Goal: Task Accomplishment & Management: Manage account settings

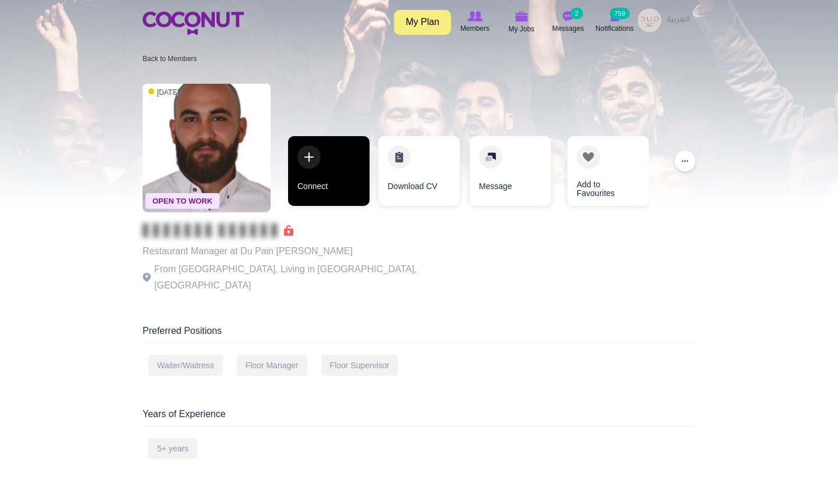
click at [362, 174] on link "Connect" at bounding box center [328, 171] width 81 height 70
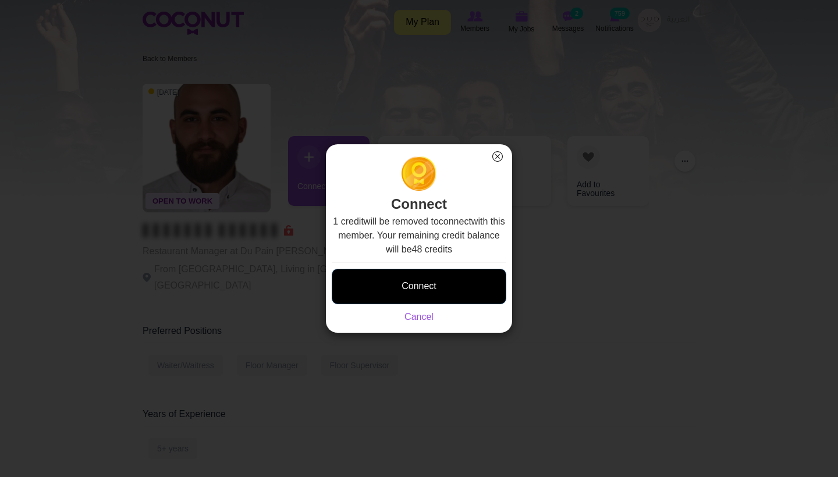
click at [424, 289] on button "Connect" at bounding box center [419, 287] width 175 height 36
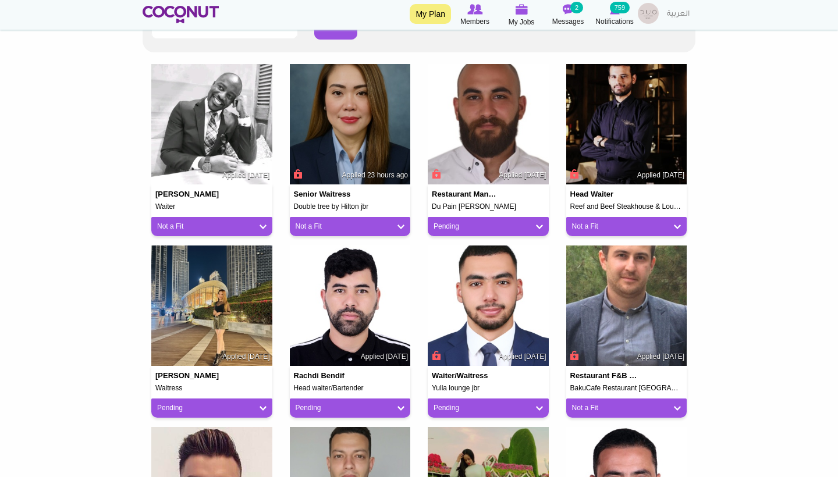
scroll to position [288, 0]
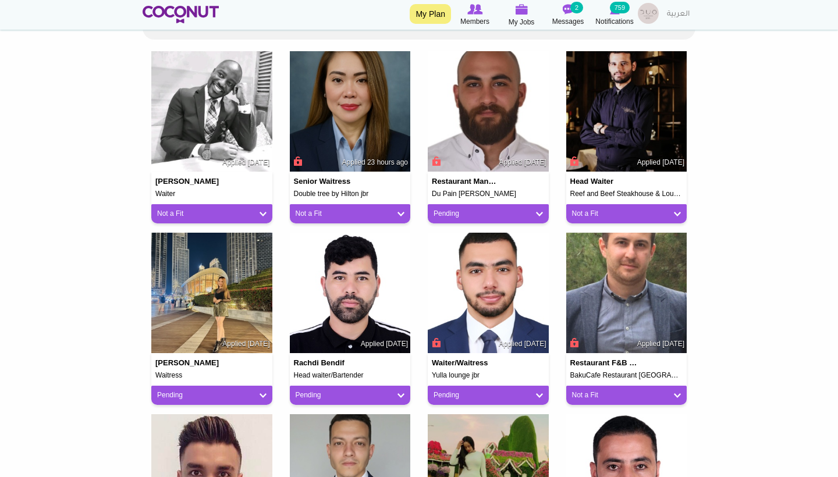
click at [197, 394] on link "Pending" at bounding box center [211, 396] width 109 height 10
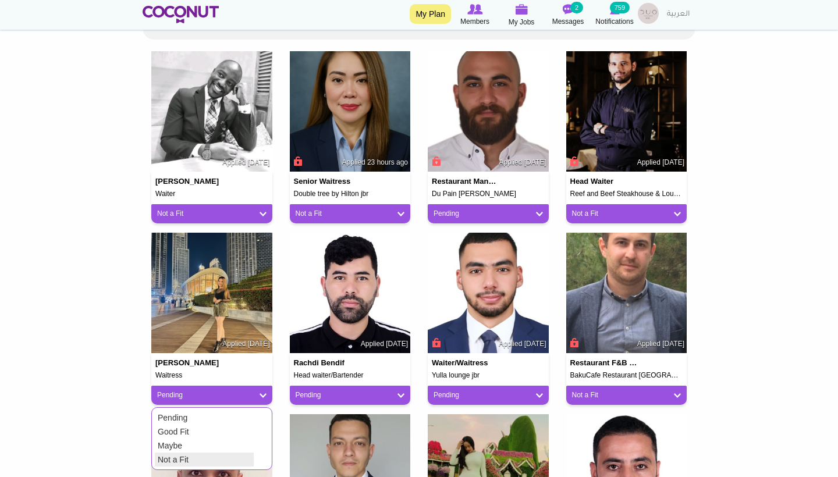
click at [187, 458] on link "Not a Fit" at bounding box center [204, 460] width 99 height 14
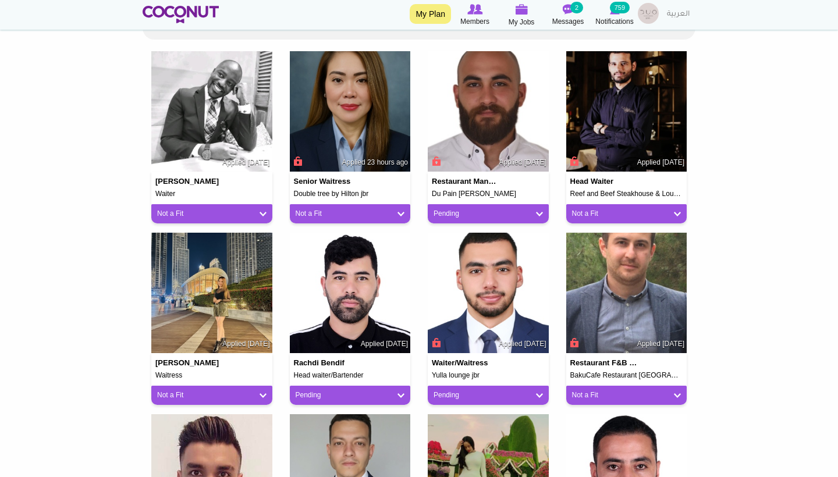
click at [384, 391] on link "Pending" at bounding box center [350, 396] width 109 height 10
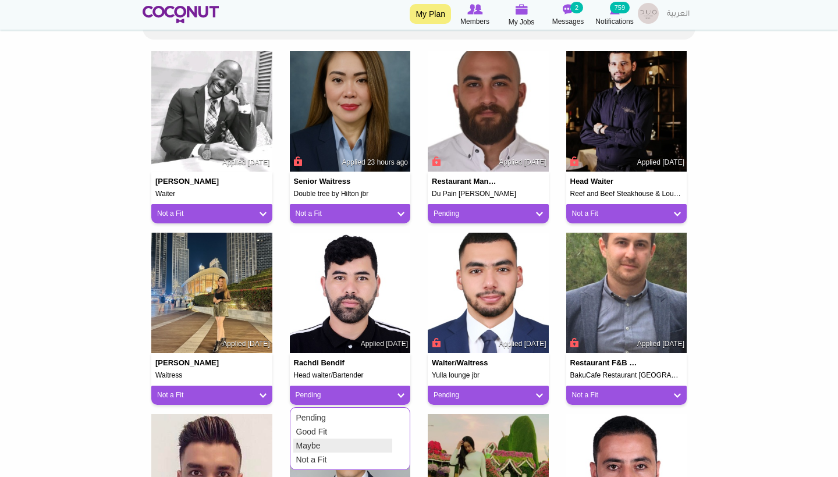
click at [345, 443] on link "Maybe" at bounding box center [342, 446] width 99 height 14
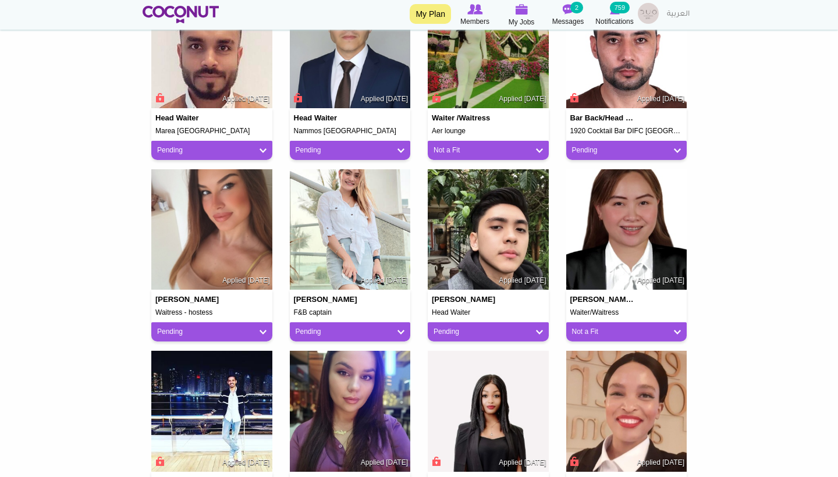
scroll to position [724, 0]
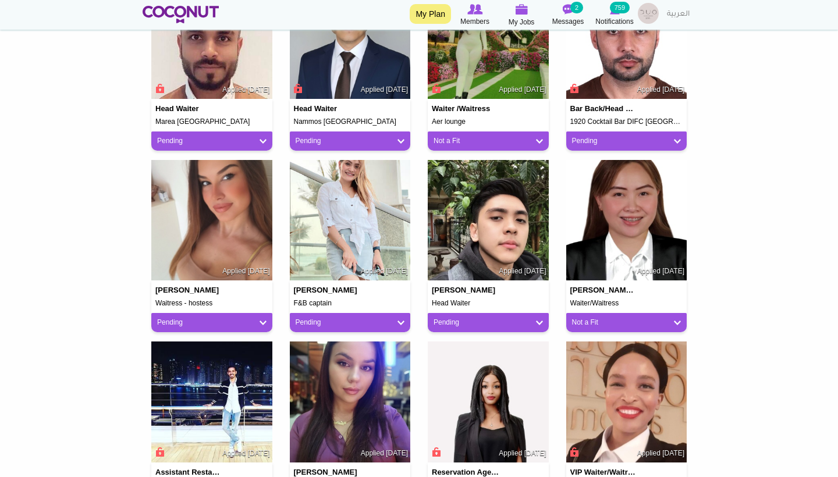
click at [260, 325] on div "Pending" at bounding box center [211, 322] width 121 height 19
click at [261, 320] on link "Pending" at bounding box center [211, 323] width 109 height 10
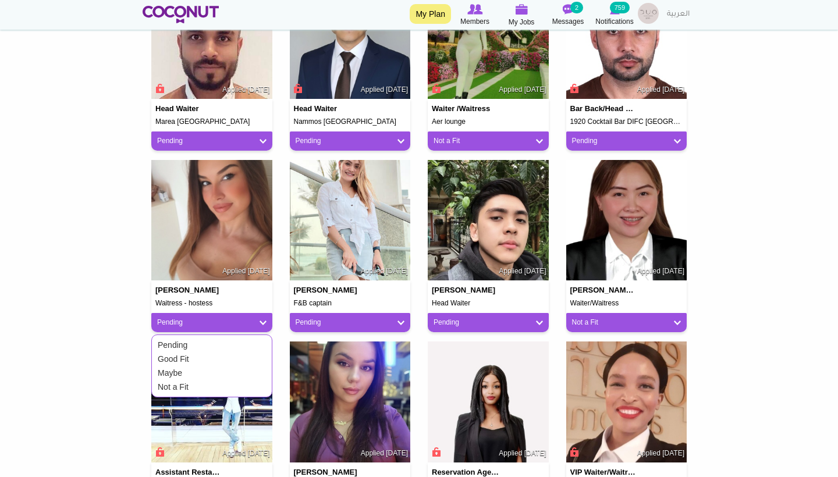
click at [189, 389] on link "Not a Fit" at bounding box center [204, 387] width 99 height 14
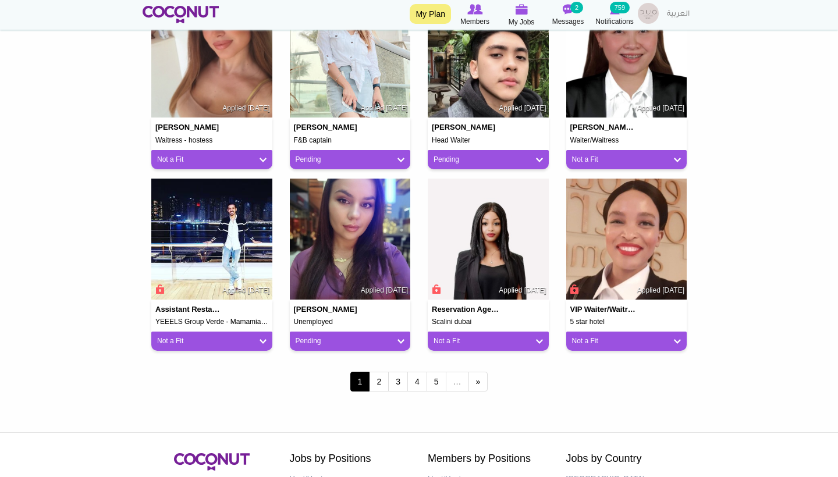
scroll to position [896, 0]
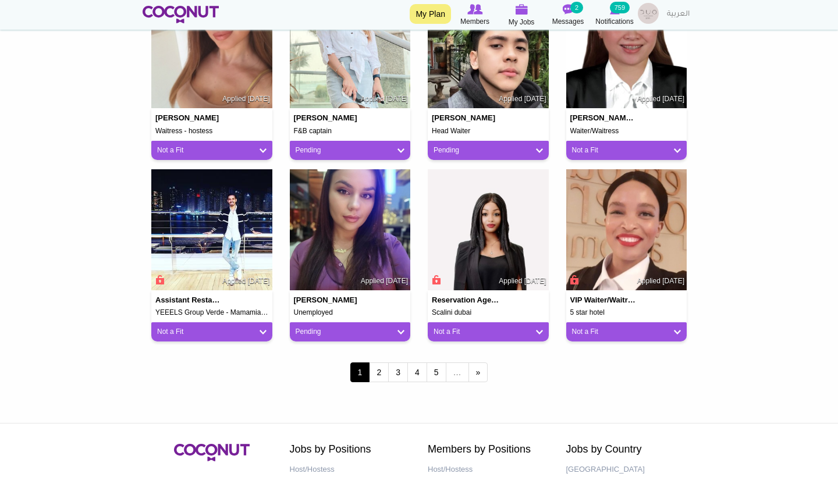
click at [332, 328] on link "Pending" at bounding box center [350, 332] width 109 height 10
click at [313, 392] on link "Not a Fit" at bounding box center [342, 396] width 99 height 14
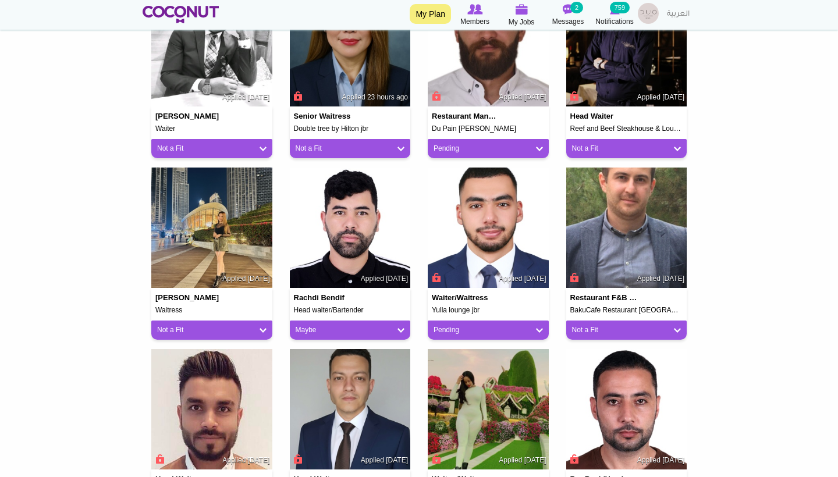
scroll to position [184, 0]
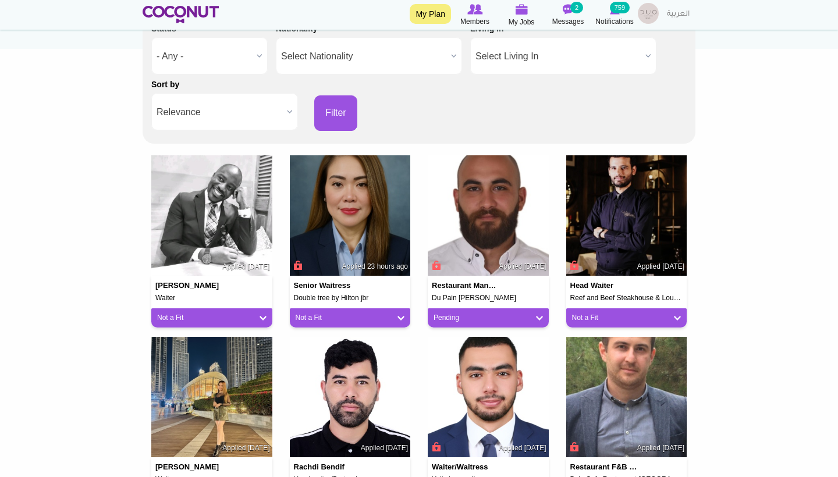
click at [474, 317] on link "Pending" at bounding box center [488, 318] width 109 height 10
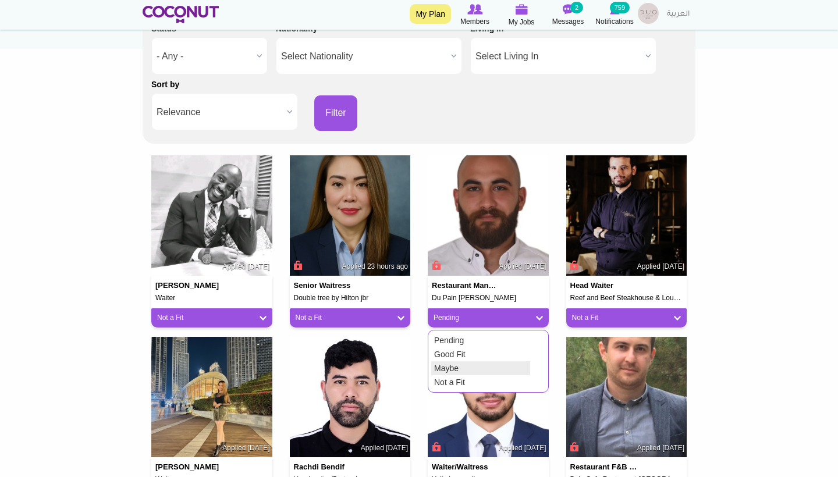
click at [446, 364] on link "Maybe" at bounding box center [480, 368] width 99 height 14
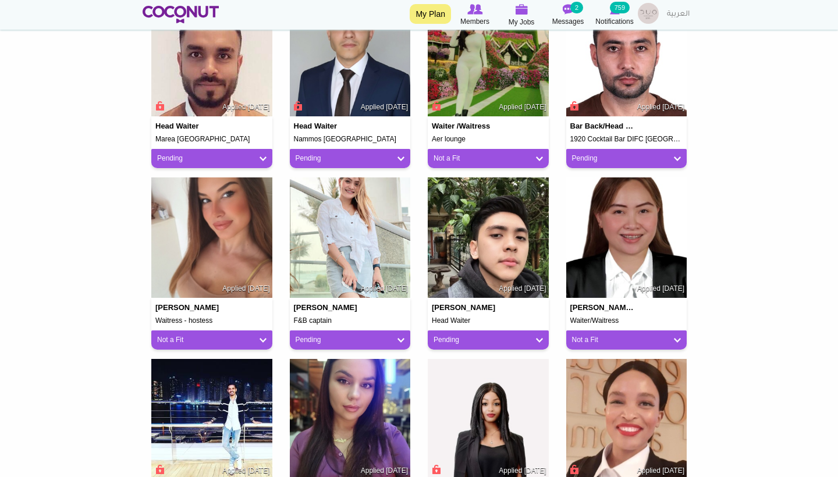
scroll to position [730, 0]
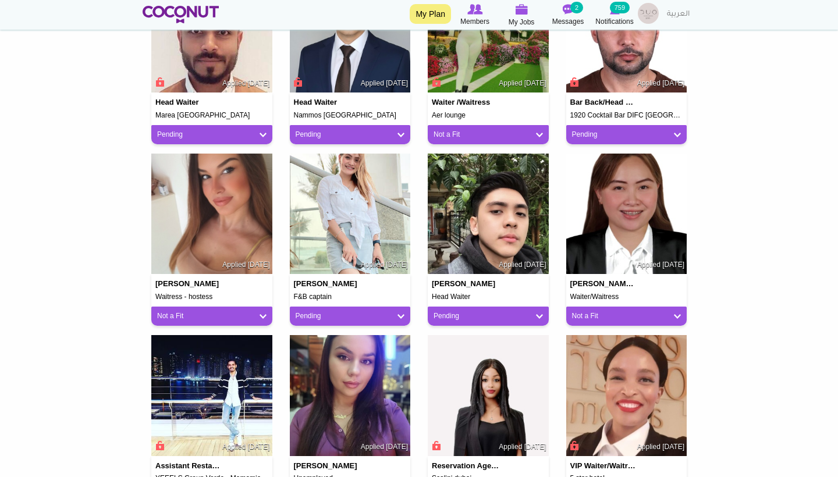
click at [470, 311] on link "Pending" at bounding box center [488, 316] width 109 height 10
click at [463, 367] on link "Maybe" at bounding box center [480, 367] width 99 height 14
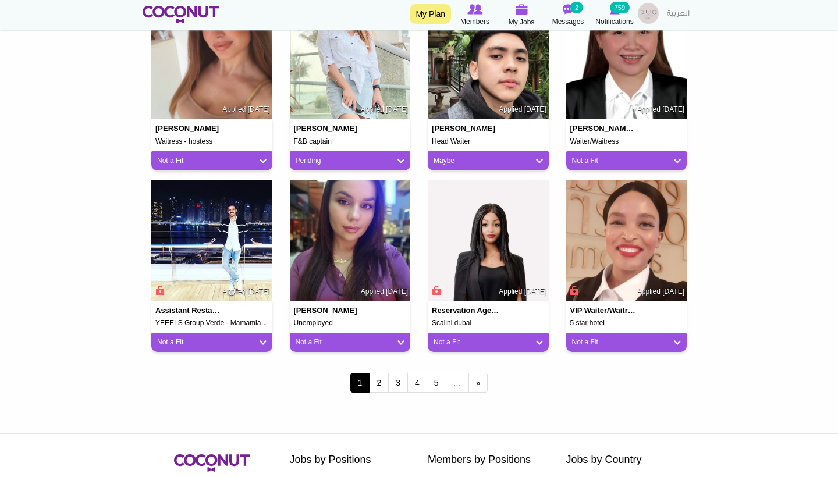
scroll to position [885, 0]
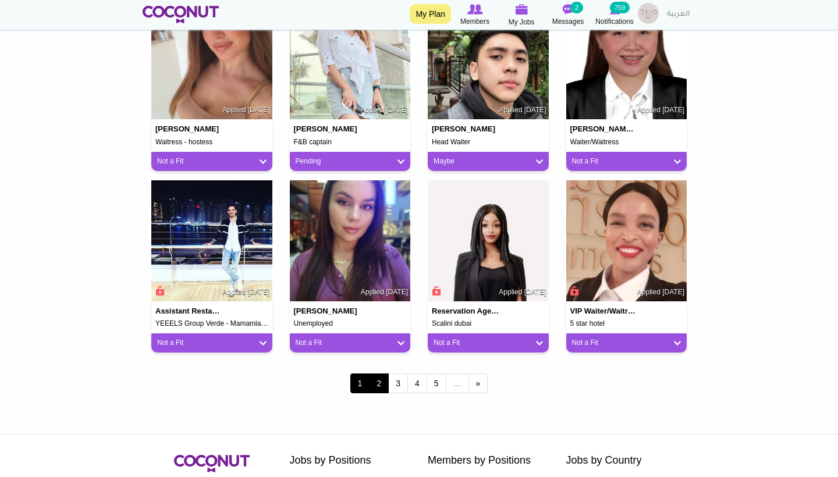
click at [374, 380] on link "2" at bounding box center [379, 384] width 20 height 20
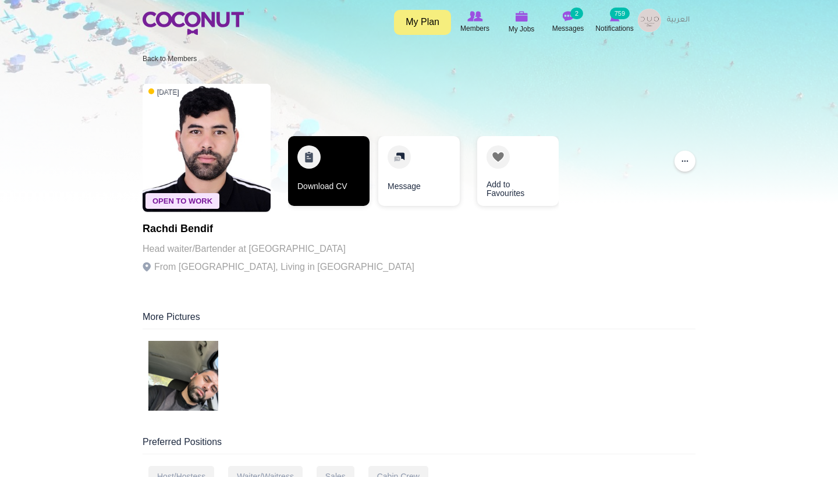
click at [309, 167] on link "Download CV" at bounding box center [328, 171] width 81 height 70
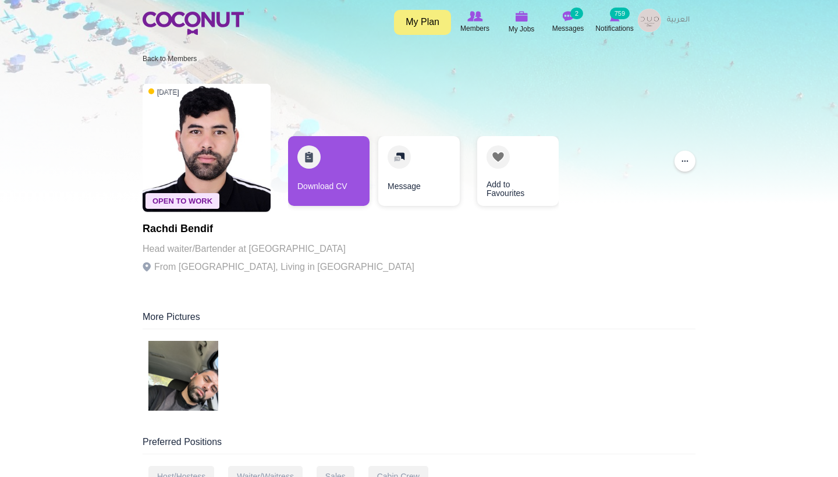
click at [210, 399] on img at bounding box center [183, 376] width 70 height 70
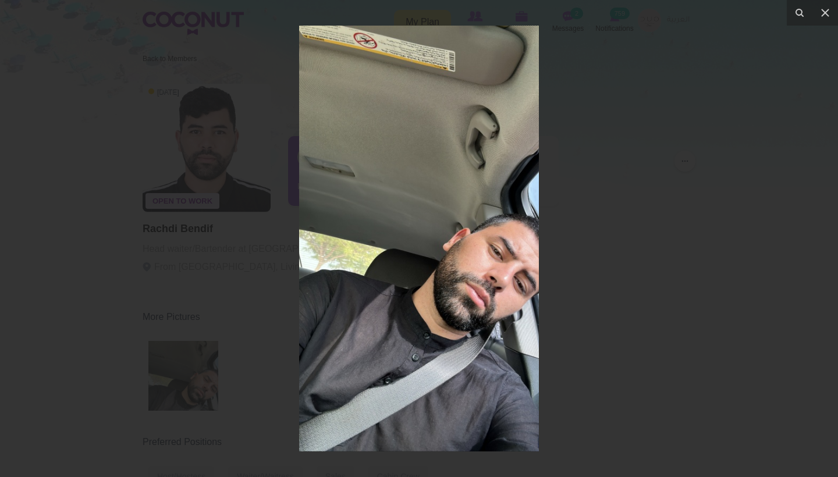
click at [736, 103] on div at bounding box center [419, 238] width 838 height 477
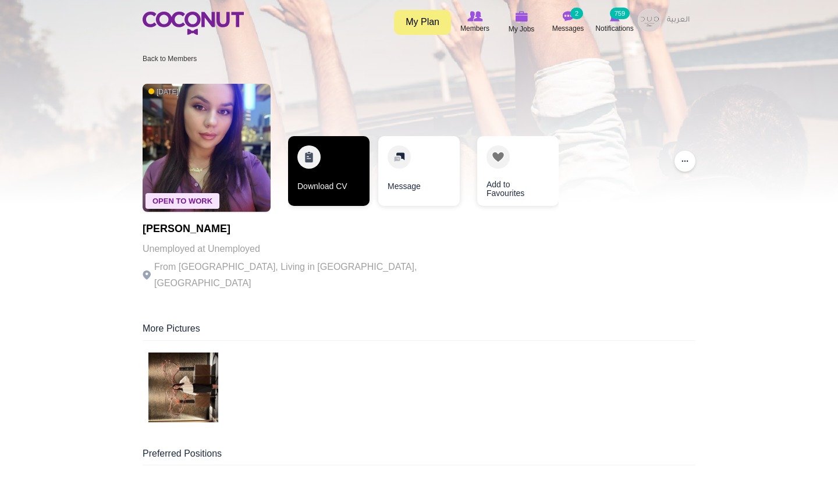
click at [303, 202] on link "Download CV" at bounding box center [328, 171] width 81 height 70
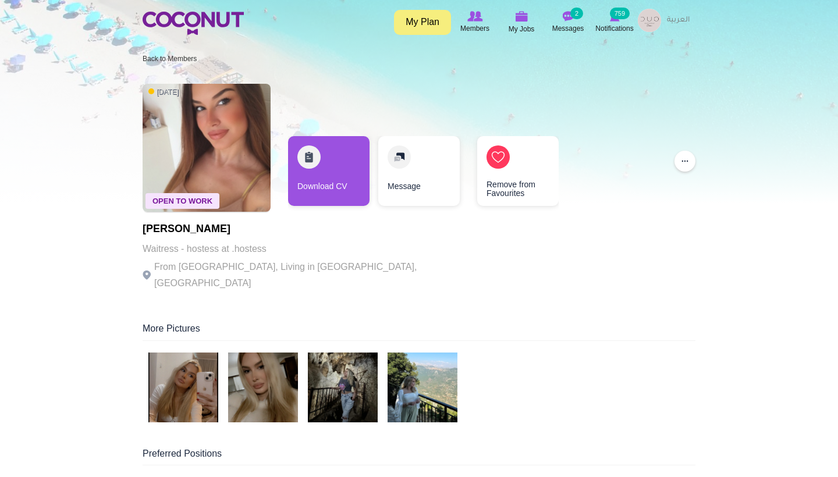
click at [216, 368] on img at bounding box center [183, 388] width 70 height 70
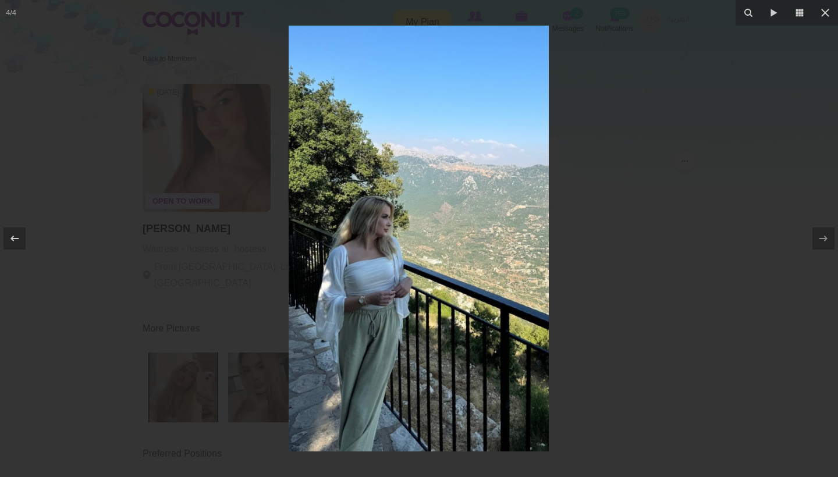
click at [724, 258] on div at bounding box center [419, 238] width 838 height 477
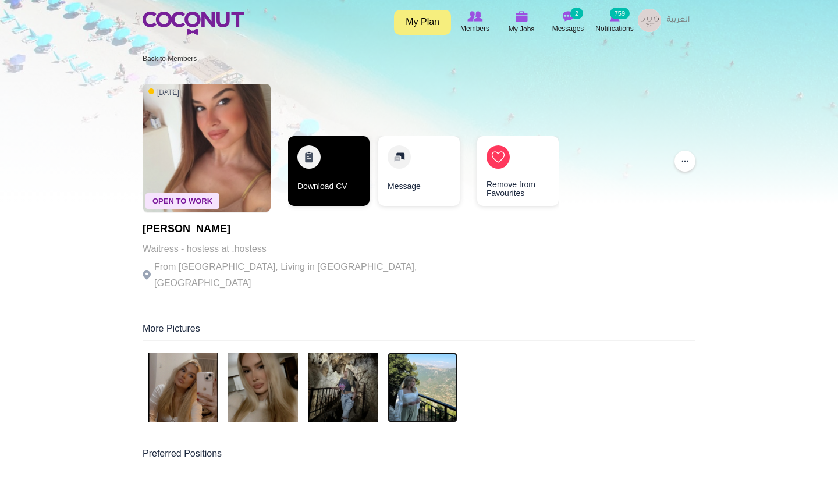
click at [341, 197] on link "Download CV" at bounding box center [328, 171] width 81 height 70
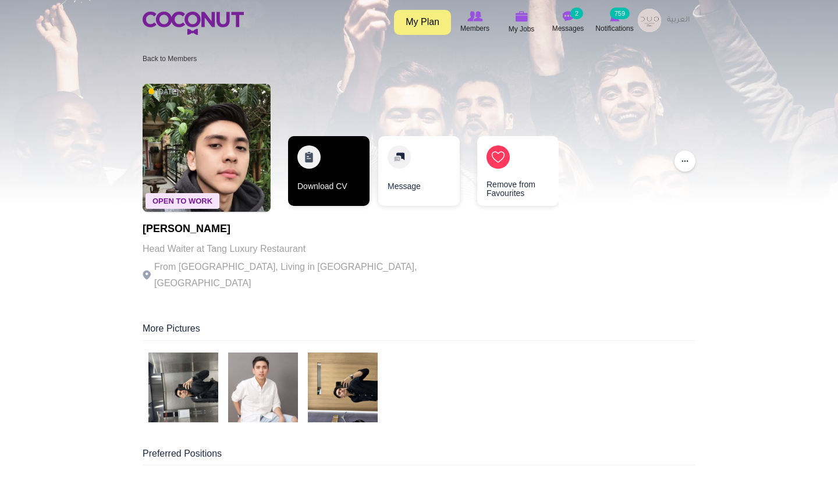
click at [317, 194] on link "Download CV" at bounding box center [328, 171] width 81 height 70
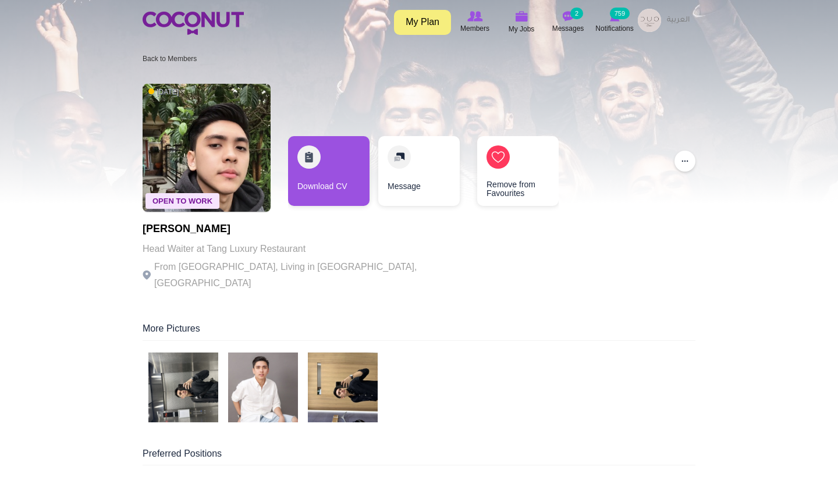
click at [204, 366] on img at bounding box center [183, 388] width 70 height 70
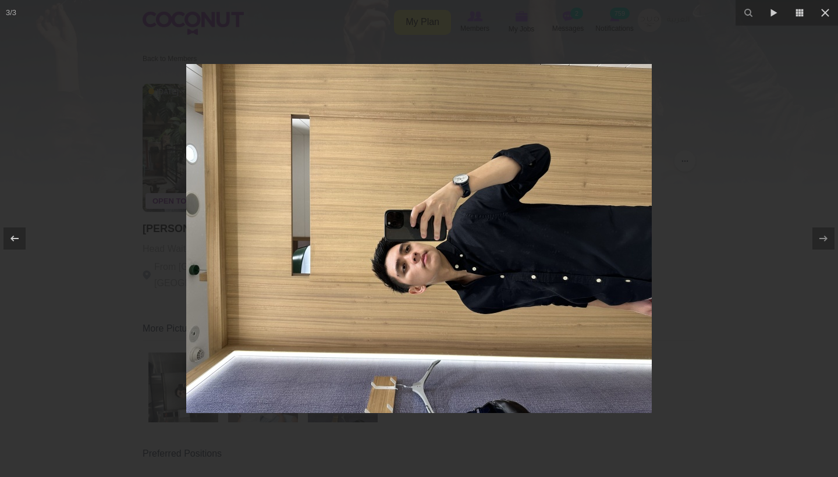
click at [698, 258] on div at bounding box center [419, 238] width 838 height 477
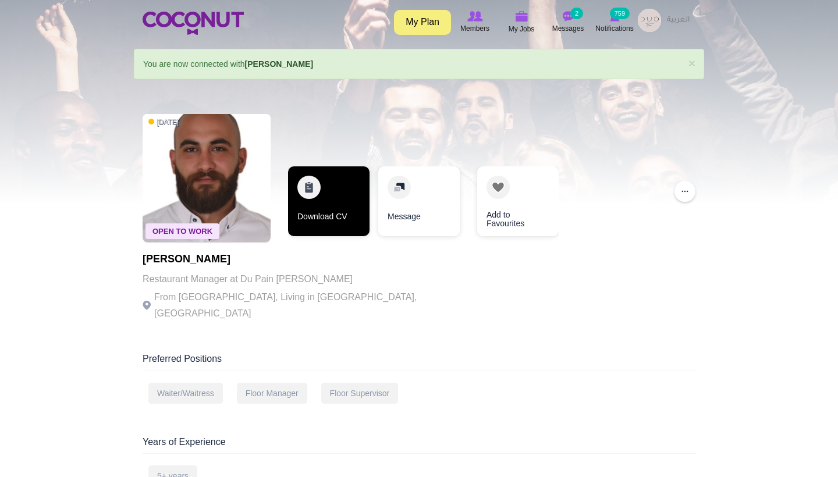
click at [311, 213] on link "Download CV" at bounding box center [328, 201] width 81 height 70
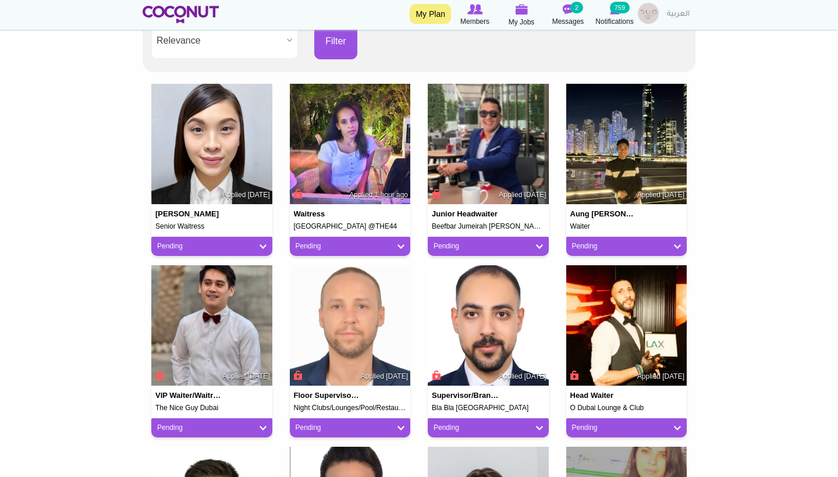
scroll to position [255, 0]
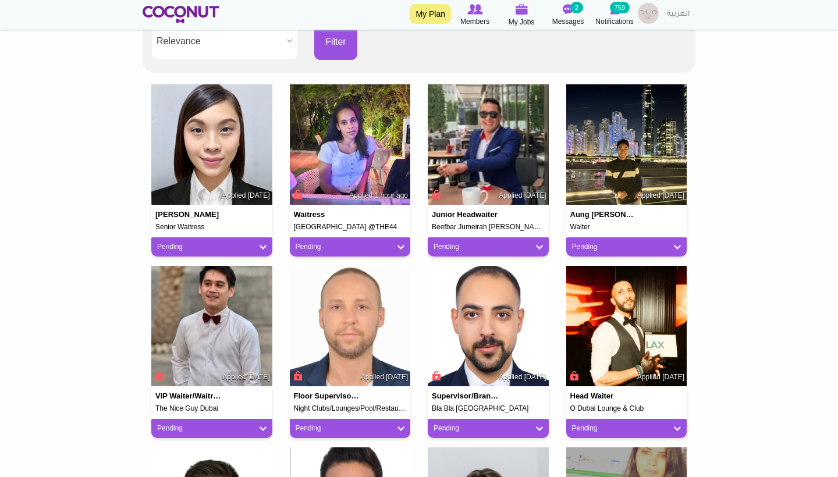
click at [583, 247] on link "Pending" at bounding box center [626, 247] width 109 height 10
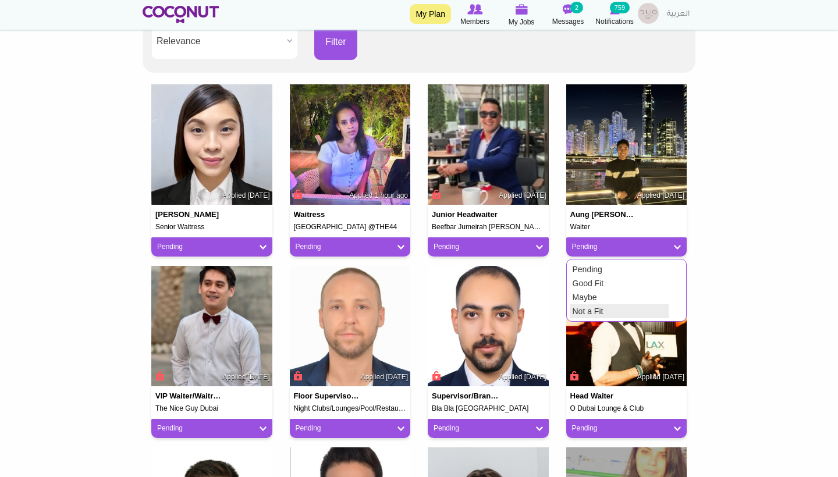
click at [577, 306] on link "Not a Fit" at bounding box center [619, 311] width 99 height 14
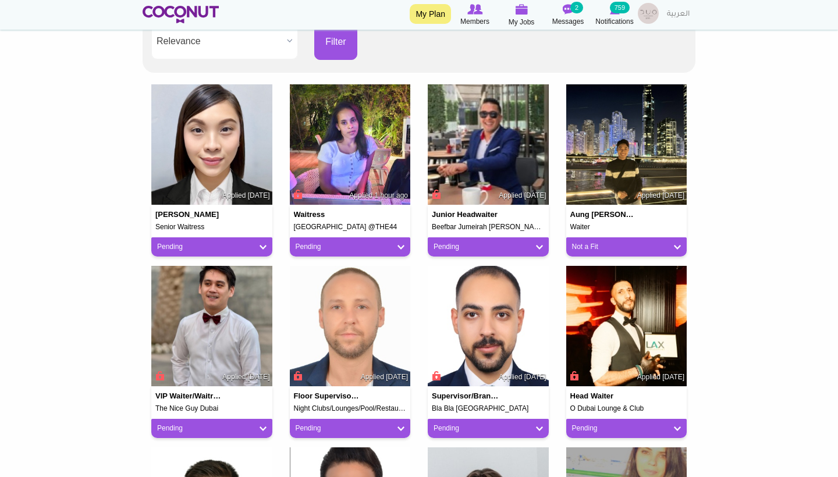
click at [244, 242] on link "Pending" at bounding box center [211, 247] width 109 height 10
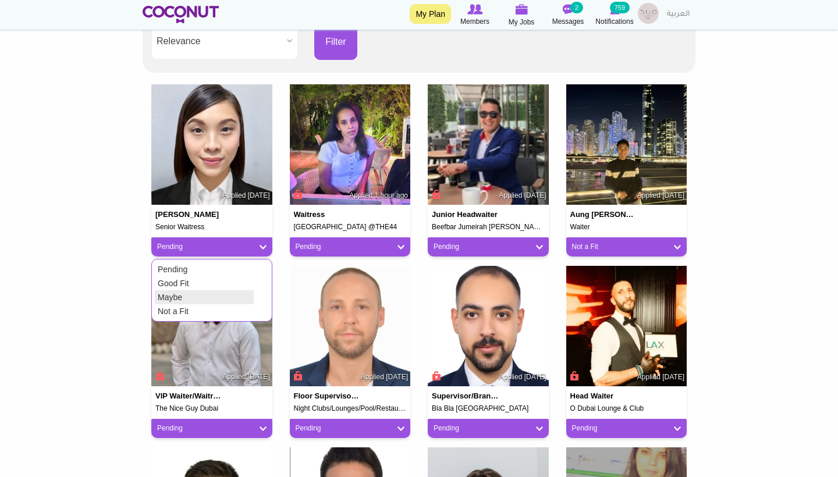
click at [193, 293] on link "Maybe" at bounding box center [204, 297] width 99 height 14
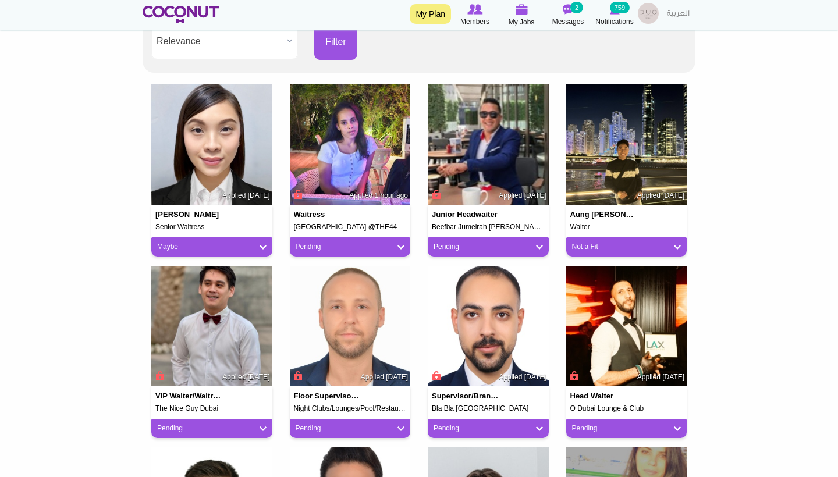
click at [350, 161] on img at bounding box center [350, 144] width 121 height 121
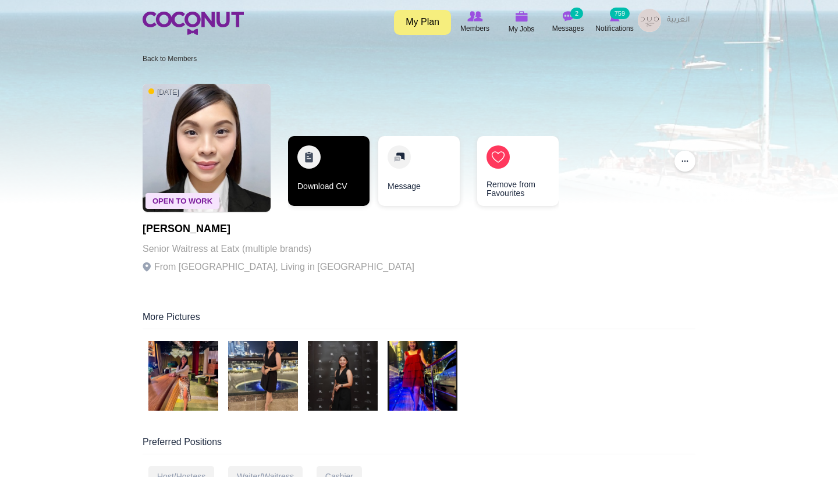
click at [319, 198] on link "Download CV" at bounding box center [328, 171] width 81 height 70
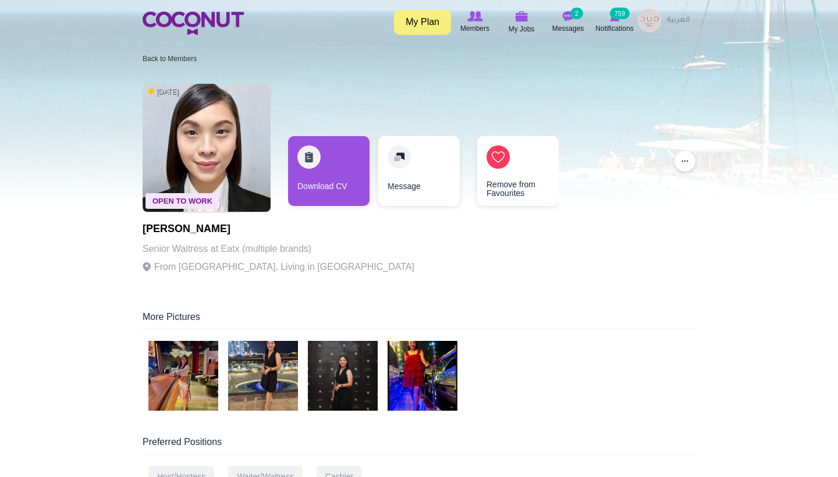
click at [215, 374] on img at bounding box center [183, 376] width 70 height 70
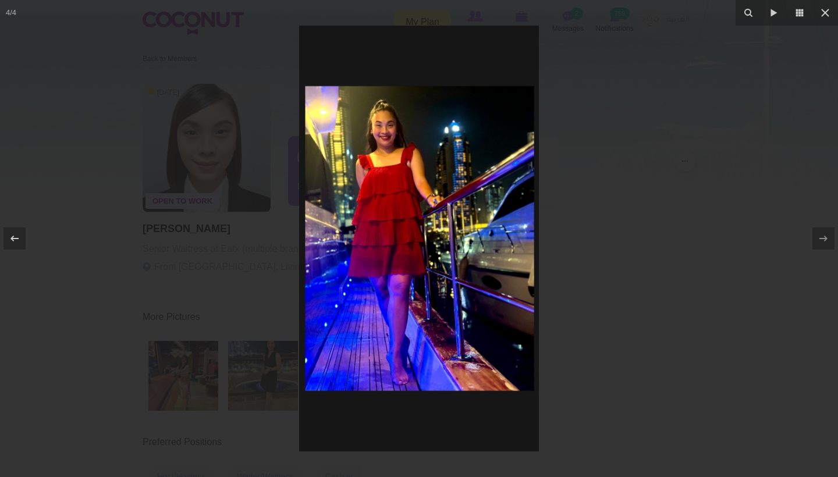
click at [391, 126] on img at bounding box center [419, 239] width 240 height 426
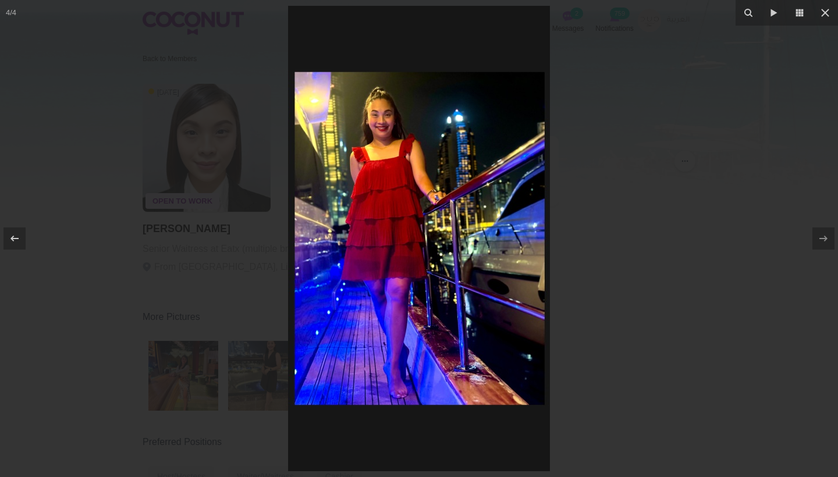
click at [391, 126] on img at bounding box center [419, 239] width 262 height 466
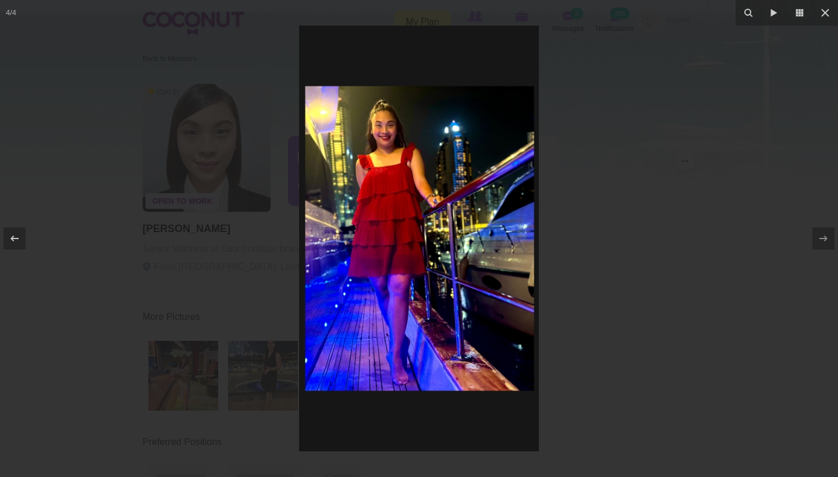
click at [391, 126] on img at bounding box center [419, 239] width 240 height 426
click at [827, 12] on icon at bounding box center [825, 13] width 8 height 8
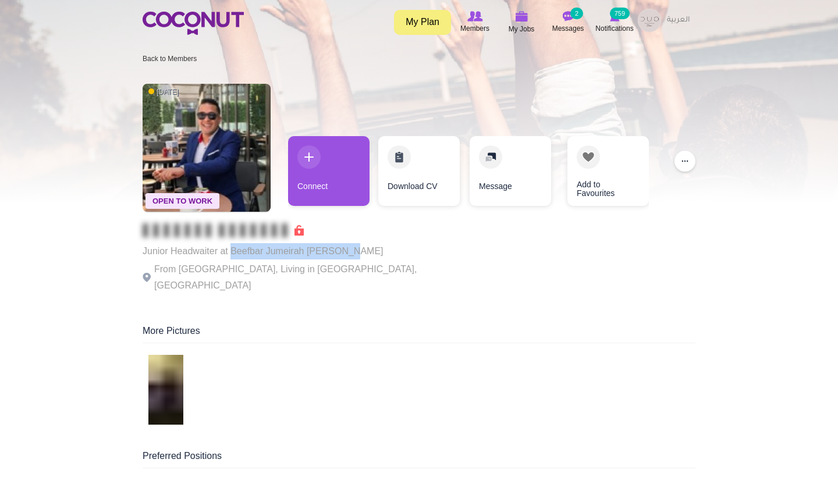
drag, startPoint x: 360, startPoint y: 254, endPoint x: 232, endPoint y: 253, distance: 127.5
click at [232, 253] on p "Junior Headwaiter at Beefbar Jumeirah [PERSON_NAME]" at bounding box center [303, 251] width 320 height 16
copy p "Beefbar Jumeirah [PERSON_NAME]"
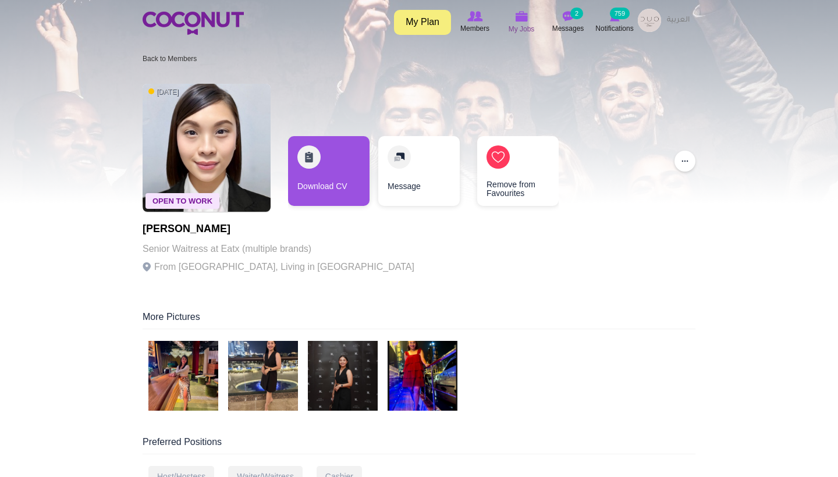
click at [527, 21] on img at bounding box center [521, 16] width 13 height 10
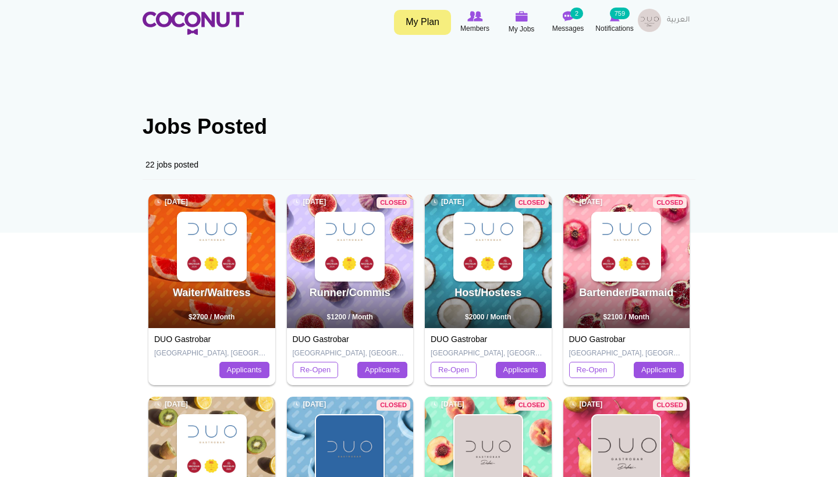
click at [218, 244] on img at bounding box center [212, 247] width 68 height 68
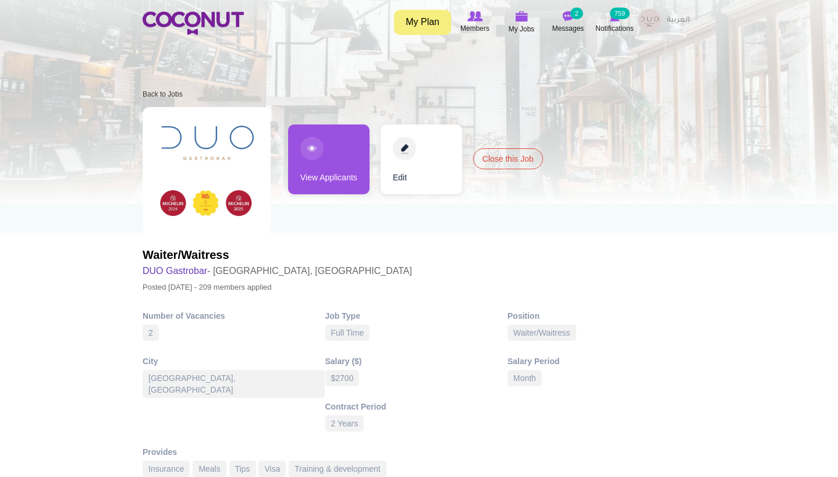
click at [363, 162] on link "View Applicants" at bounding box center [328, 160] width 81 height 70
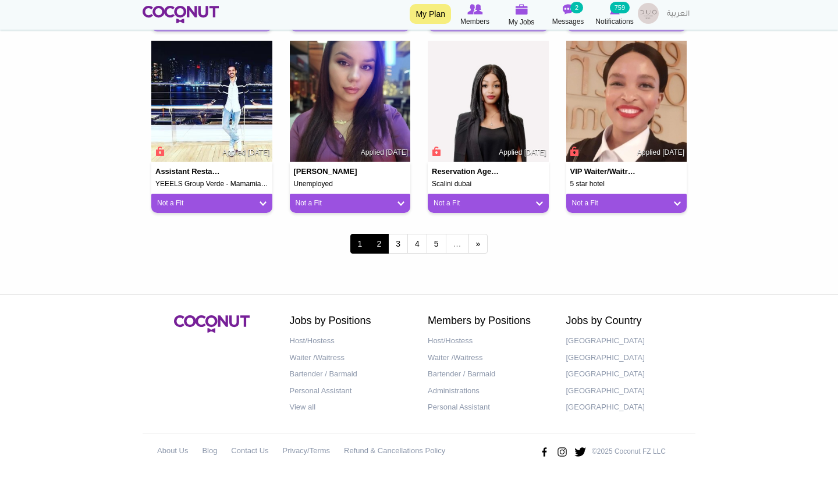
scroll to position [1024, 0]
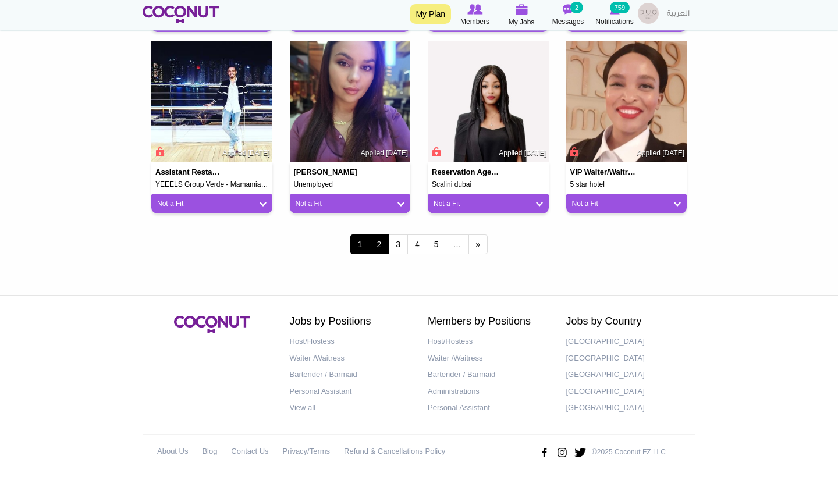
click at [382, 236] on link "2" at bounding box center [379, 245] width 20 height 20
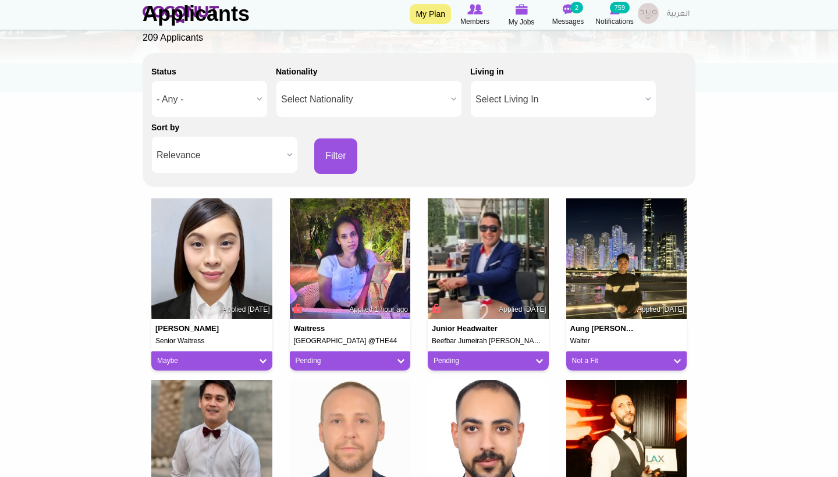
scroll to position [165, 0]
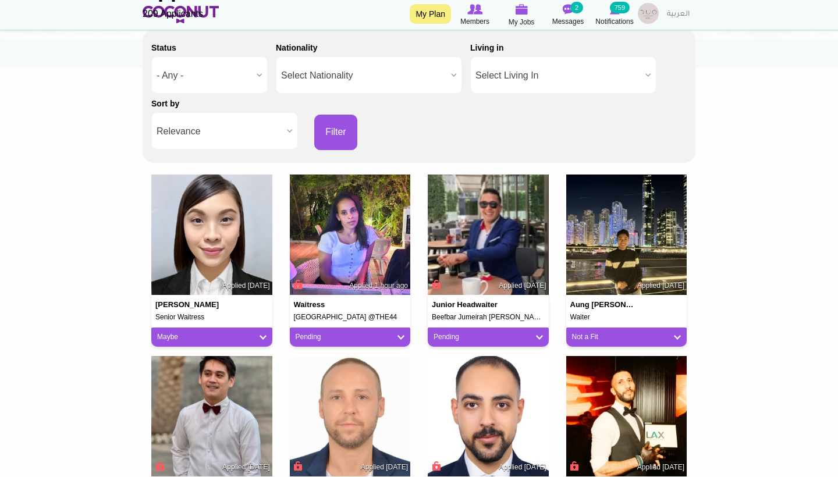
click at [345, 340] on div "Pending" at bounding box center [350, 337] width 121 height 19
click at [320, 342] on div "Pending" at bounding box center [350, 337] width 121 height 19
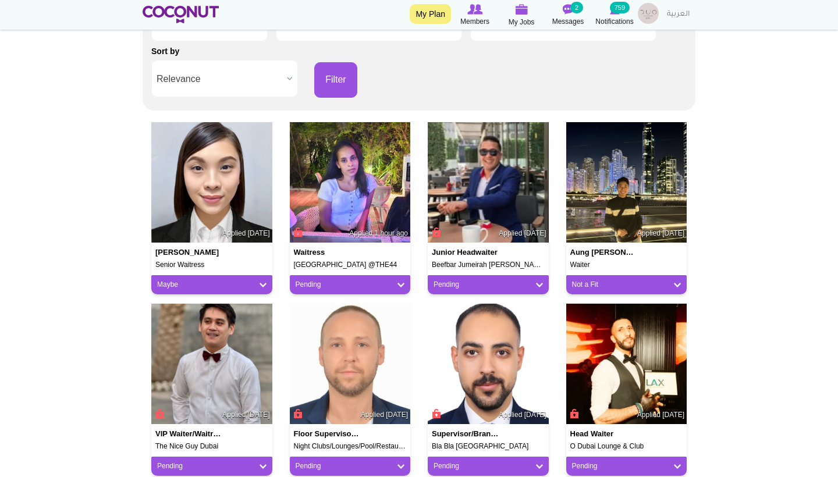
scroll to position [216, 0]
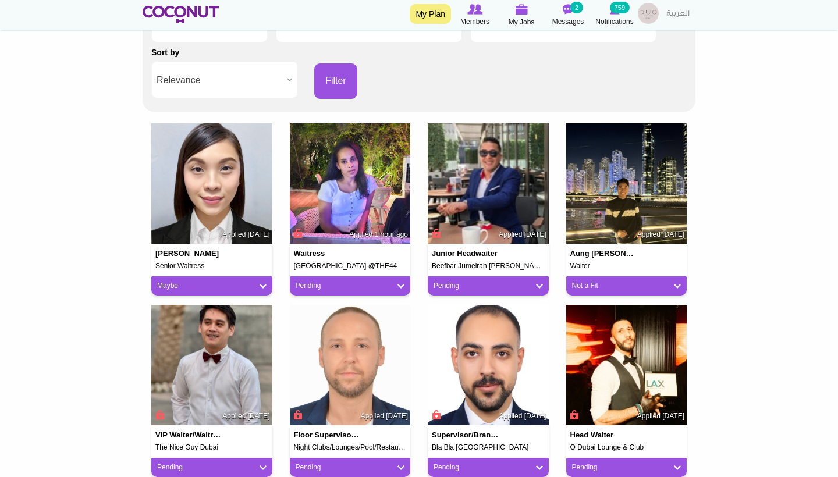
click at [322, 294] on div "Waitress Hilton Hotel @THE44 Applied 1 hour ago Pending Pending Good Fit Maybe …" at bounding box center [350, 214] width 139 height 182
click at [321, 289] on div "Pending" at bounding box center [350, 285] width 121 height 19
click at [402, 283] on link "Pending" at bounding box center [350, 286] width 109 height 10
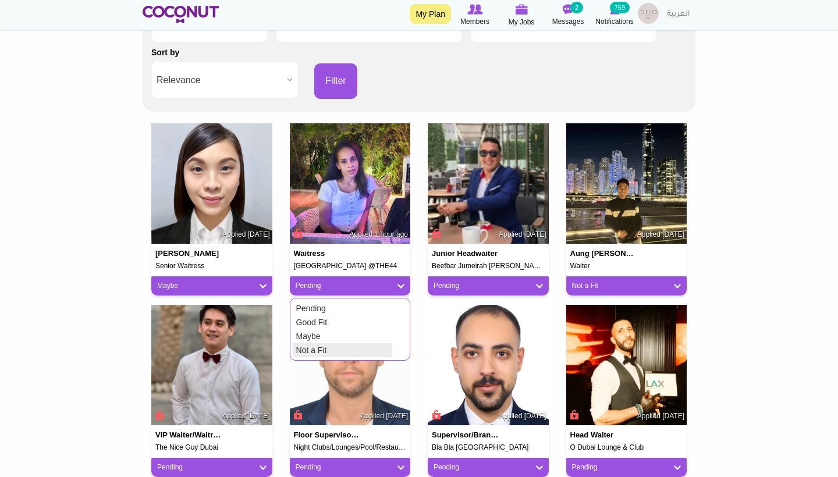
click at [338, 343] on link "Not a Fit" at bounding box center [342, 350] width 99 height 14
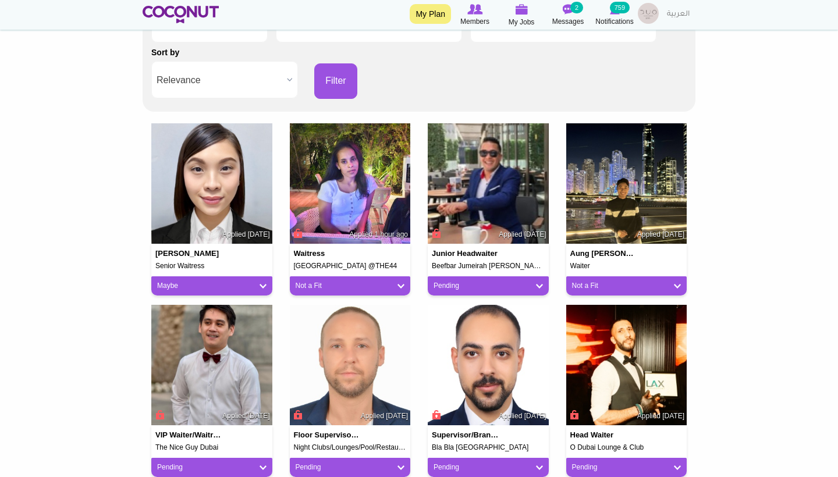
click at [443, 289] on div "Pending" at bounding box center [488, 285] width 121 height 19
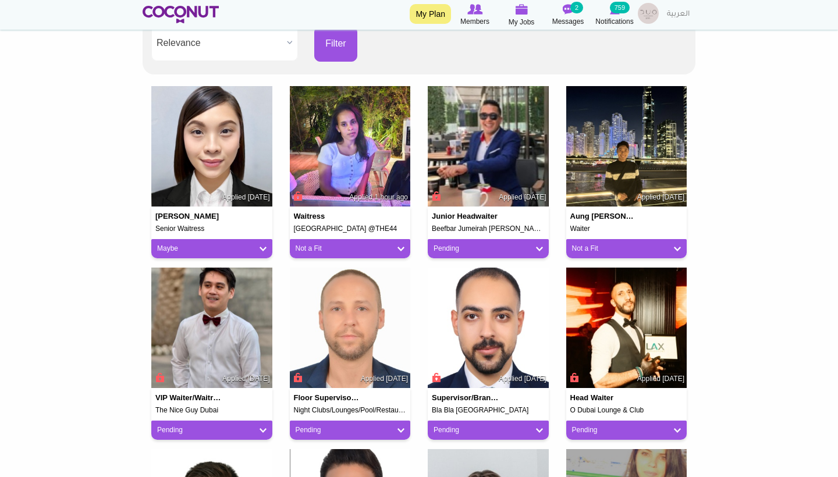
scroll to position [253, 0]
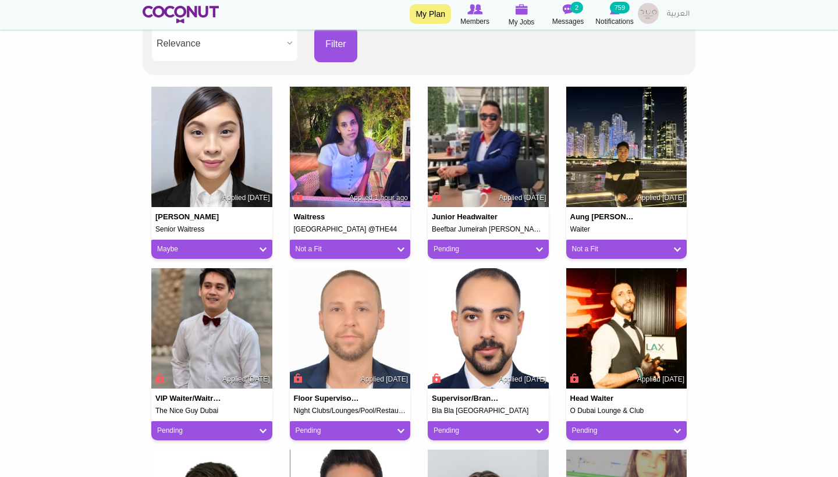
click at [499, 244] on link "Pending" at bounding box center [488, 249] width 109 height 10
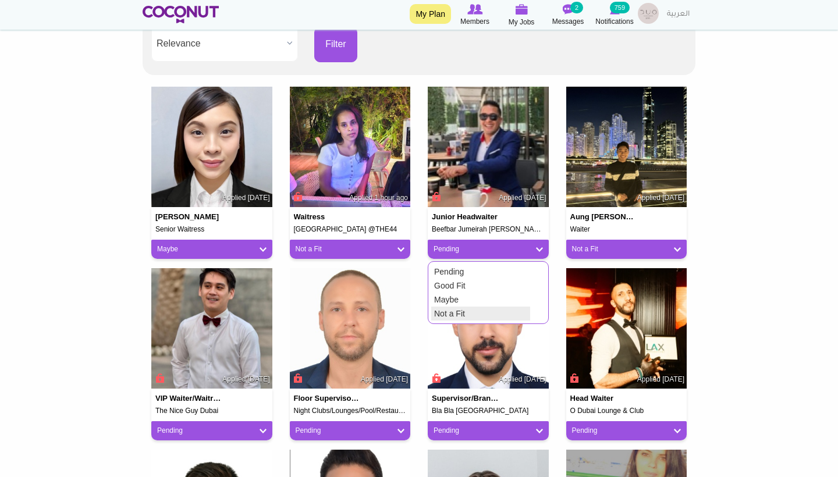
click at [480, 313] on link "Not a Fit" at bounding box center [480, 314] width 99 height 14
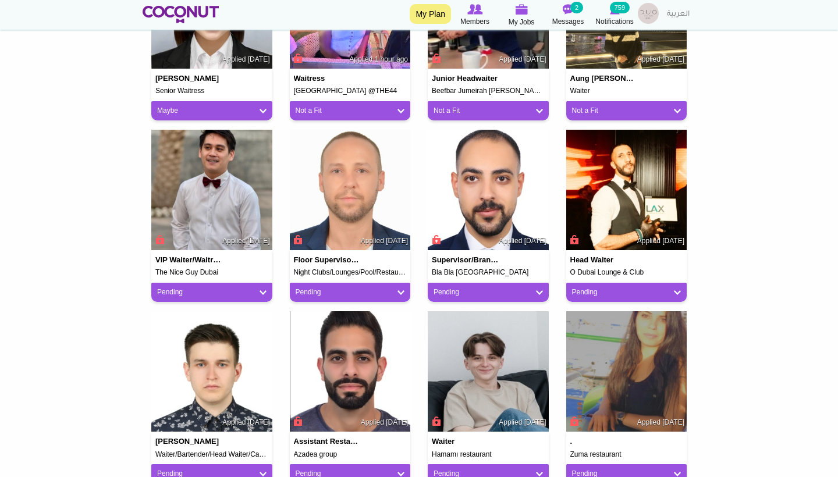
scroll to position [405, 0]
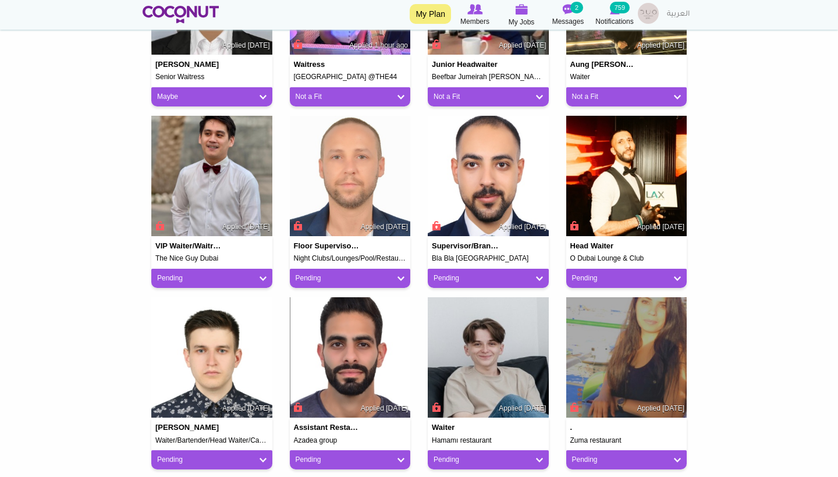
click at [393, 269] on div "Pending" at bounding box center [350, 278] width 121 height 19
click at [402, 275] on link "Pending" at bounding box center [350, 279] width 109 height 10
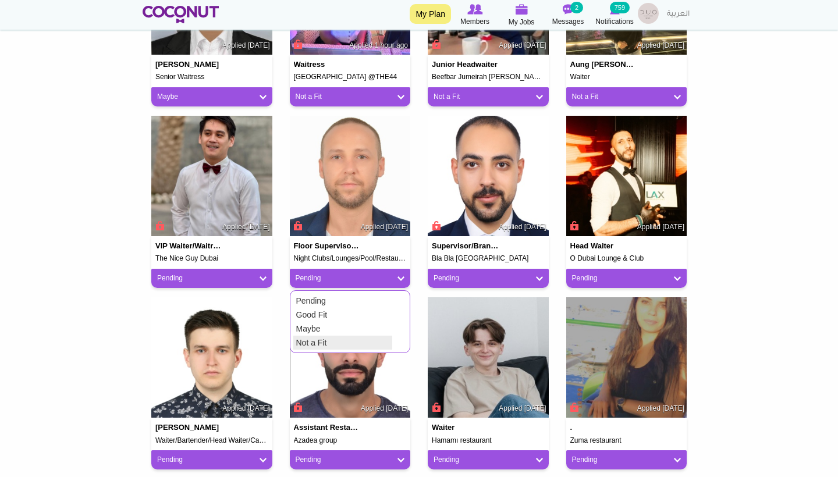
click at [327, 339] on link "Not a Fit" at bounding box center [342, 343] width 99 height 14
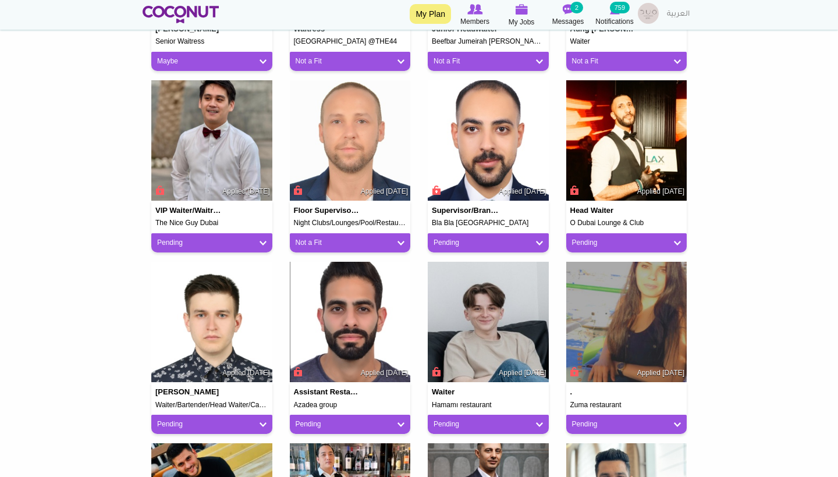
scroll to position [442, 0]
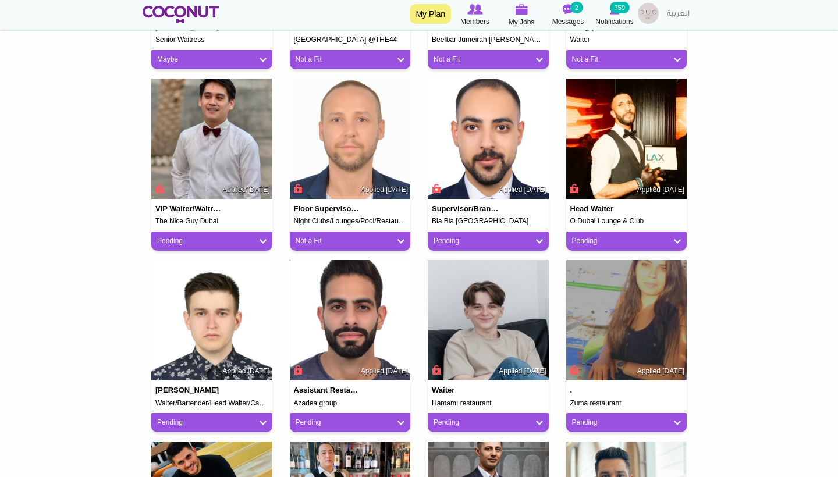
click at [260, 424] on link "Pending" at bounding box center [211, 423] width 109 height 10
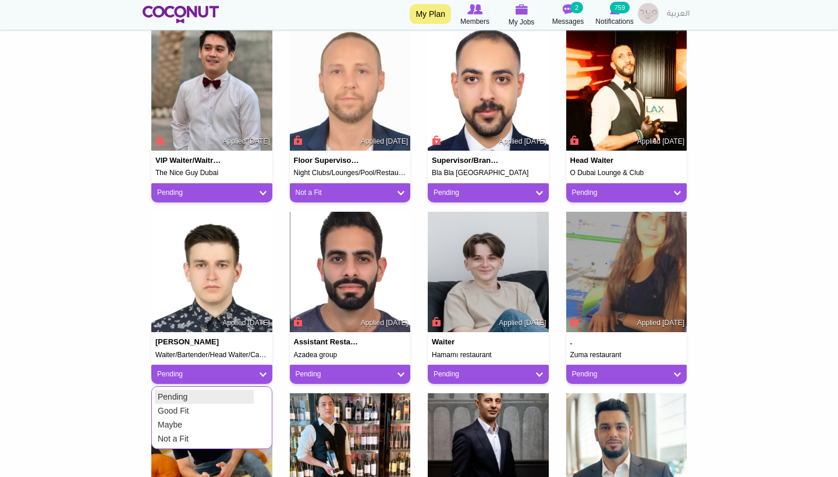
scroll to position [491, 0]
click at [192, 432] on link "Not a Fit" at bounding box center [204, 439] width 99 height 14
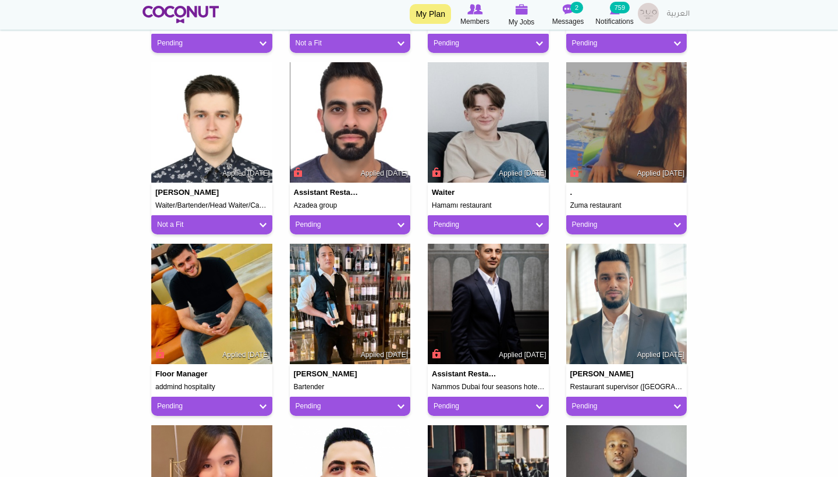
scroll to position [648, 0]
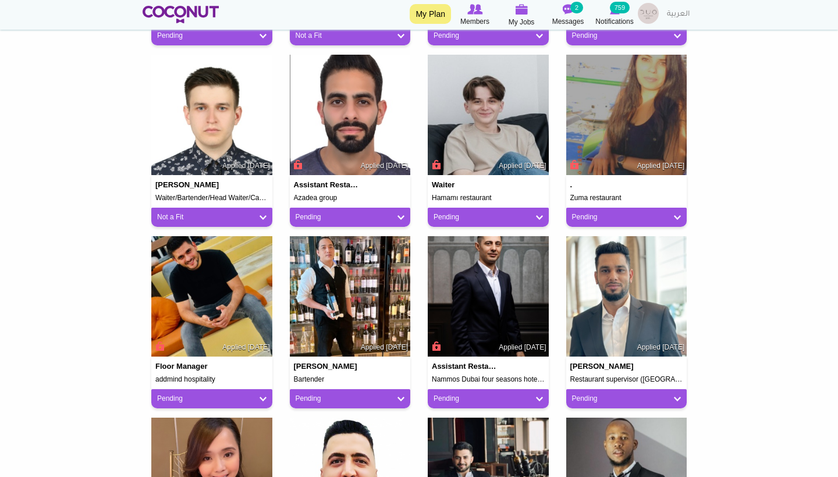
click at [404, 396] on link "Pending" at bounding box center [350, 399] width 109 height 10
click at [377, 458] on link "Not a Fit" at bounding box center [342, 463] width 99 height 14
click at [605, 395] on link "Pending" at bounding box center [626, 399] width 109 height 10
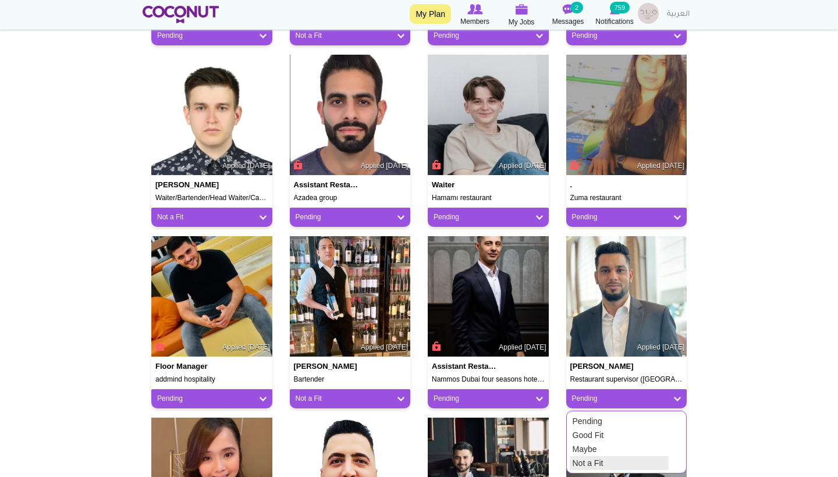
click at [582, 458] on link "Not a Fit" at bounding box center [619, 463] width 99 height 14
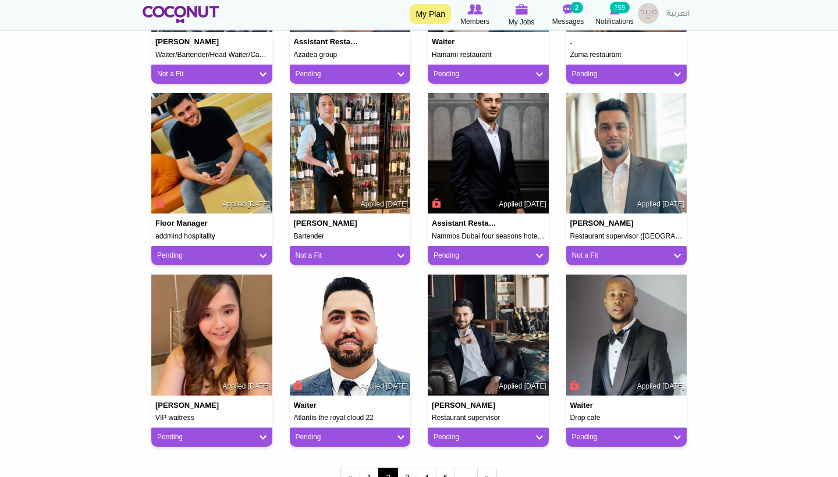
scroll to position [798, 0]
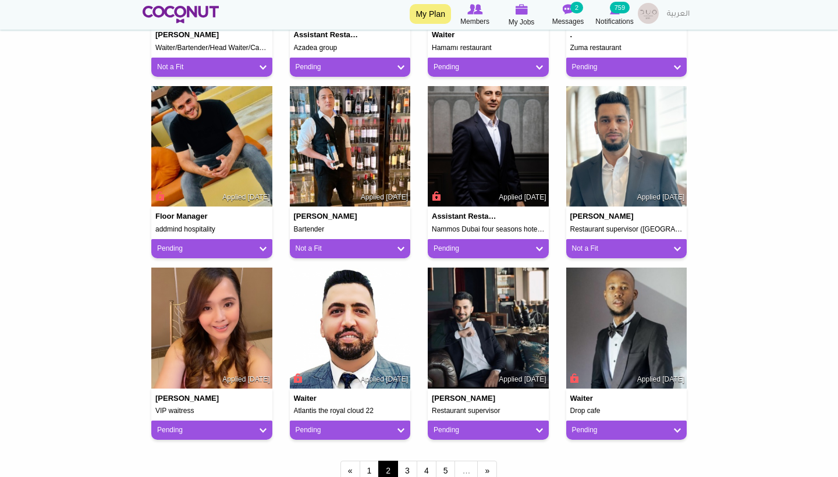
click at [396, 428] on link "Pending" at bounding box center [350, 430] width 109 height 10
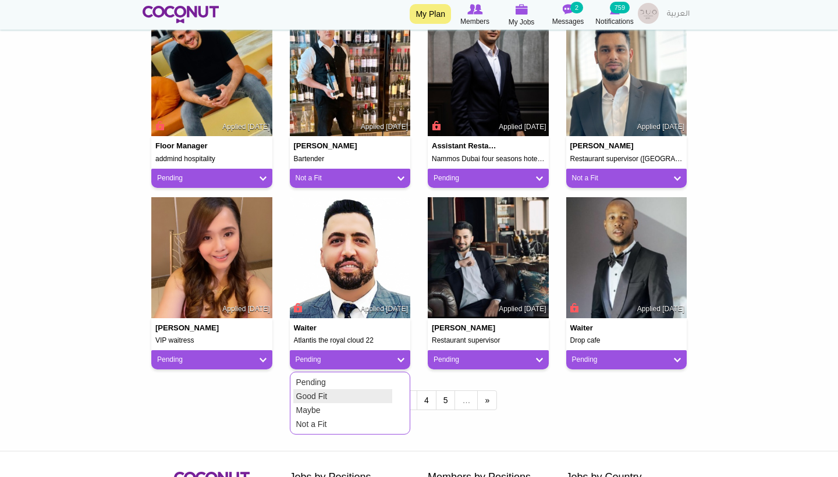
scroll to position [863, 0]
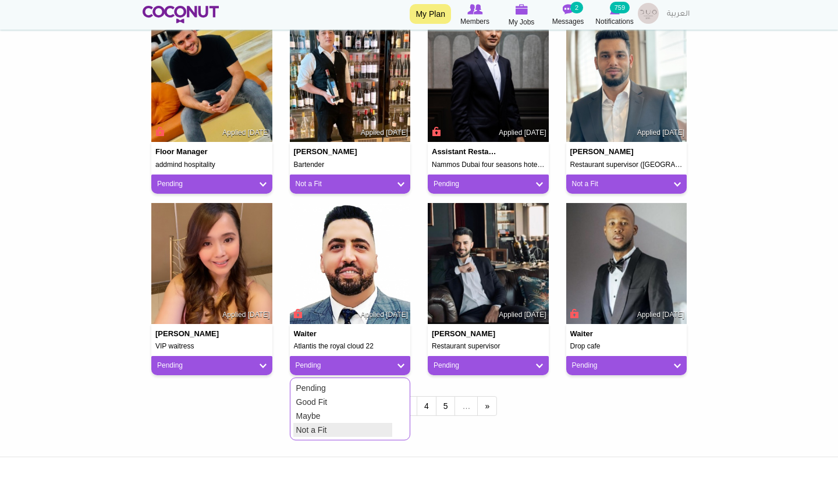
click at [322, 433] on link "Not a Fit" at bounding box center [342, 430] width 99 height 14
click at [261, 363] on link "Pending" at bounding box center [211, 366] width 109 height 10
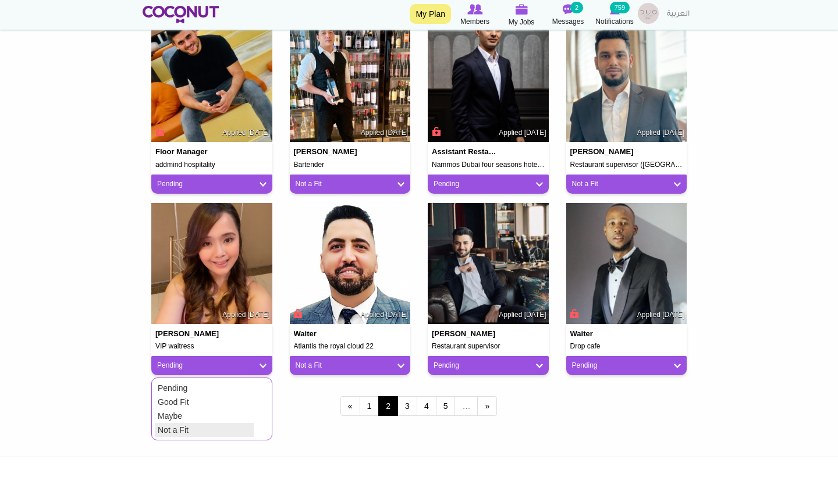
click at [225, 428] on link "Not a Fit" at bounding box center [204, 430] width 99 height 14
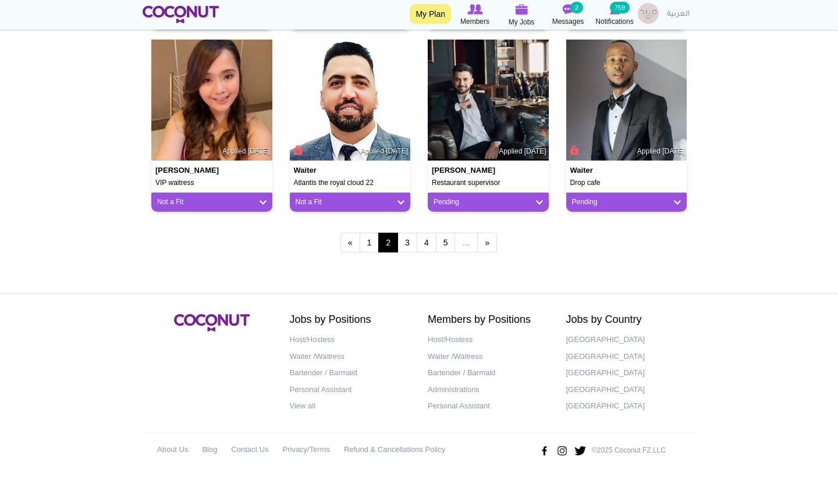
scroll to position [1024, 0]
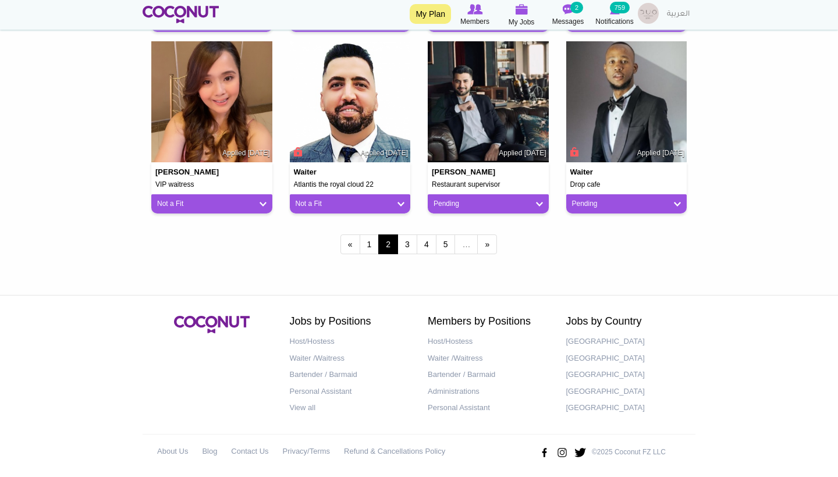
click at [659, 190] on div "Waiter Drop cafe Applied 1 week ago Pending Pending Good Fit Maybe Not a Fit" at bounding box center [626, 188] width 121 height 52
click at [659, 201] on link "Pending" at bounding box center [626, 204] width 109 height 10
click at [584, 266] on link "Not a Fit" at bounding box center [619, 268] width 99 height 14
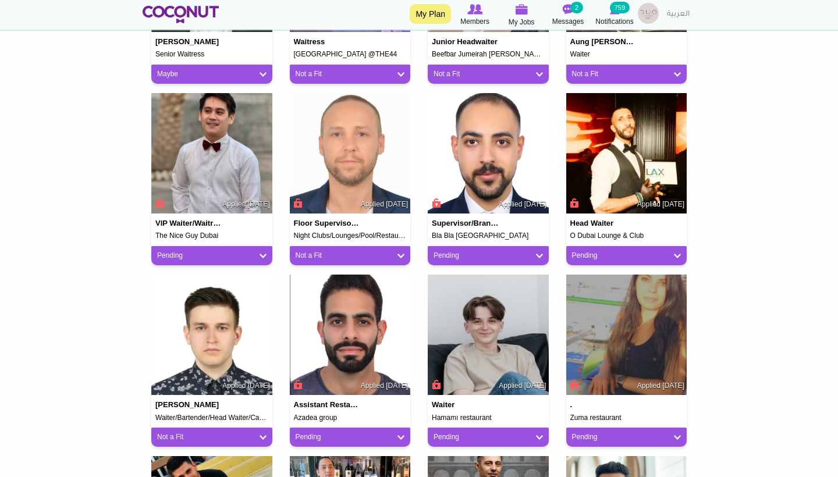
scroll to position [427, 0]
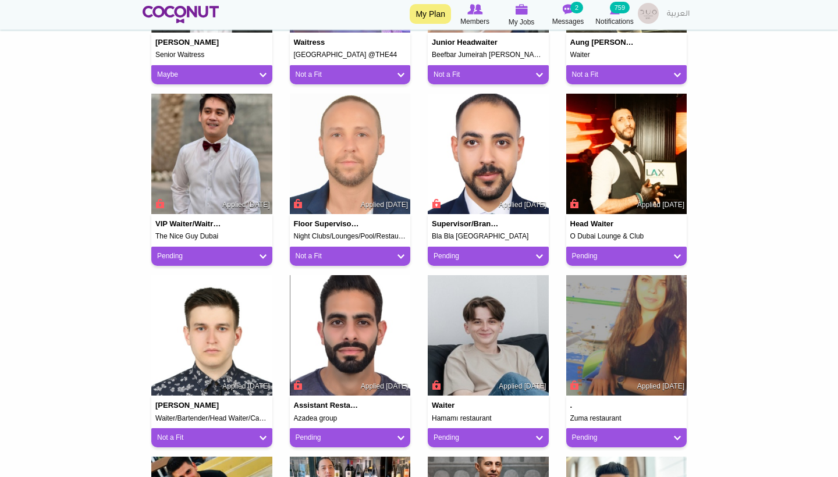
click at [221, 257] on link "Pending" at bounding box center [211, 256] width 109 height 10
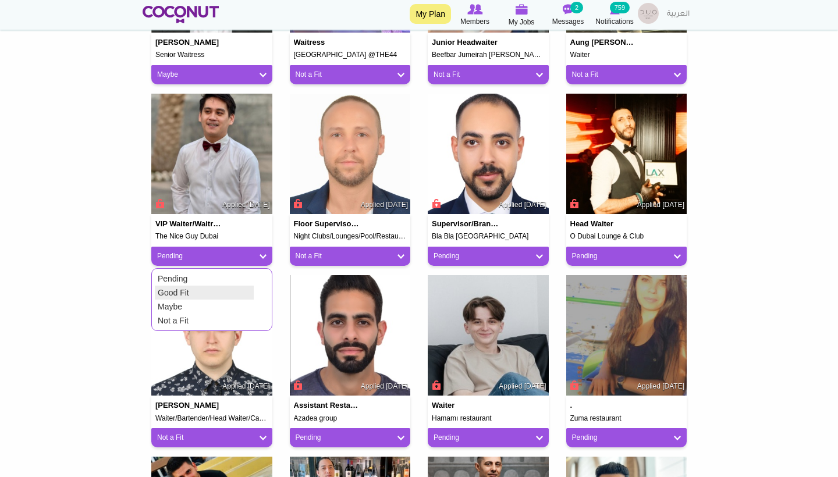
click at [183, 290] on link "Good Fit" at bounding box center [204, 293] width 99 height 14
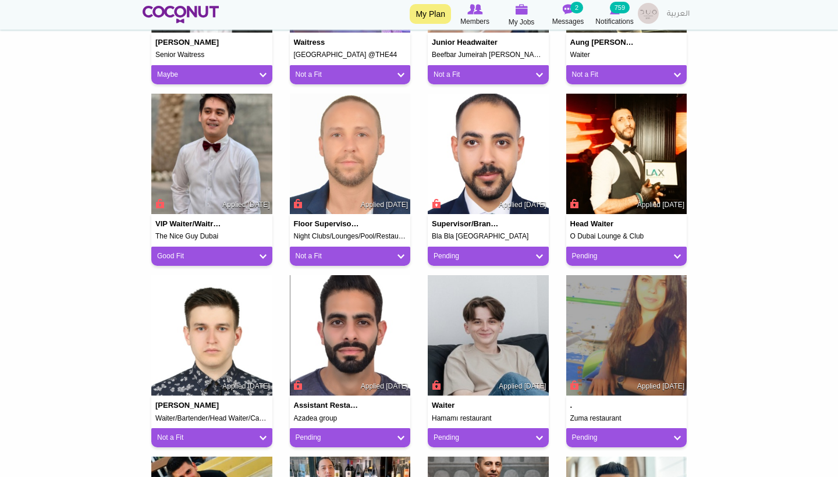
click at [541, 258] on link "Pending" at bounding box center [488, 256] width 109 height 10
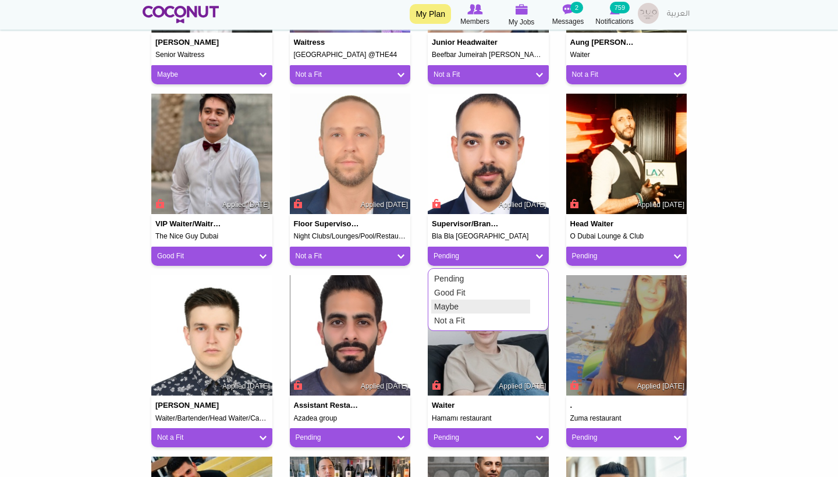
click at [490, 301] on link "Maybe" at bounding box center [480, 307] width 99 height 14
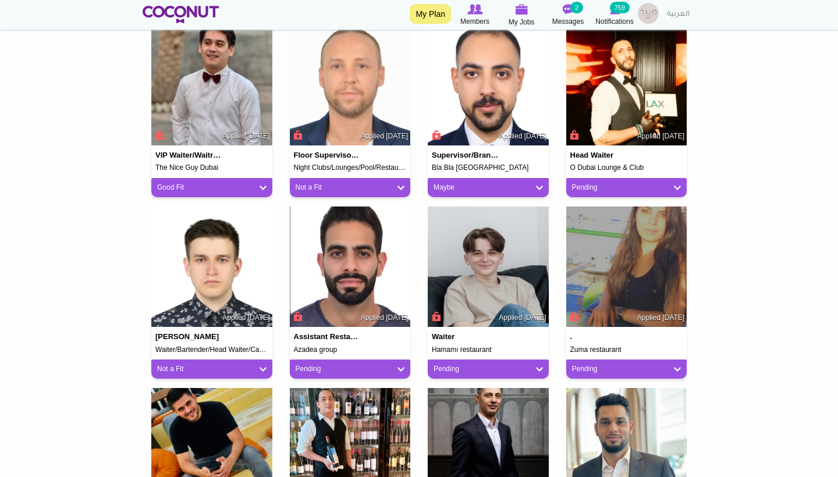
scroll to position [499, 0]
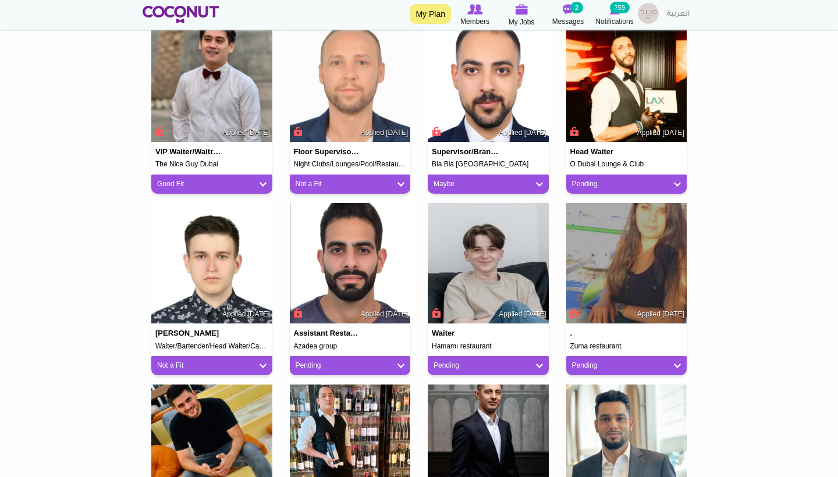
click at [657, 362] on link "Pending" at bounding box center [626, 366] width 109 height 10
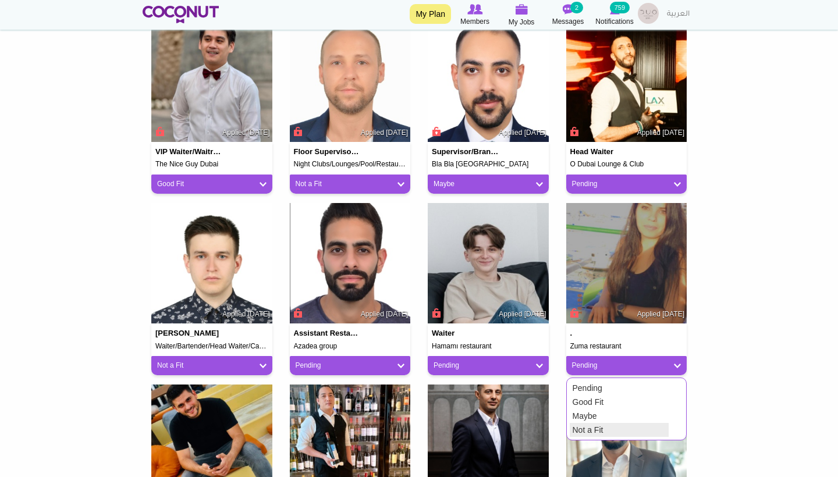
click at [623, 427] on link "Not a Fit" at bounding box center [619, 430] width 99 height 14
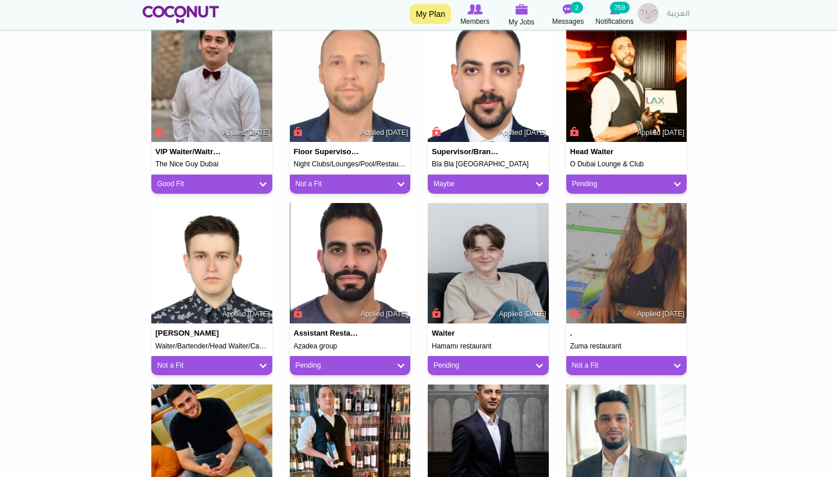
click at [599, 175] on div "Pending" at bounding box center [626, 184] width 121 height 19
click at [599, 179] on link "Pending" at bounding box center [626, 184] width 109 height 10
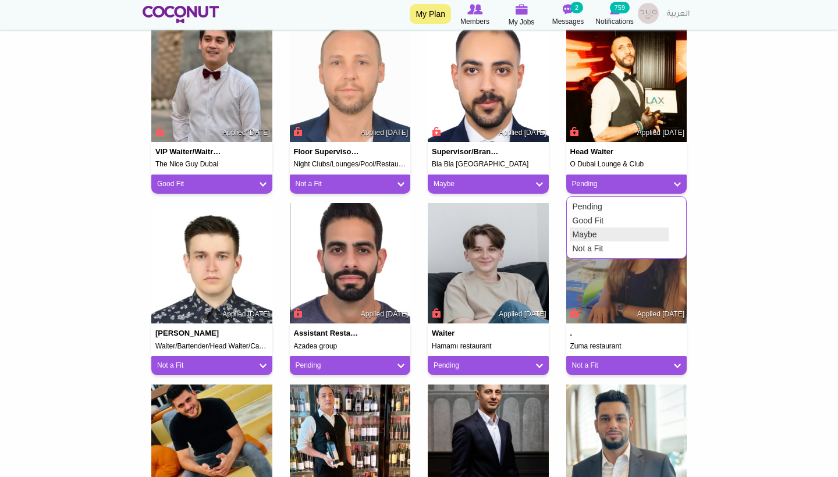
click at [594, 228] on link "Maybe" at bounding box center [619, 235] width 99 height 14
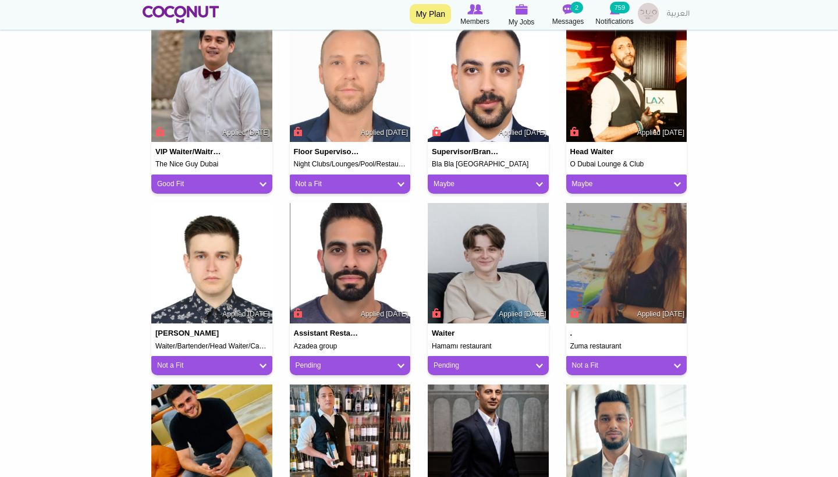
click at [318, 368] on div "Pending" at bounding box center [350, 365] width 121 height 19
click at [318, 366] on link "Pending" at bounding box center [350, 366] width 109 height 10
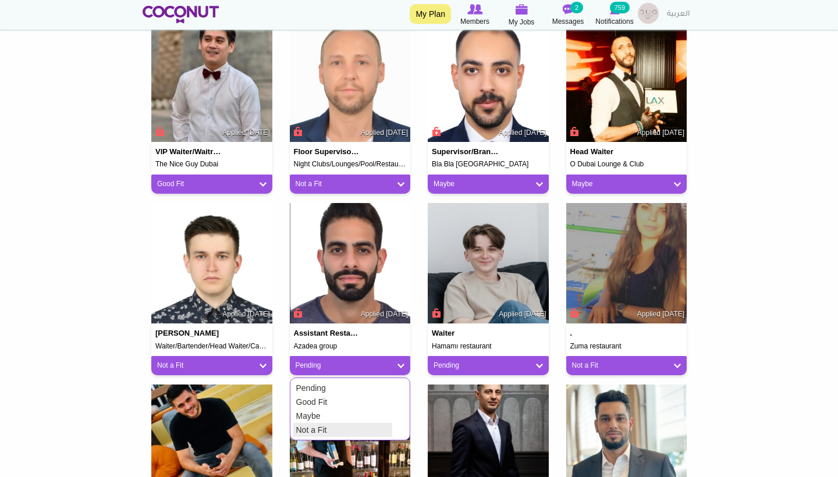
click at [308, 425] on link "Not a Fit" at bounding box center [342, 430] width 99 height 14
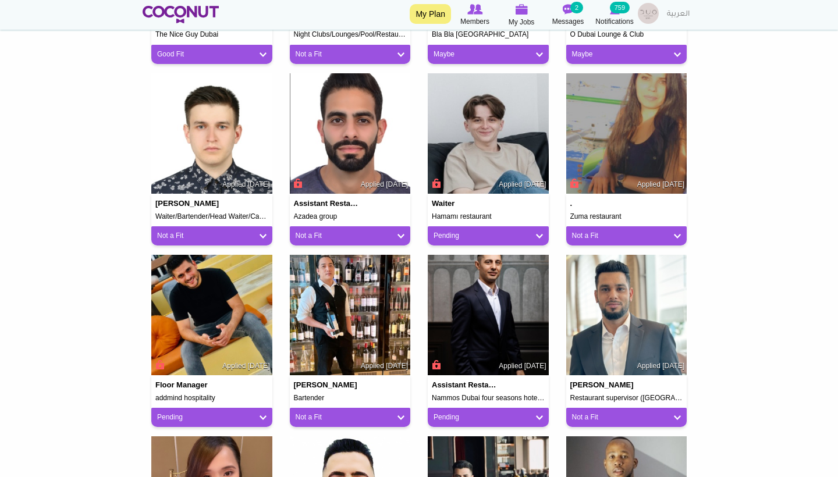
scroll to position [639, 0]
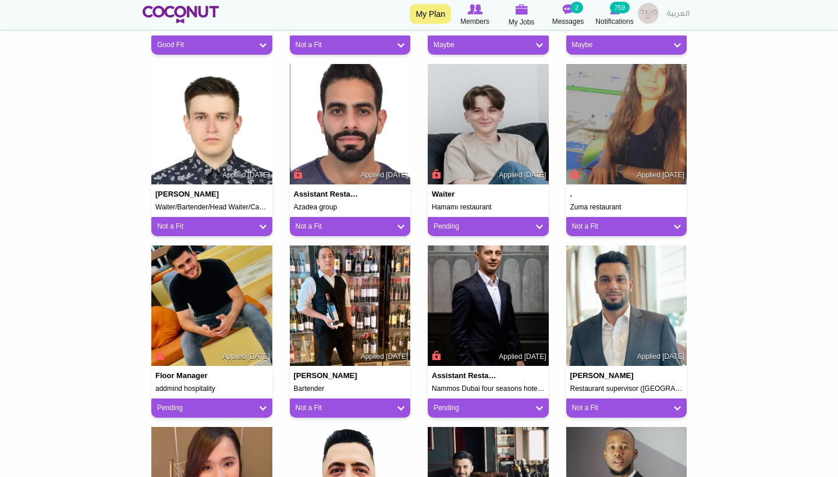
click at [803, 1] on div "Toggle navigation My Plan Members My Jobs Post a Job Messages 2 Notifications 7…" at bounding box center [419, 15] width 838 height 30
click at [537, 225] on link "Pending" at bounding box center [488, 227] width 109 height 10
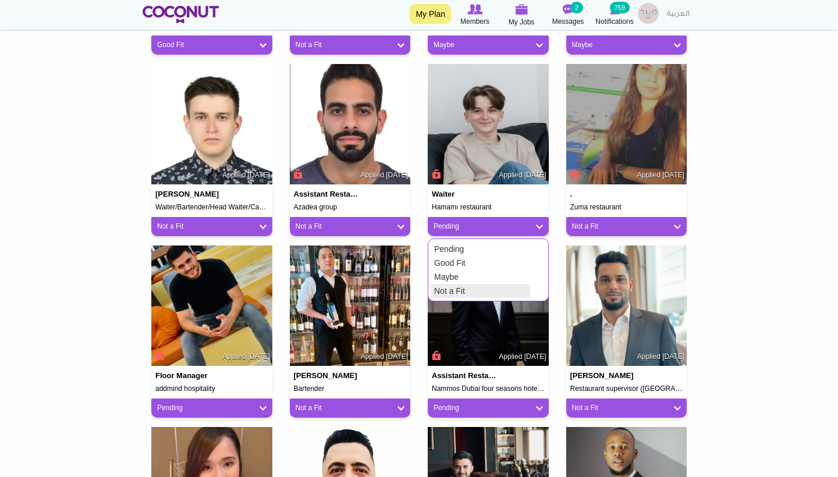
click at [457, 289] on link "Not a Fit" at bounding box center [480, 291] width 99 height 14
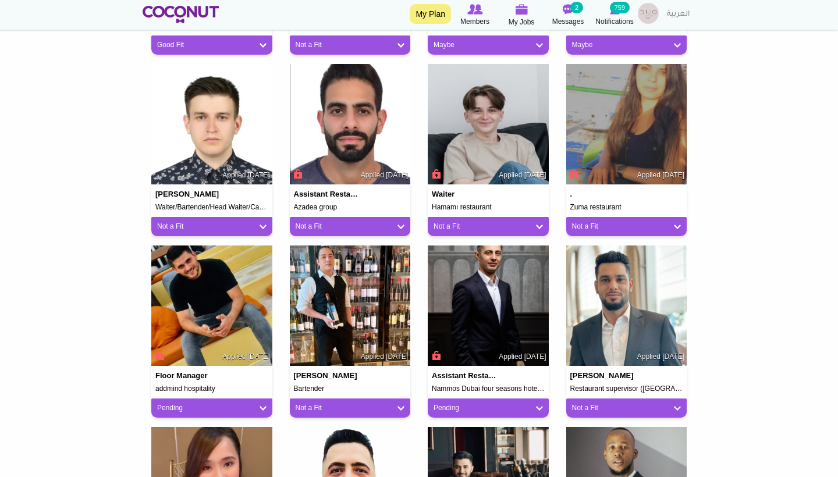
click at [455, 224] on link "Not a Fit" at bounding box center [488, 227] width 109 height 10
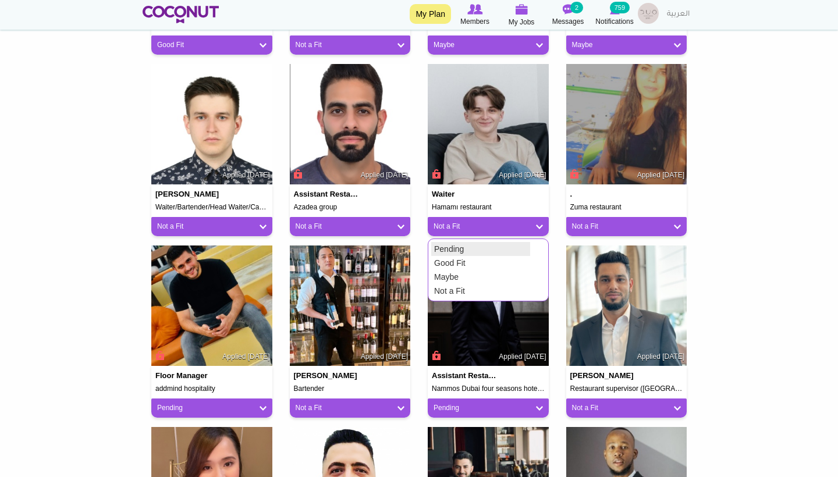
click at [453, 257] on link "Good Fit" at bounding box center [480, 263] width 99 height 14
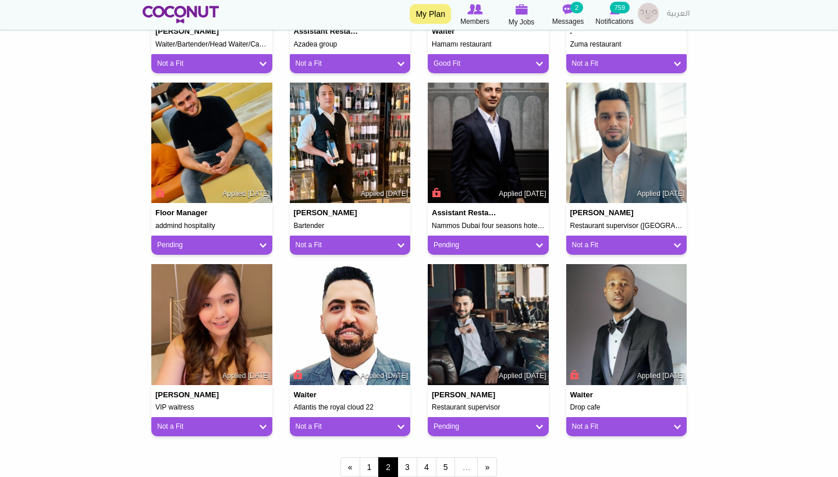
scroll to position [806, 0]
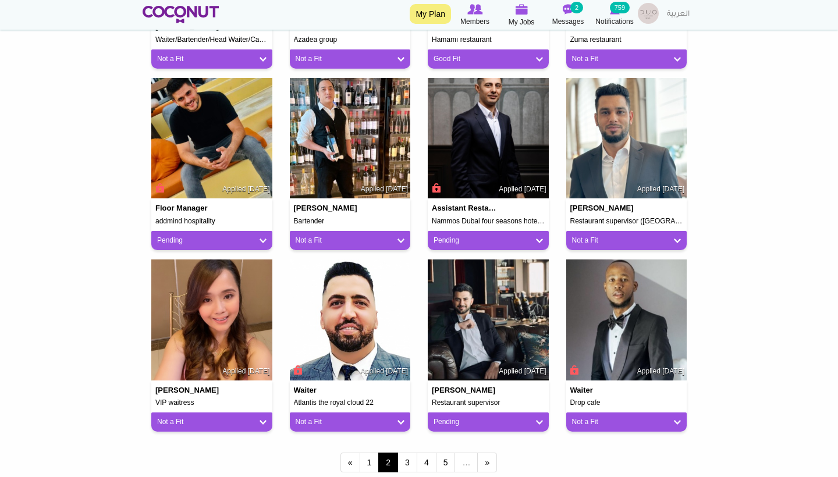
click at [650, 236] on link "Not a Fit" at bounding box center [626, 241] width 109 height 10
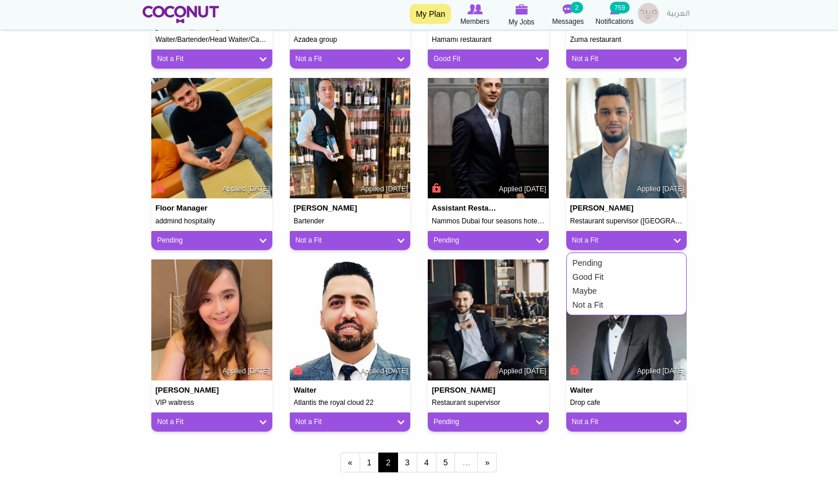
click at [593, 417] on link "Not a Fit" at bounding box center [626, 422] width 109 height 10
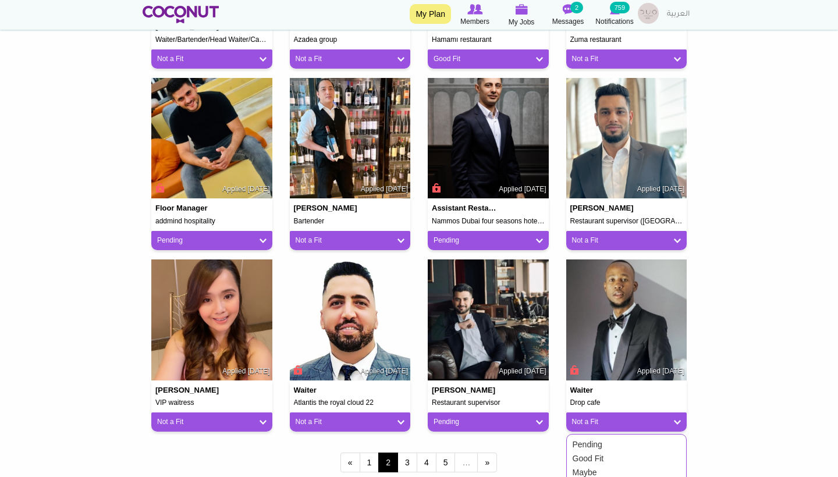
click at [475, 423] on link "Pending" at bounding box center [488, 422] width 109 height 10
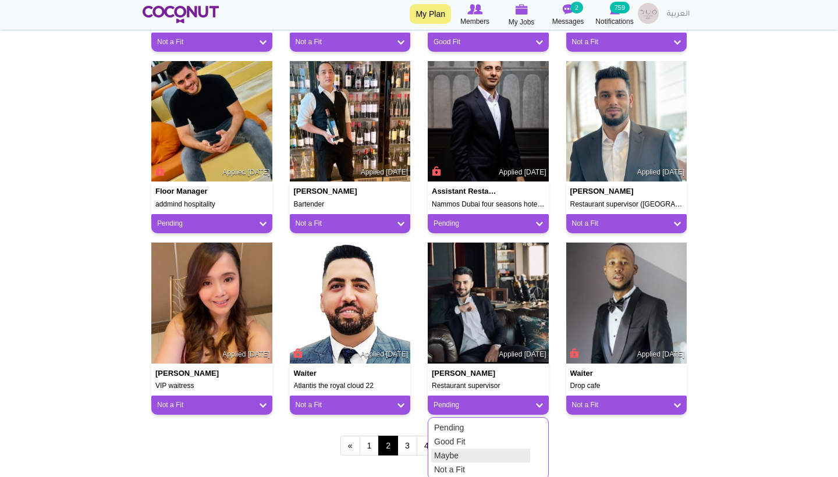
scroll to position [824, 1]
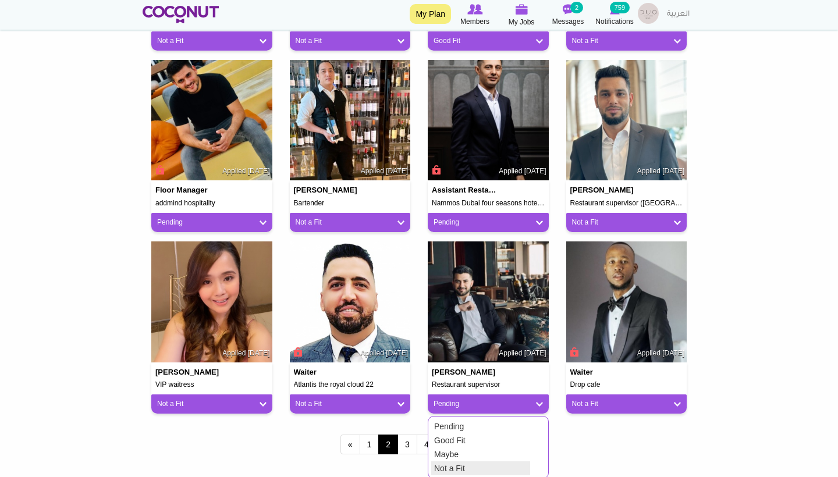
click at [460, 465] on link "Not a Fit" at bounding box center [480, 469] width 99 height 14
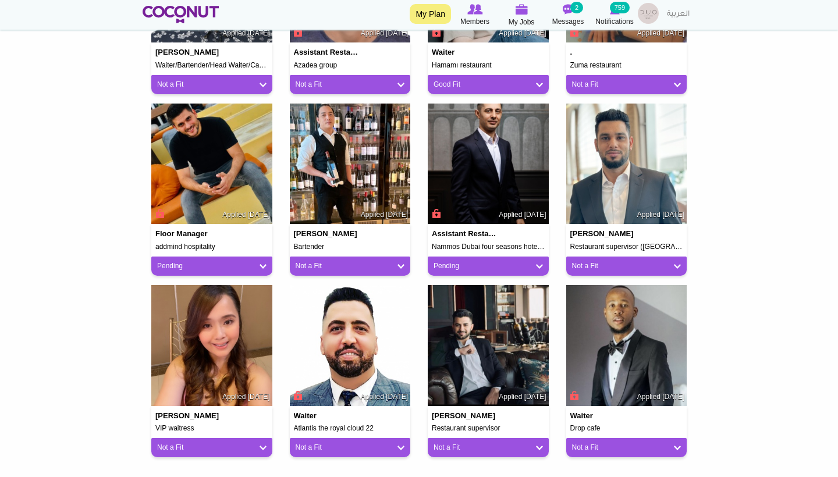
scroll to position [770, 0]
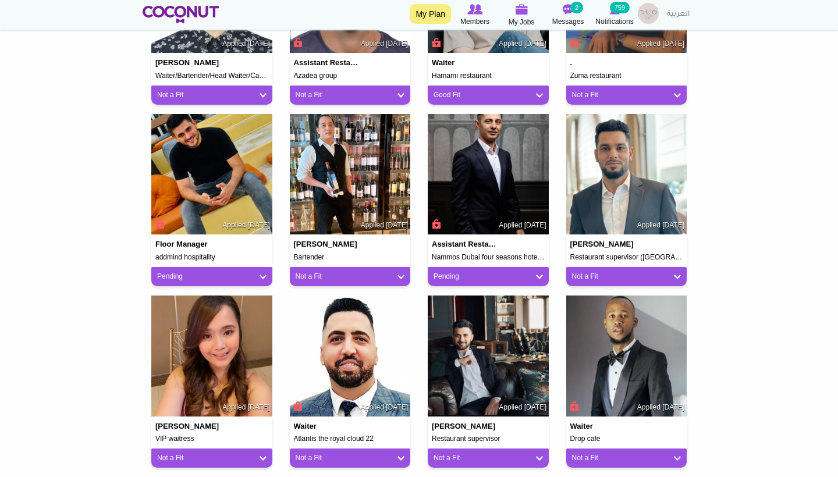
click at [264, 272] on link "Pending" at bounding box center [211, 277] width 109 height 10
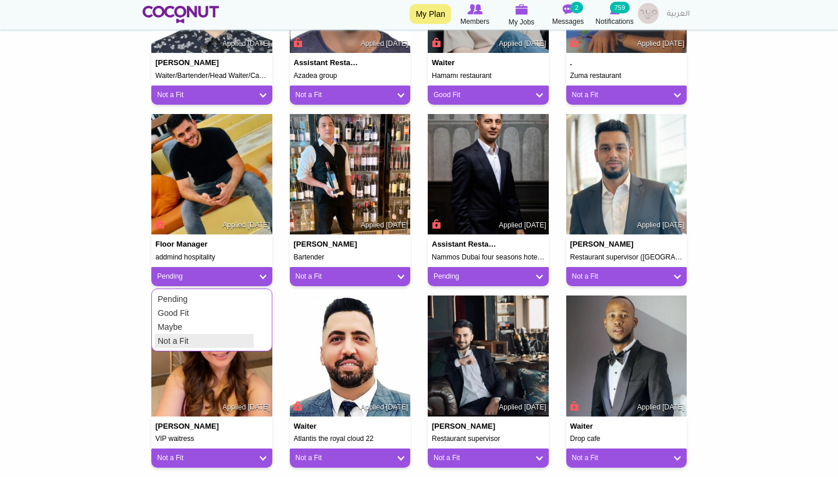
click at [240, 340] on link "Not a Fit" at bounding box center [204, 341] width 99 height 14
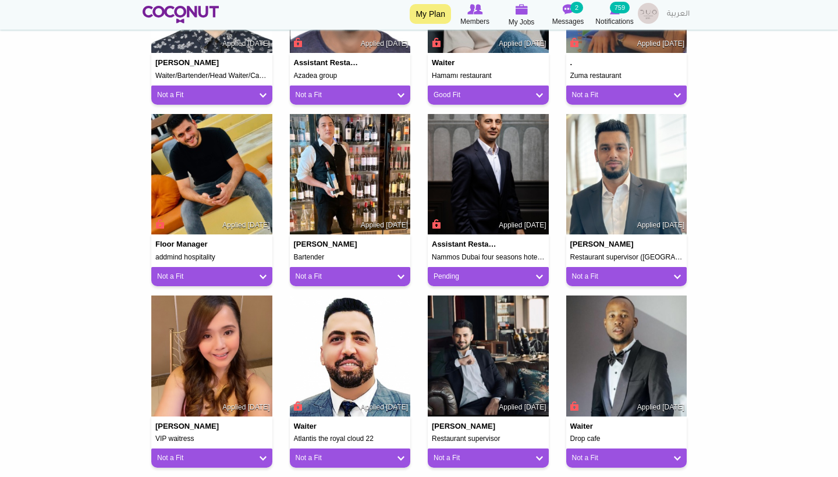
click at [464, 272] on link "Pending" at bounding box center [488, 277] width 109 height 10
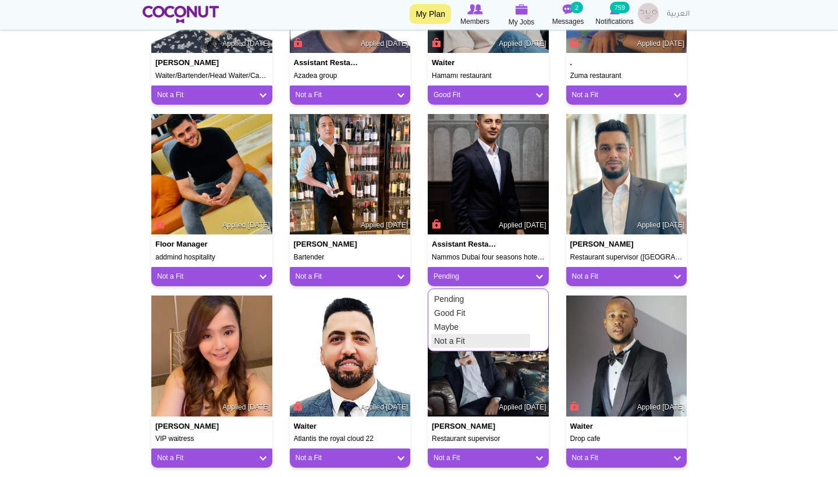
click at [458, 334] on link "Not a Fit" at bounding box center [480, 341] width 99 height 14
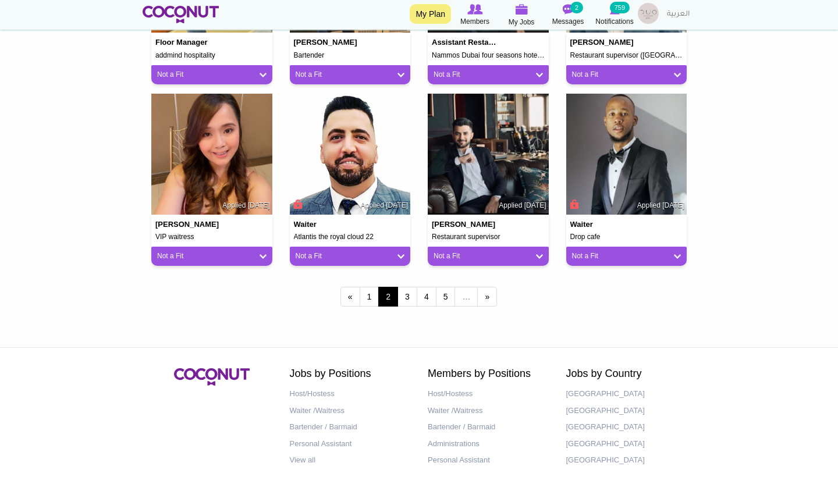
scroll to position [973, 0]
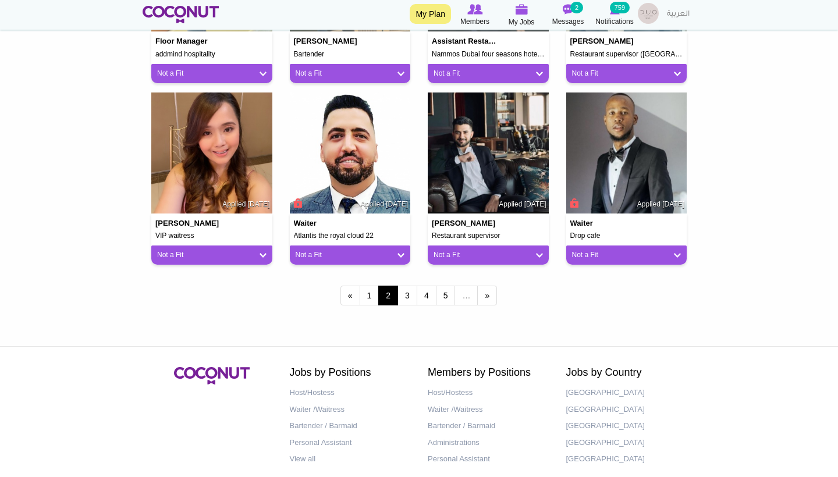
click at [405, 281] on div "« first ‹ previous 1 2 3 4 5 … next › last »" at bounding box center [419, 297] width 553 height 46
click at [407, 286] on link "3" at bounding box center [408, 296] width 20 height 20
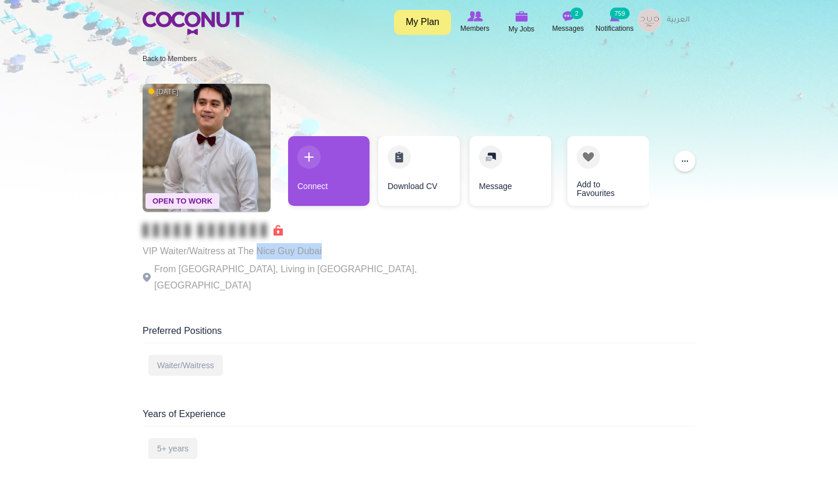
drag, startPoint x: 323, startPoint y: 247, endPoint x: 256, endPoint y: 247, distance: 67.5
click at [256, 247] on p "VIP Waiter/Waitress at The Nice Guy Dubai" at bounding box center [303, 251] width 320 height 16
copy p "Nice Guy Dubai"
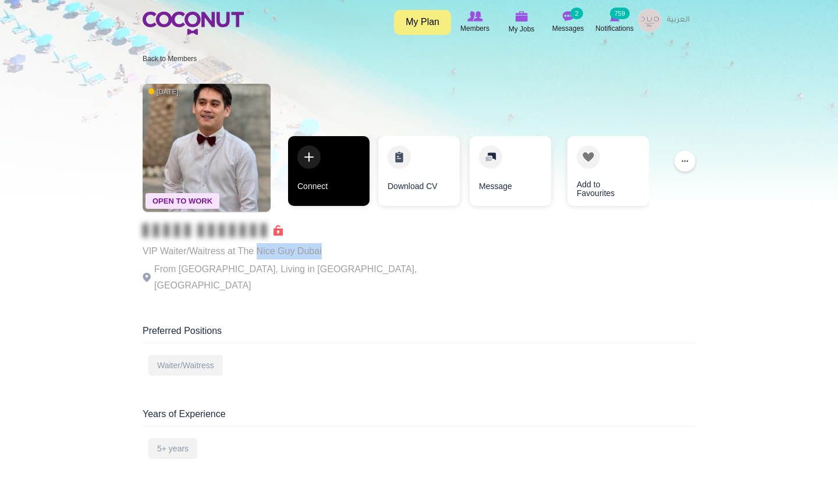
click at [360, 173] on link "Connect" at bounding box center [328, 171] width 81 height 70
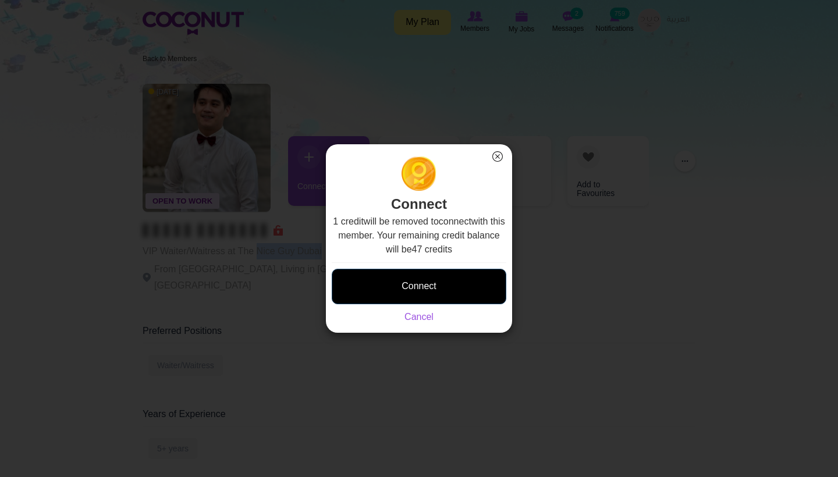
click at [396, 287] on button "Connect" at bounding box center [419, 287] width 175 height 36
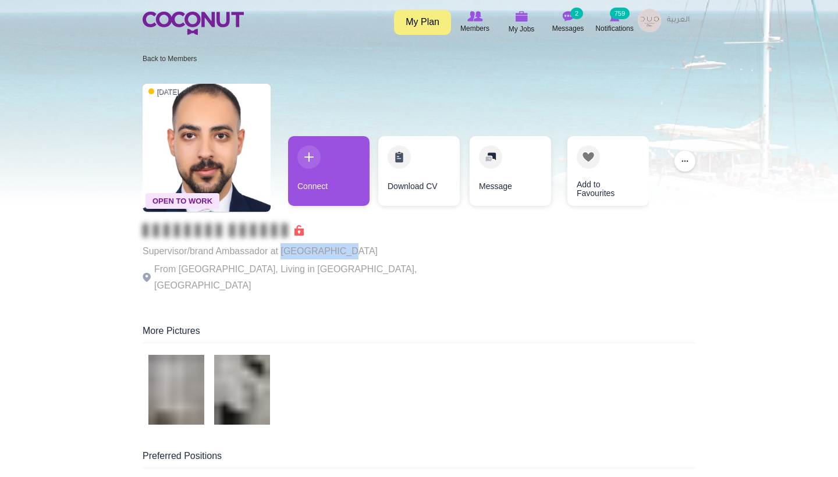
drag, startPoint x: 336, startPoint y: 254, endPoint x: 283, endPoint y: 252, distance: 53.0
click at [283, 252] on p "Supervisor/brand Ambassador at [GEOGRAPHIC_DATA]" at bounding box center [303, 251] width 320 height 16
copy p "Bla Bla [GEOGRAPHIC_DATA]"
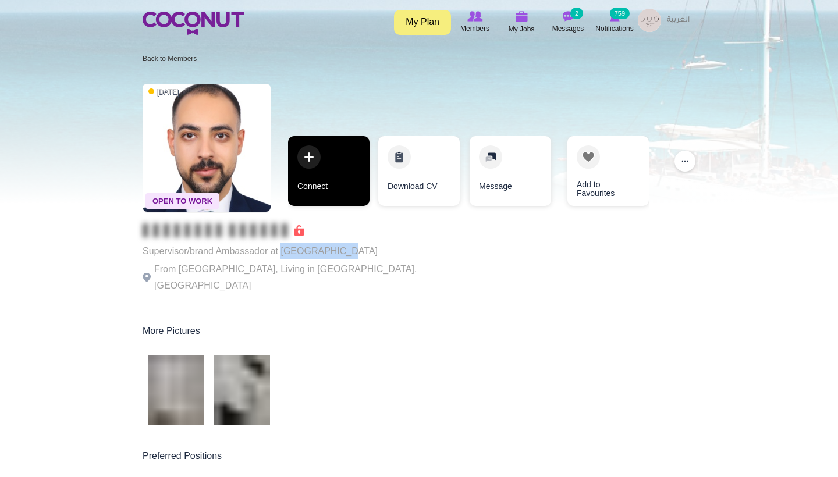
click at [304, 201] on link "Connect" at bounding box center [328, 171] width 81 height 70
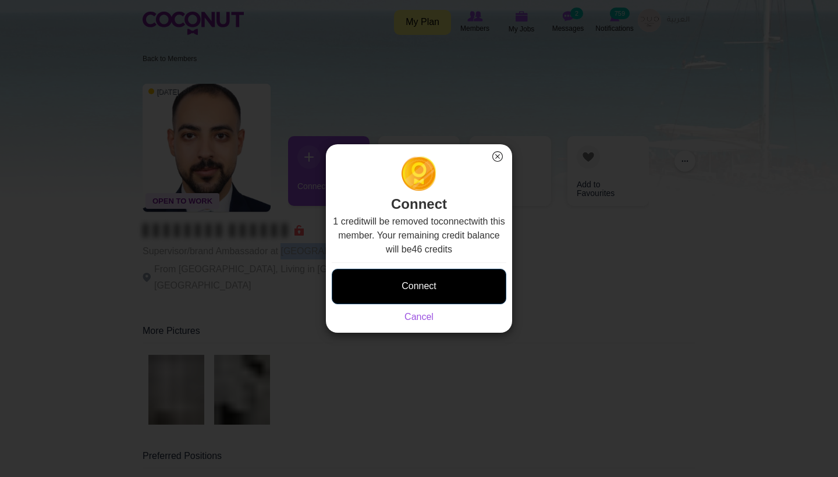
click at [429, 296] on button "Connect" at bounding box center [419, 287] width 175 height 36
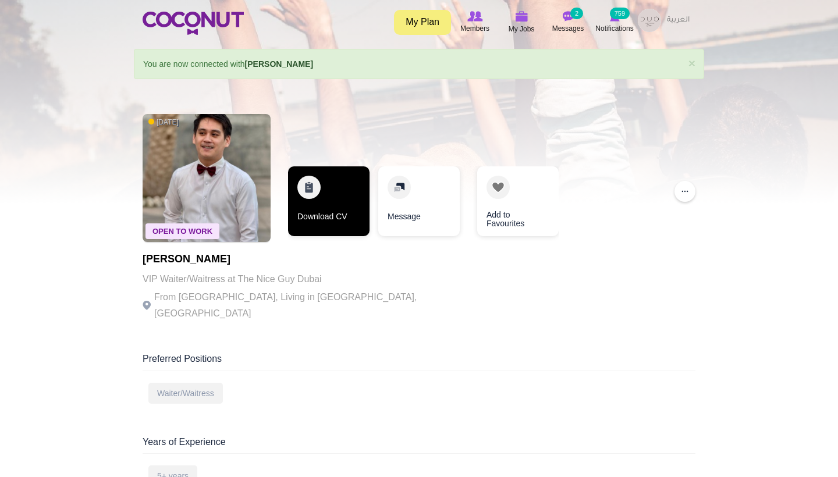
click at [331, 221] on link "Download CV" at bounding box center [328, 201] width 81 height 70
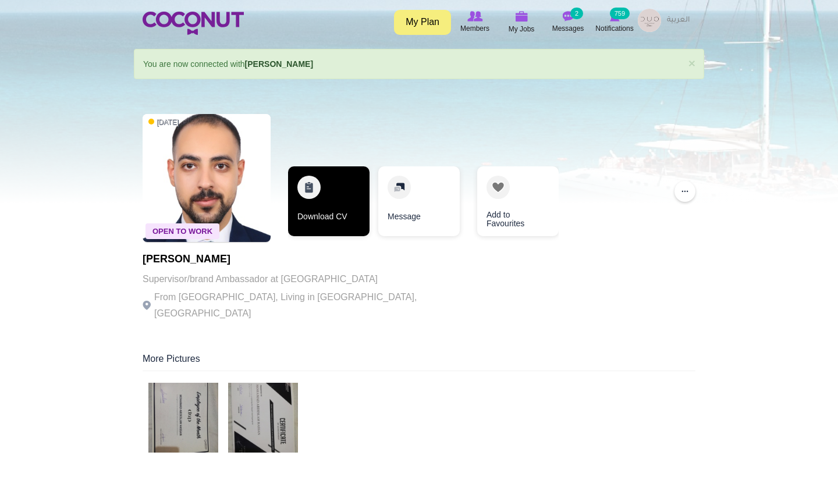
click at [329, 210] on link "Download CV" at bounding box center [328, 201] width 81 height 70
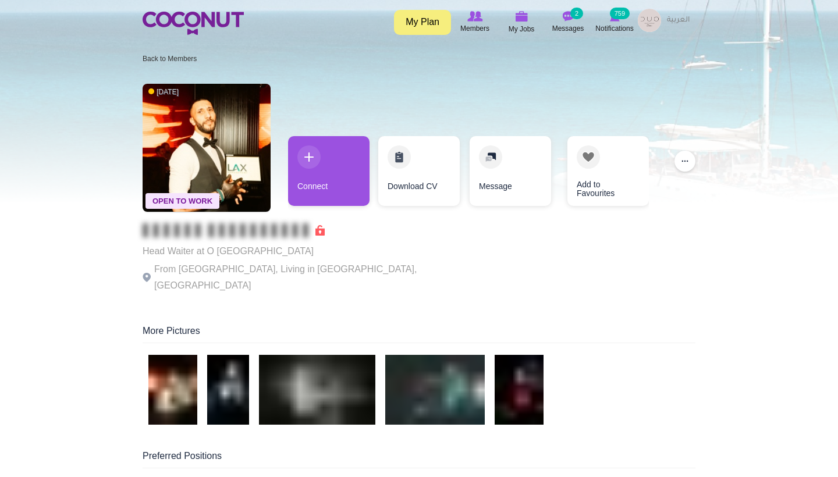
drag, startPoint x: 313, startPoint y: 251, endPoint x: 208, endPoint y: 250, distance: 104.2
click at [208, 250] on p "Head Waiter at O [GEOGRAPHIC_DATA]" at bounding box center [303, 251] width 320 height 16
copy p "O Dubai Lounge & Club"
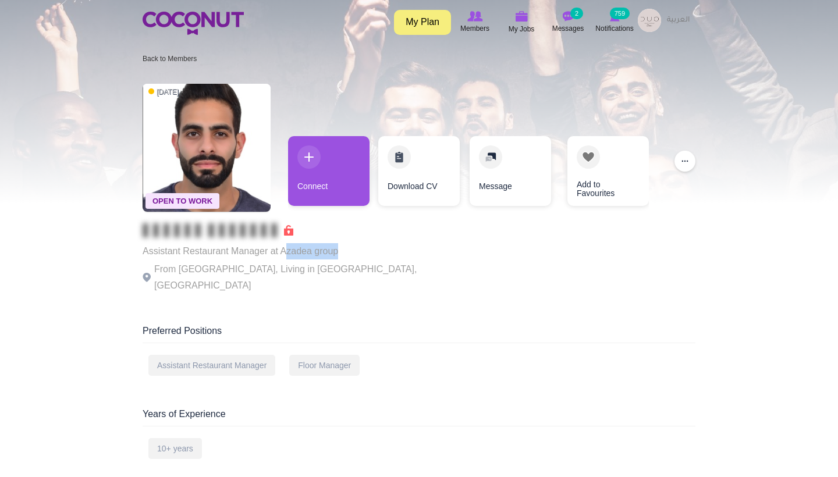
drag, startPoint x: 355, startPoint y: 251, endPoint x: 283, endPoint y: 251, distance: 71.6
click at [283, 251] on p "Assistant Restaurant Manager at Azadea group" at bounding box center [303, 251] width 320 height 16
copy p "zadea group"
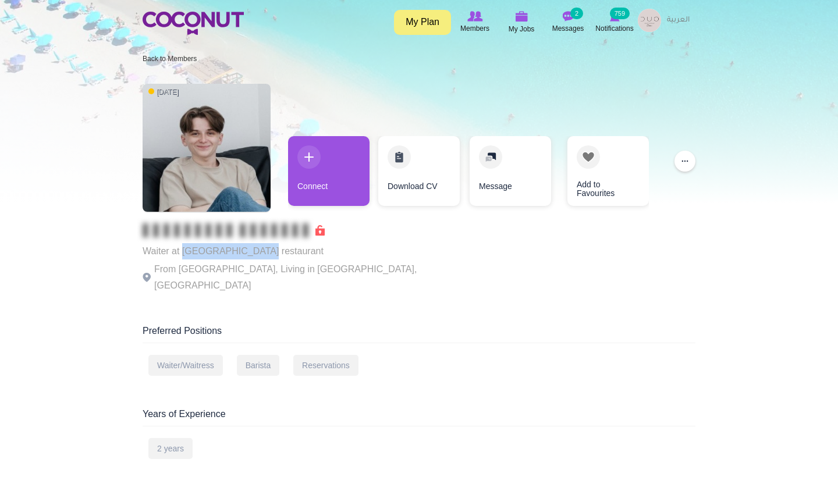
drag, startPoint x: 266, startPoint y: 249, endPoint x: 183, endPoint y: 253, distance: 83.3
click at [183, 254] on p "Waiter at Hamamı restaurant" at bounding box center [303, 251] width 320 height 16
copy p "Hamamı restaurant"
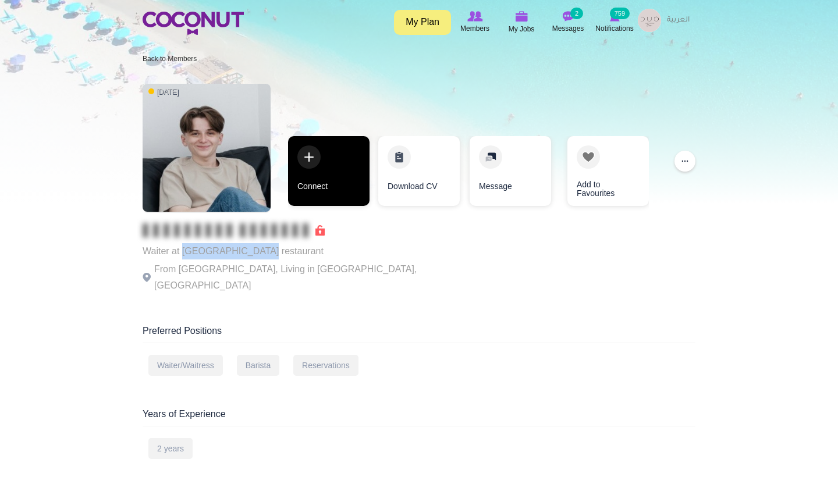
click at [352, 168] on link "Connect" at bounding box center [328, 171] width 81 height 70
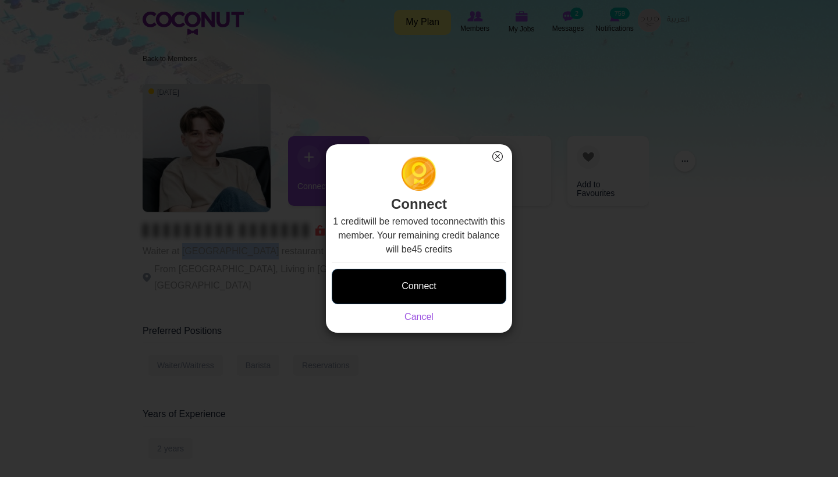
click at [416, 288] on button "Connect" at bounding box center [419, 287] width 175 height 36
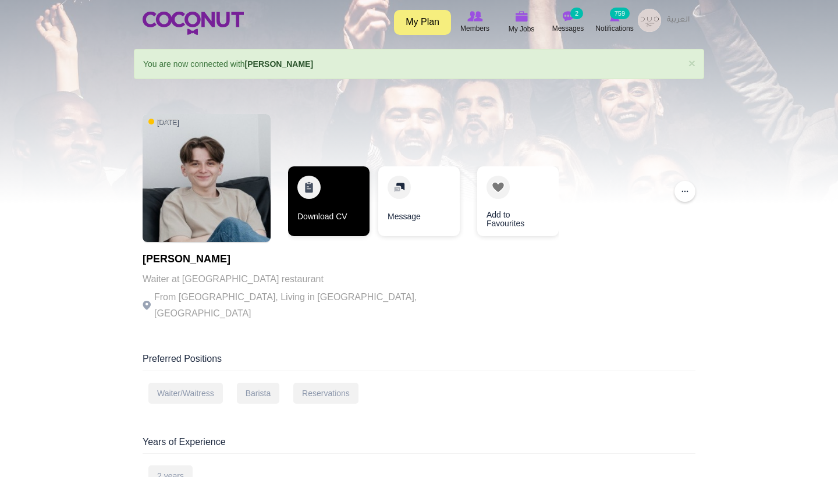
click at [350, 194] on link "Download CV" at bounding box center [328, 201] width 81 height 70
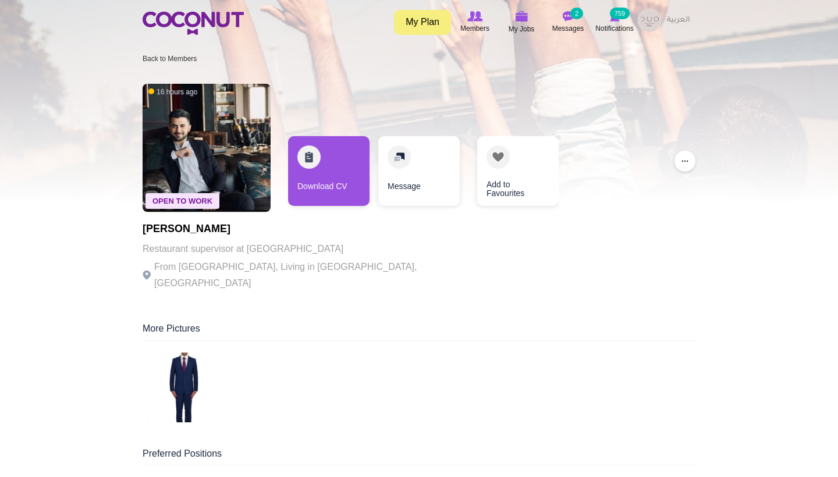
click at [203, 360] on img at bounding box center [183, 388] width 70 height 70
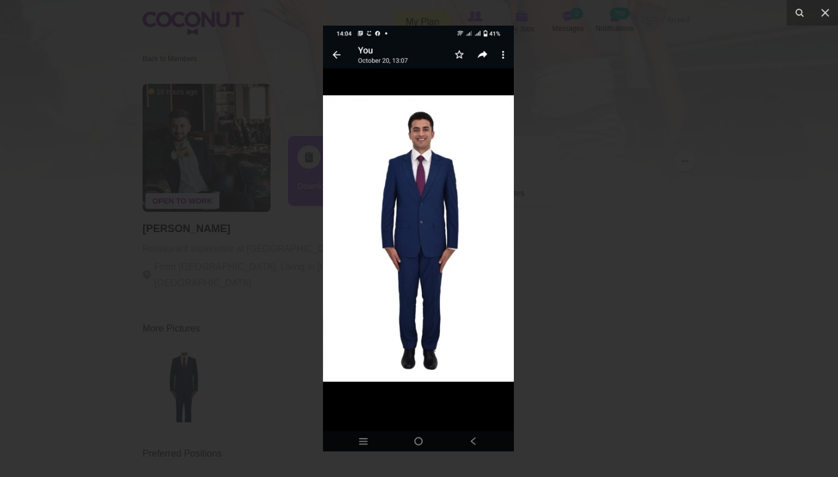
click at [735, 134] on div at bounding box center [419, 238] width 838 height 477
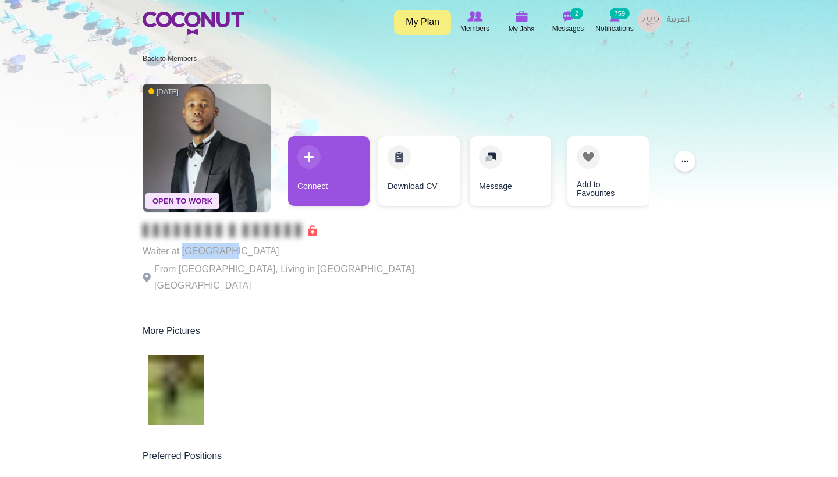
drag, startPoint x: 237, startPoint y: 253, endPoint x: 180, endPoint y: 249, distance: 57.1
click at [182, 249] on p "Waiter at [GEOGRAPHIC_DATA]" at bounding box center [303, 251] width 320 height 16
copy p "Drop cafe"
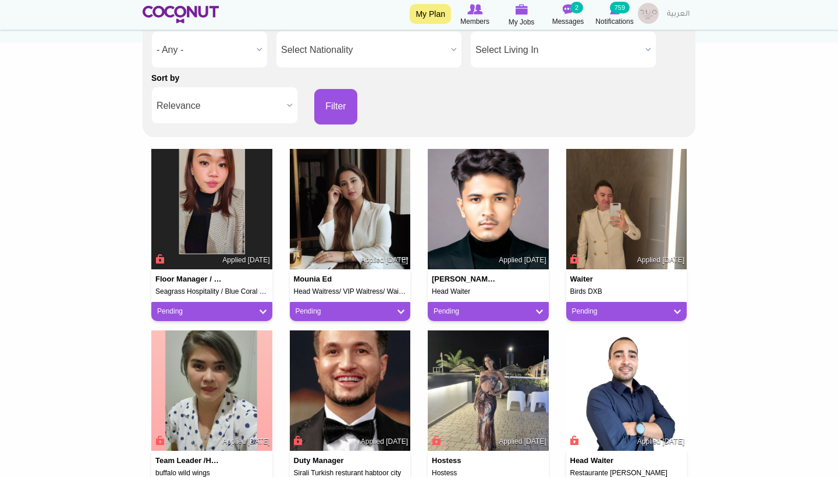
scroll to position [268, 0]
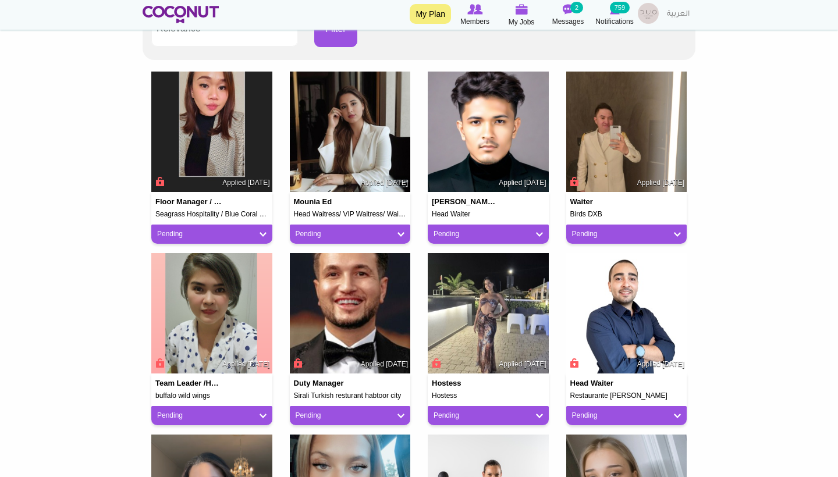
click at [267, 225] on div "Pending" at bounding box center [211, 234] width 121 height 19
click at [265, 231] on link "Pending" at bounding box center [211, 234] width 109 height 10
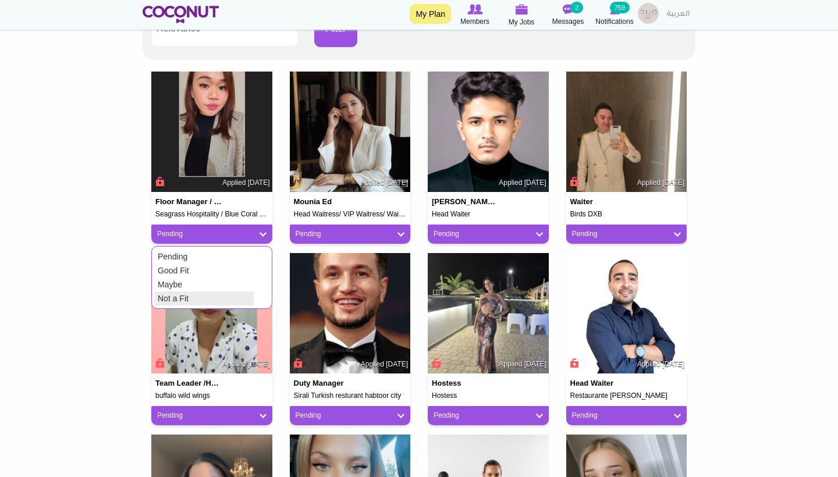
click at [205, 293] on link "Not a Fit" at bounding box center [204, 299] width 99 height 14
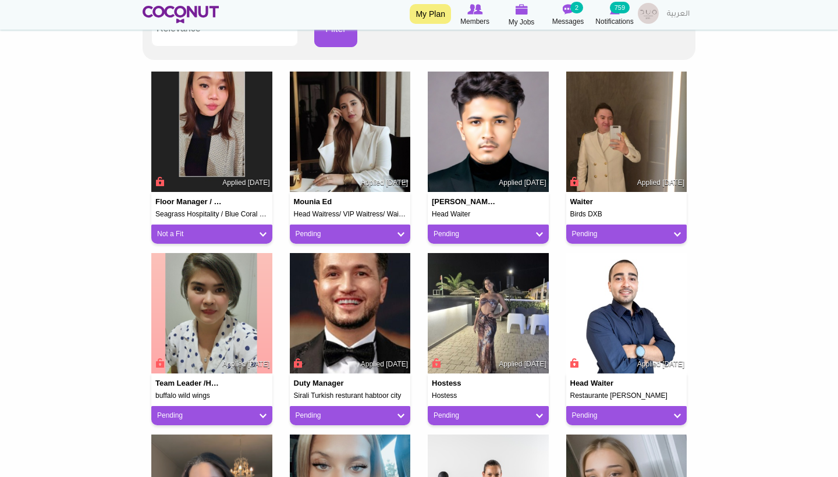
click at [542, 229] on link "Pending" at bounding box center [488, 234] width 109 height 10
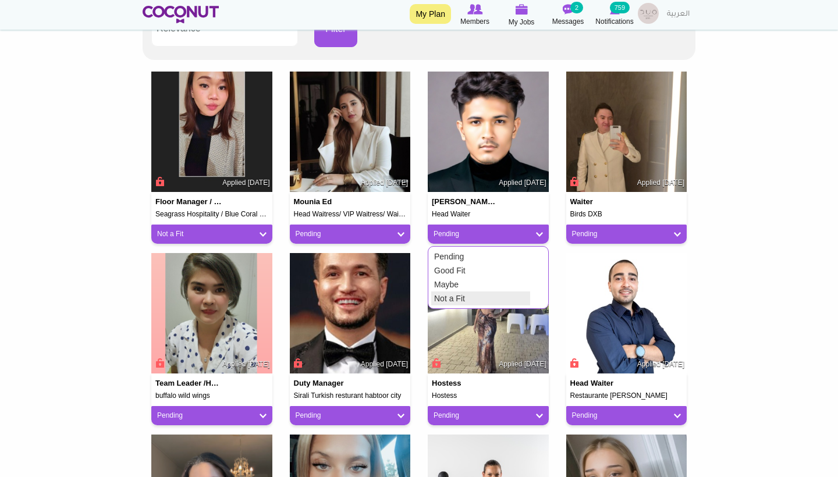
click at [481, 292] on link "Not a Fit" at bounding box center [480, 299] width 99 height 14
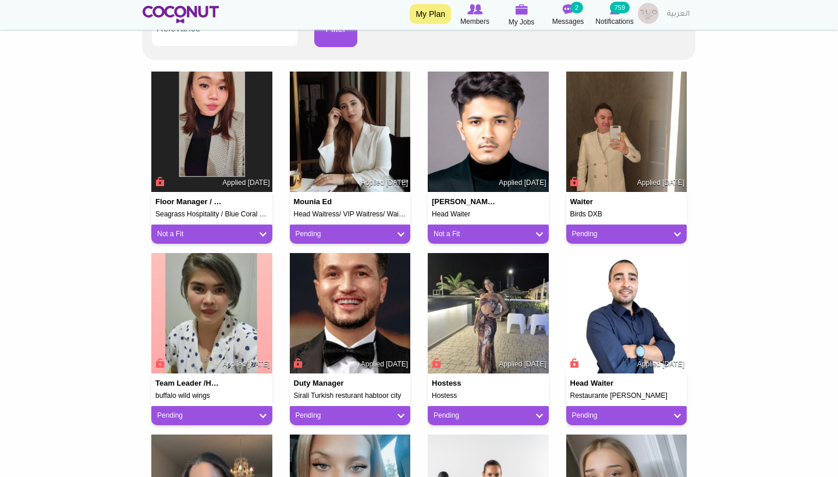
click at [612, 229] on link "Pending" at bounding box center [626, 234] width 109 height 10
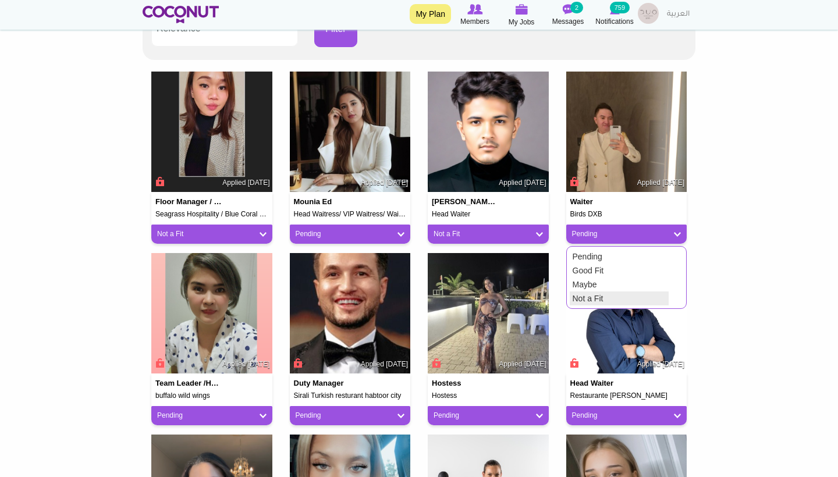
click at [588, 295] on link "Not a Fit" at bounding box center [619, 299] width 99 height 14
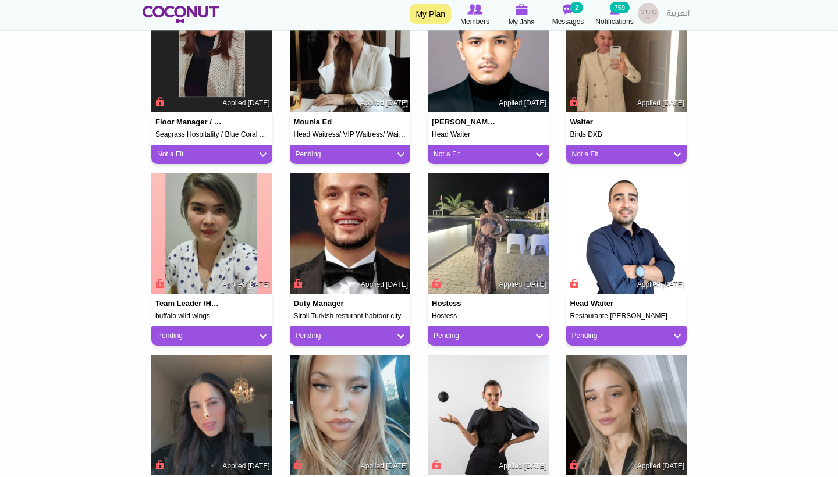
scroll to position [410, 0]
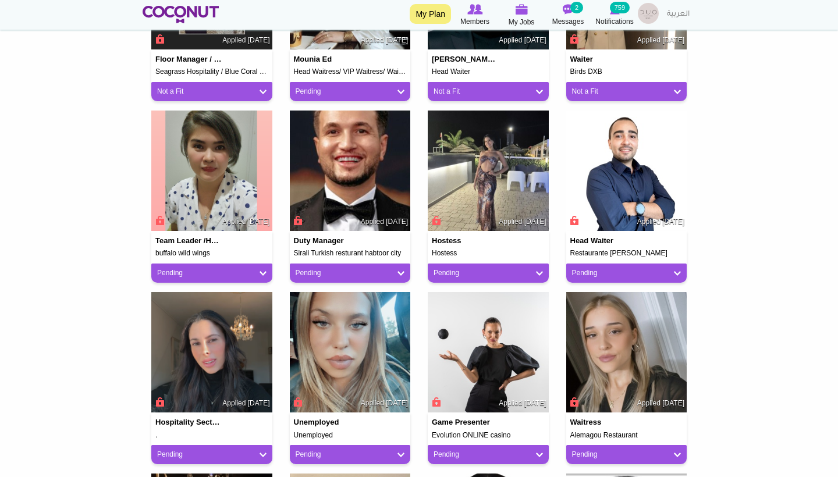
click at [499, 271] on link "Pending" at bounding box center [488, 273] width 109 height 10
click at [449, 336] on link "Not a Fit" at bounding box center [480, 338] width 99 height 14
click at [396, 265] on div "Pending" at bounding box center [350, 273] width 121 height 19
click at [396, 269] on link "Pending" at bounding box center [350, 273] width 109 height 10
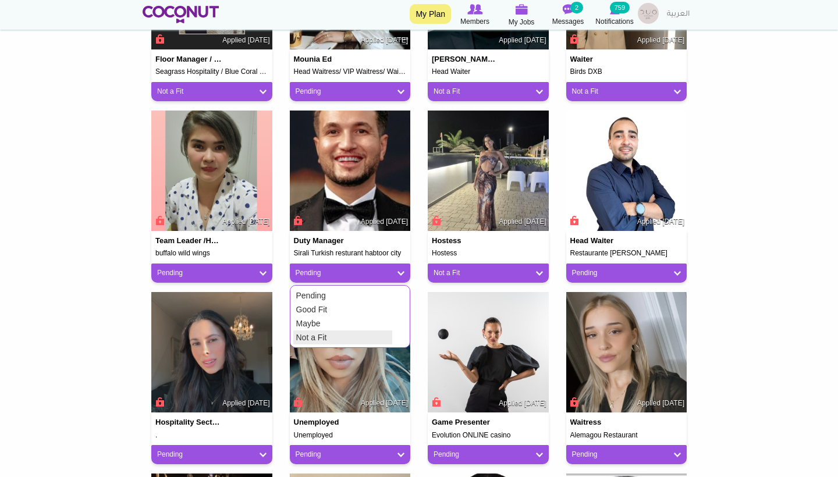
click at [352, 332] on link "Not a Fit" at bounding box center [342, 338] width 99 height 14
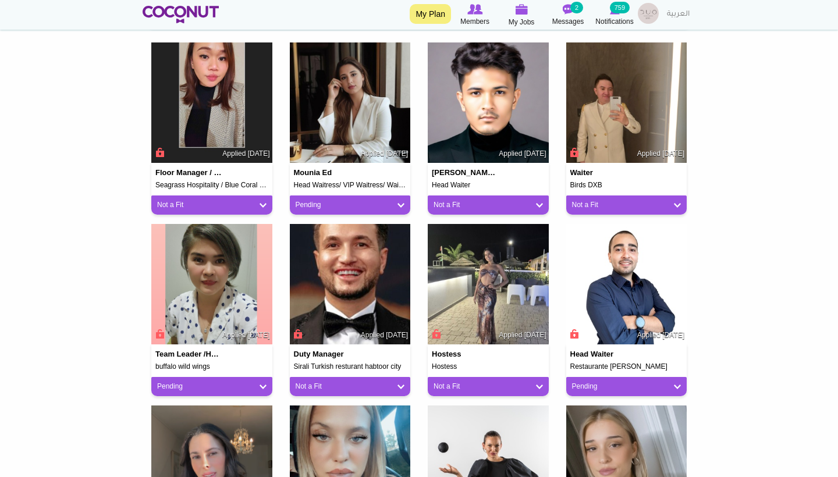
scroll to position [290, 0]
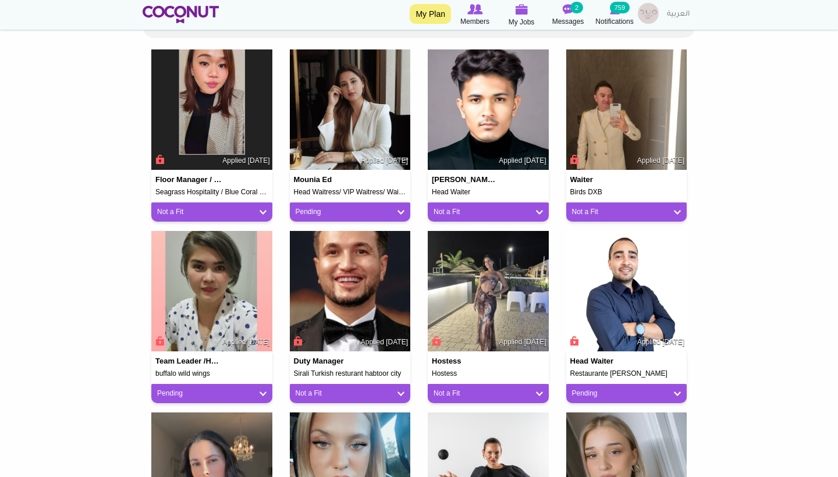
click at [349, 215] on div "Pending" at bounding box center [350, 212] width 121 height 19
click at [338, 211] on link "Pending" at bounding box center [350, 212] width 109 height 10
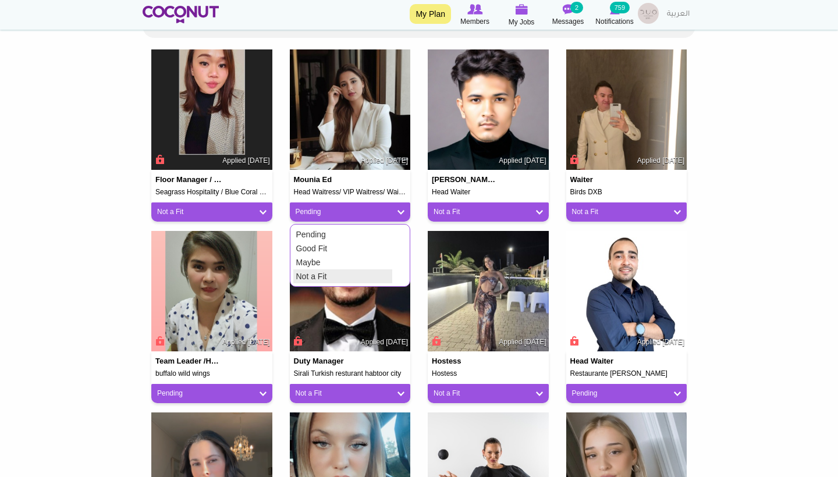
click at [328, 272] on link "Not a Fit" at bounding box center [342, 276] width 99 height 14
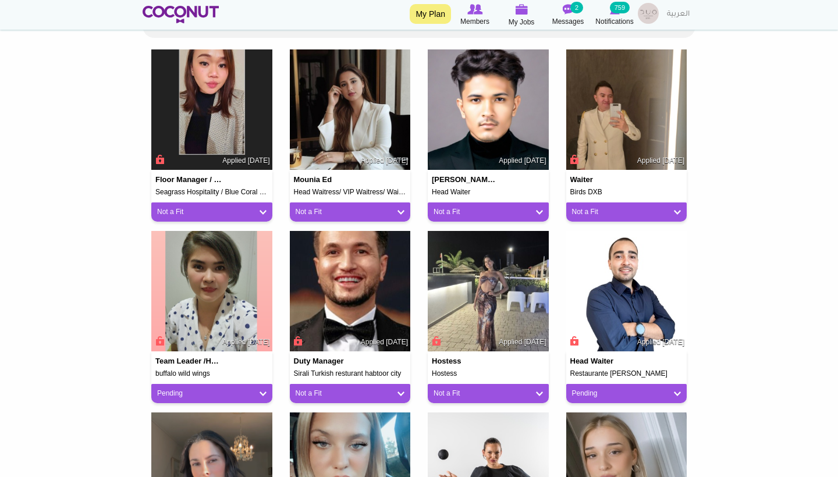
click at [258, 391] on link "Pending" at bounding box center [211, 394] width 109 height 10
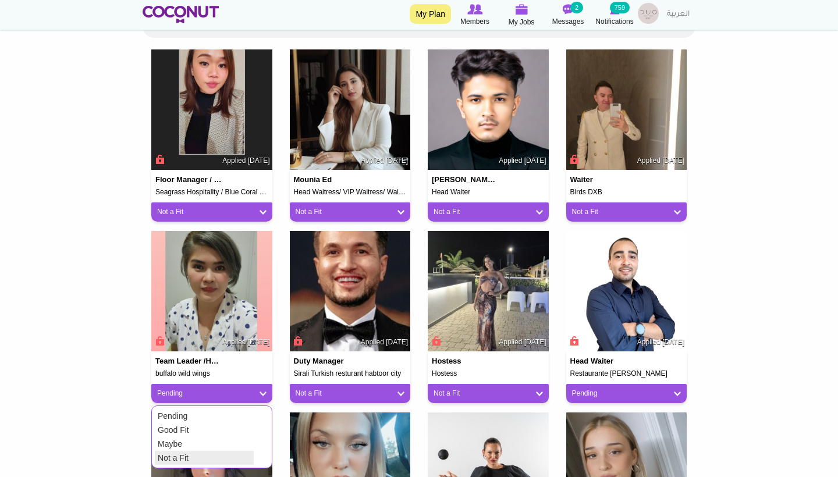
click at [182, 458] on link "Not a Fit" at bounding box center [204, 458] width 99 height 14
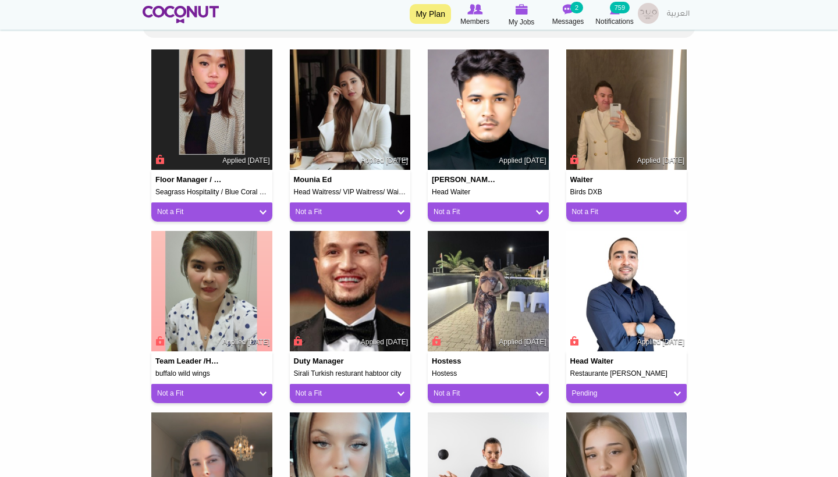
click at [601, 384] on div "Pending" at bounding box center [626, 393] width 121 height 19
click at [602, 389] on link "Pending" at bounding box center [626, 394] width 109 height 10
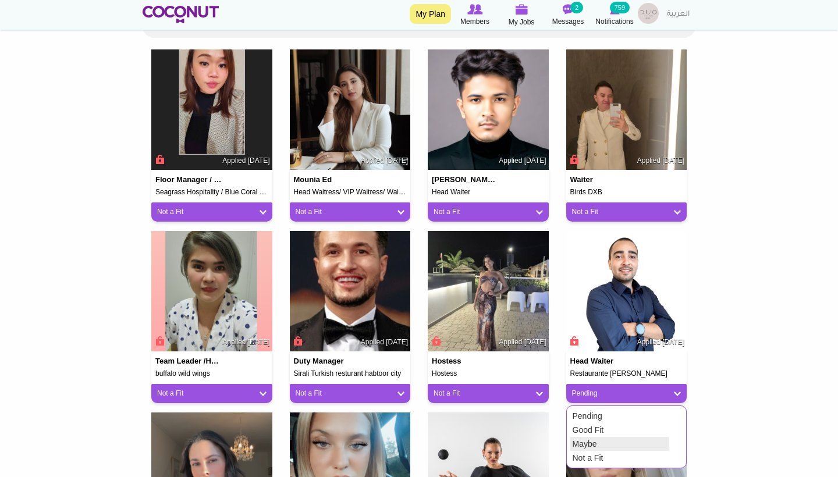
click at [583, 445] on link "Maybe" at bounding box center [619, 444] width 99 height 14
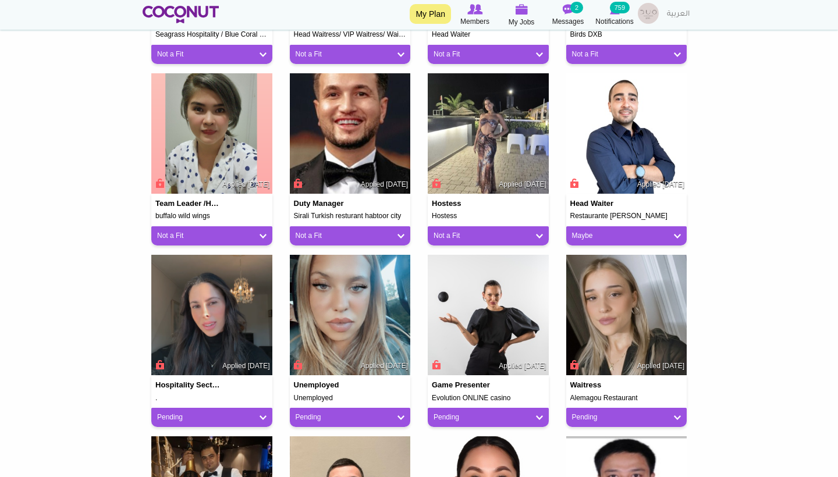
scroll to position [479, 0]
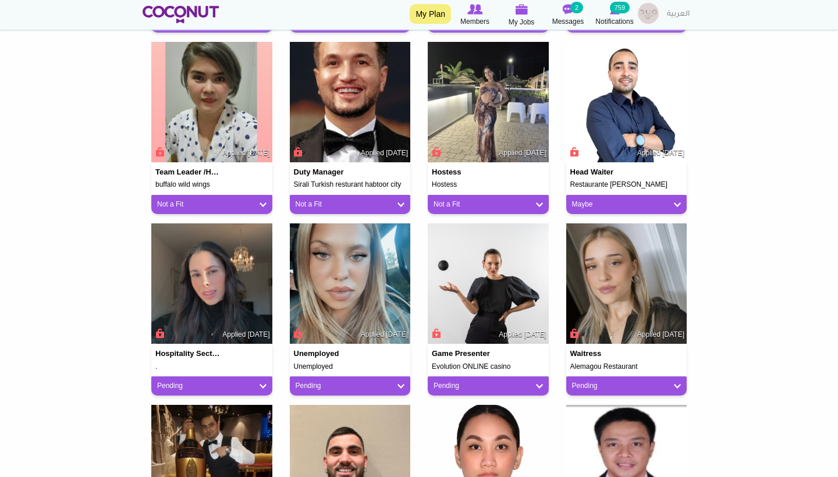
click at [607, 144] on img at bounding box center [626, 102] width 121 height 121
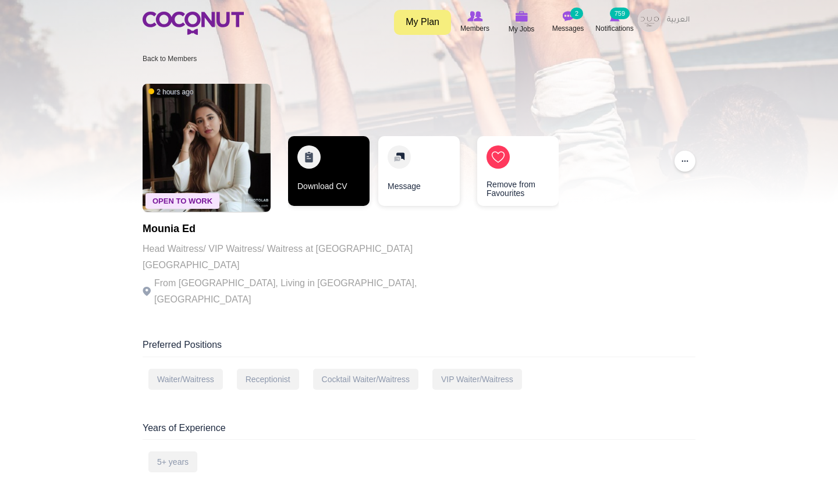
click at [345, 173] on link "Download CV" at bounding box center [328, 171] width 81 height 70
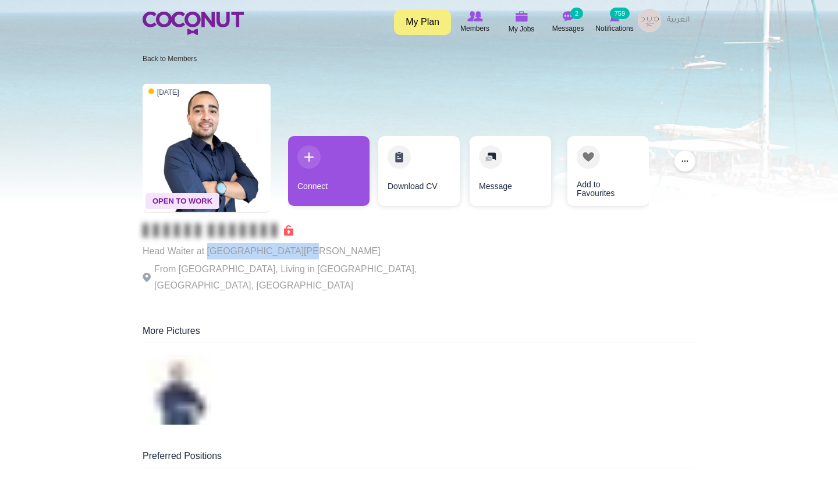
drag, startPoint x: 299, startPoint y: 246, endPoint x: 209, endPoint y: 251, distance: 89.8
click at [209, 251] on p "Head Waiter at [GEOGRAPHIC_DATA][PERSON_NAME]" at bounding box center [303, 251] width 320 height 16
copy p "Restaurante [PERSON_NAME]"
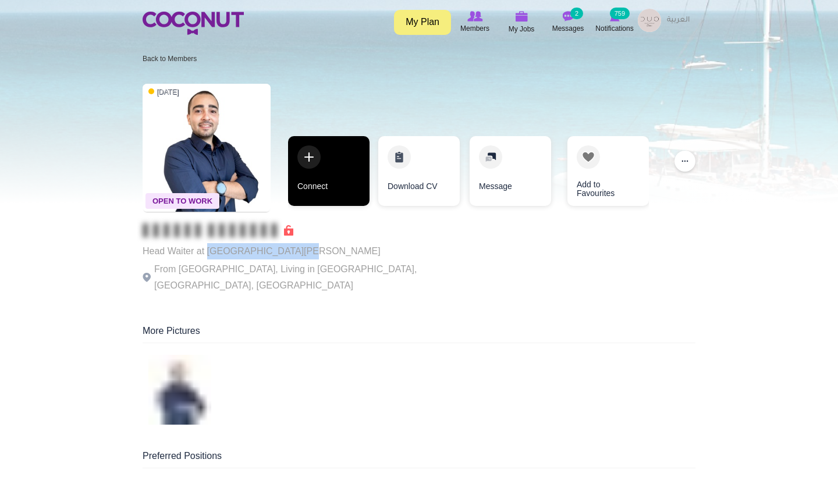
click at [321, 169] on link "Connect" at bounding box center [328, 171] width 81 height 70
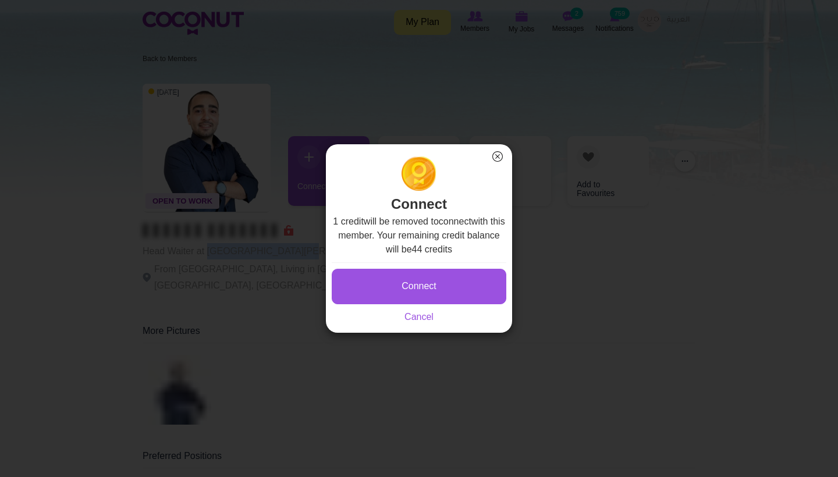
click at [394, 279] on button "Connect" at bounding box center [419, 287] width 175 height 36
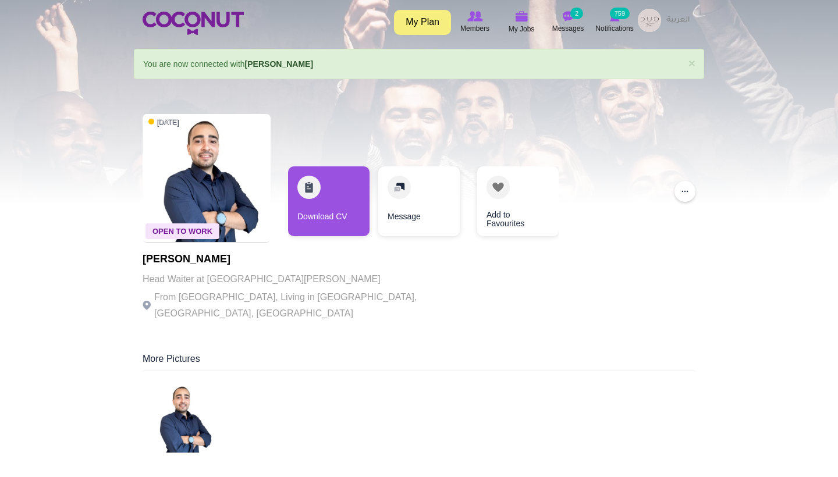
click at [164, 419] on img at bounding box center [183, 418] width 70 height 70
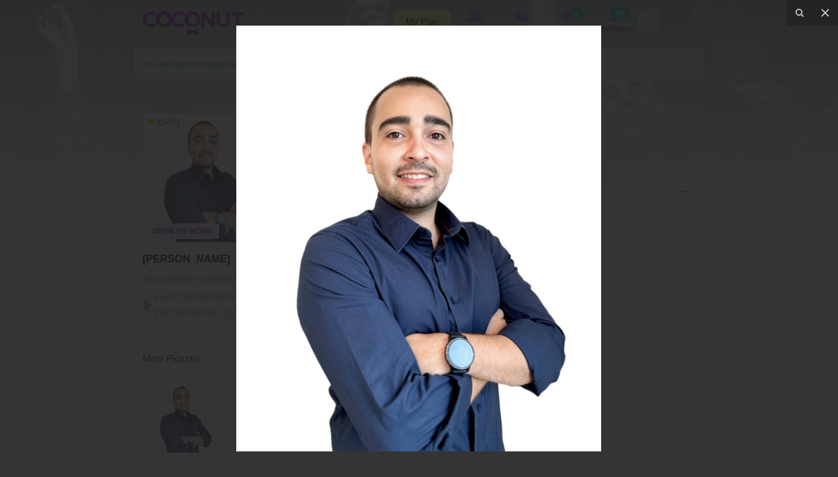
click at [673, 165] on div at bounding box center [419, 238] width 838 height 477
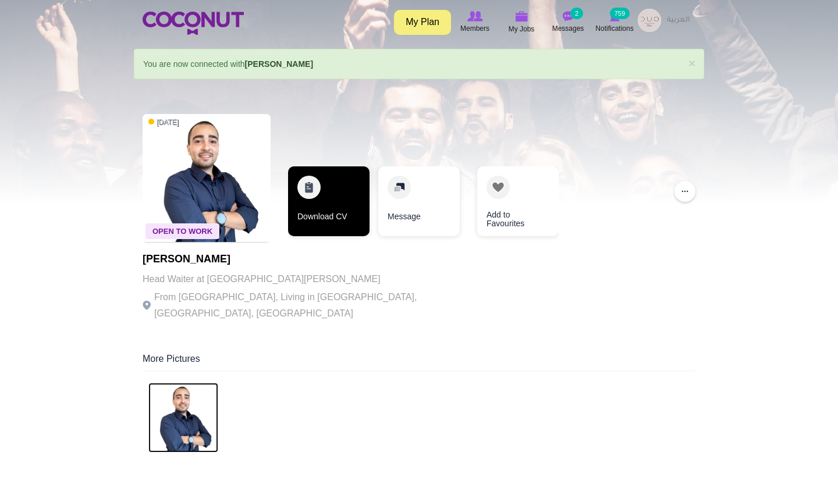
click at [306, 193] on link "Download CV" at bounding box center [328, 201] width 81 height 70
click at [307, 193] on link "Download CV" at bounding box center [328, 201] width 81 height 70
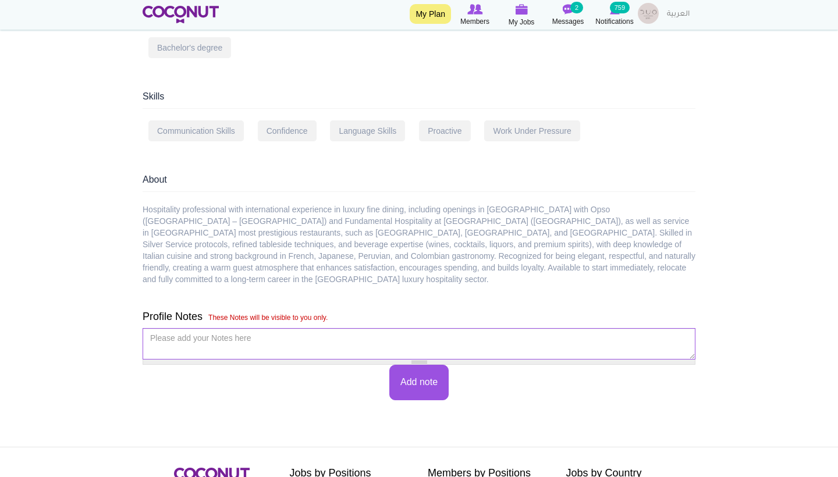
scroll to position [810, 0]
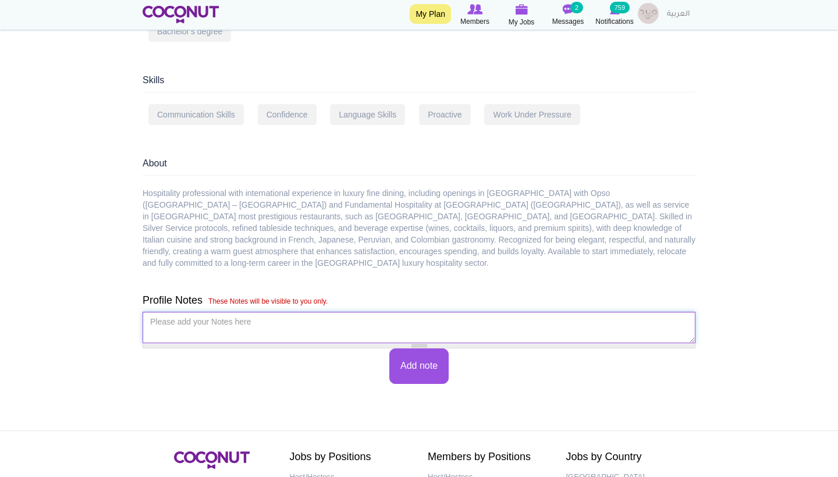
click at [265, 312] on textarea "Please add your Notes here *" at bounding box center [419, 327] width 553 height 31
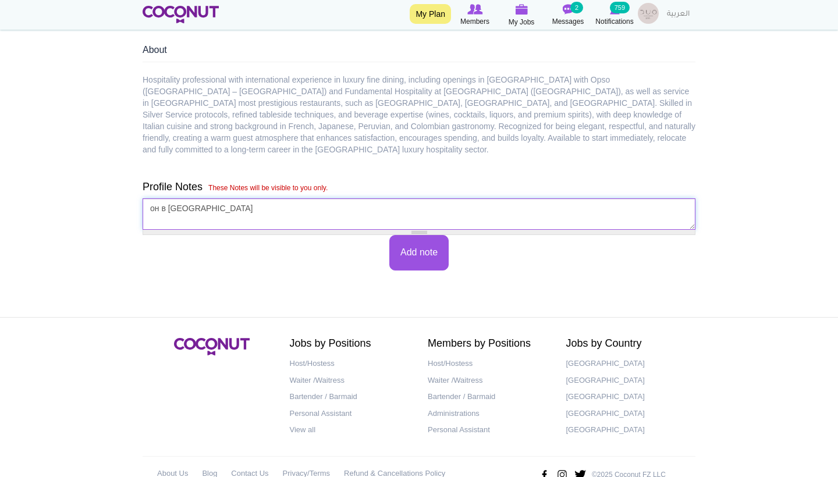
scroll to position [923, 0]
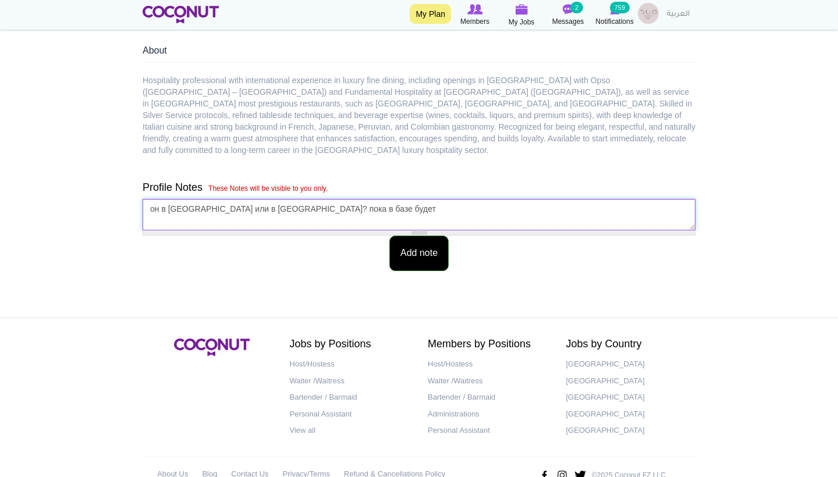
type textarea "он в [GEOGRAPHIC_DATA] или в [GEOGRAPHIC_DATA]? пока в базе будет"
click at [412, 236] on button "Add note" at bounding box center [418, 254] width 59 height 36
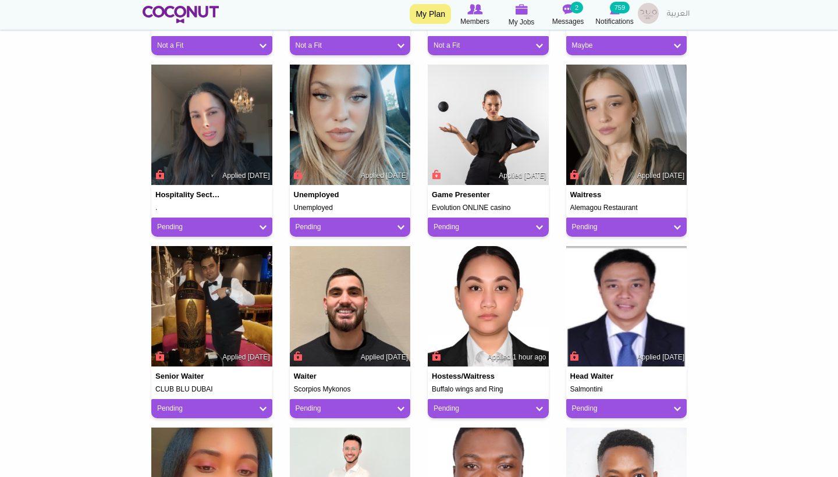
scroll to position [637, 0]
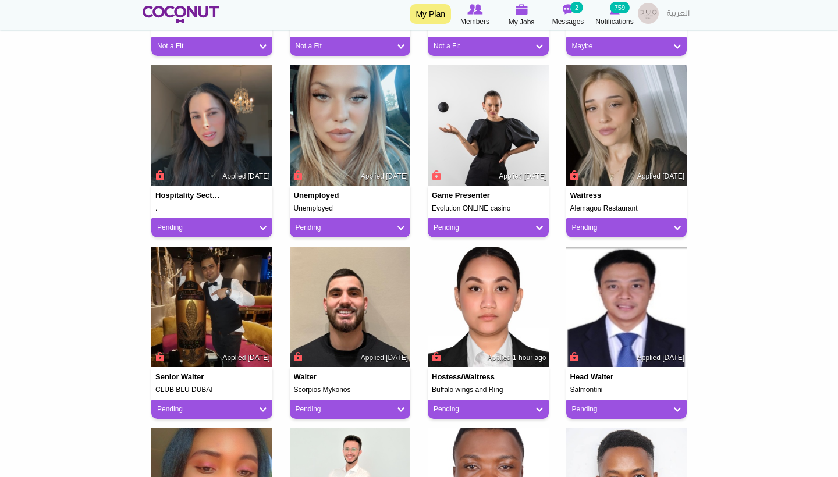
click at [264, 229] on link "Pending" at bounding box center [211, 228] width 109 height 10
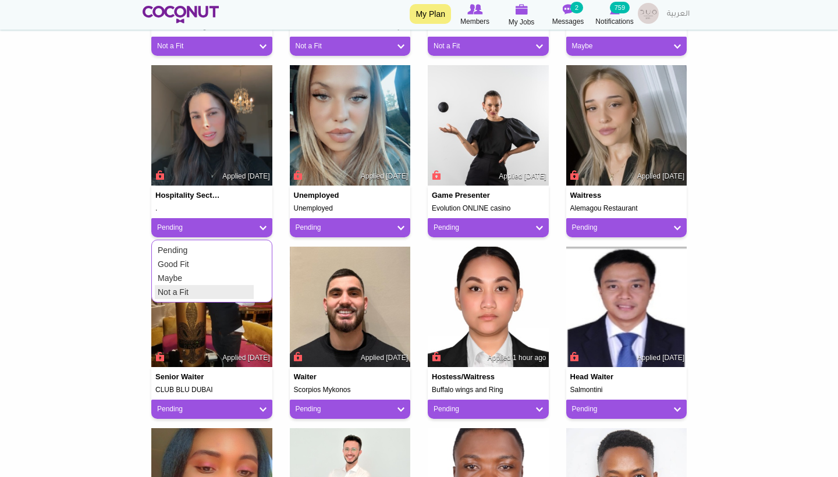
click at [199, 285] on link "Not a Fit" at bounding box center [204, 292] width 99 height 14
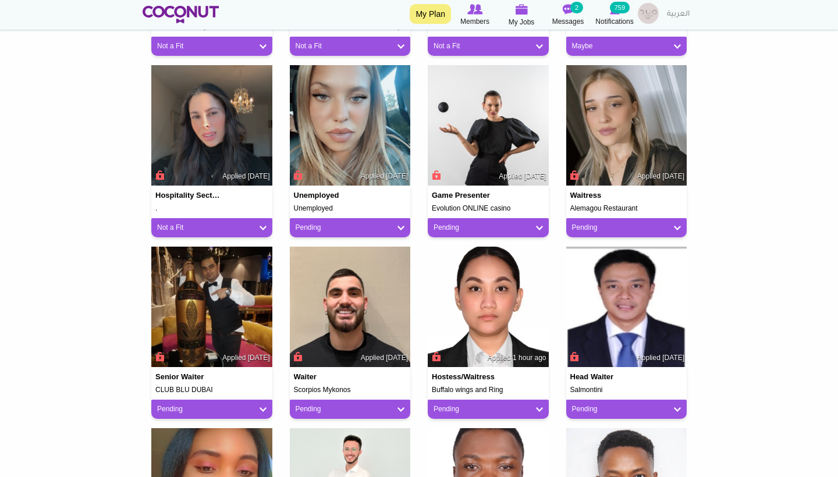
click at [329, 229] on link "Pending" at bounding box center [350, 228] width 109 height 10
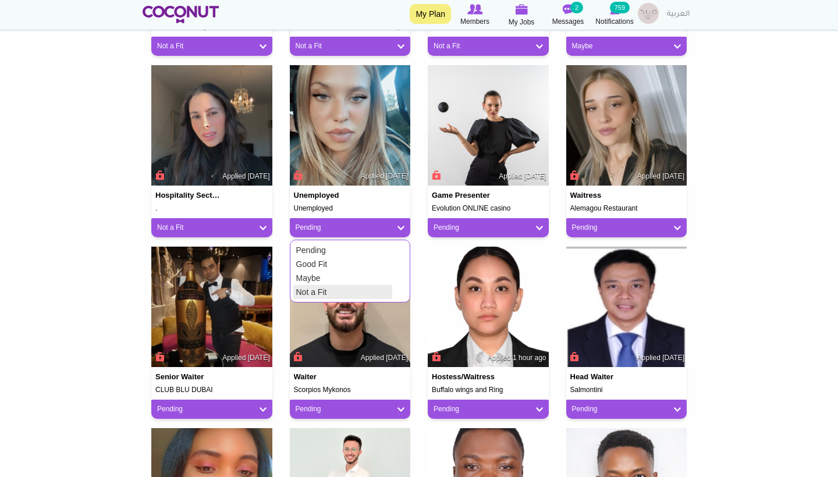
click at [319, 290] on link "Not a Fit" at bounding box center [342, 292] width 99 height 14
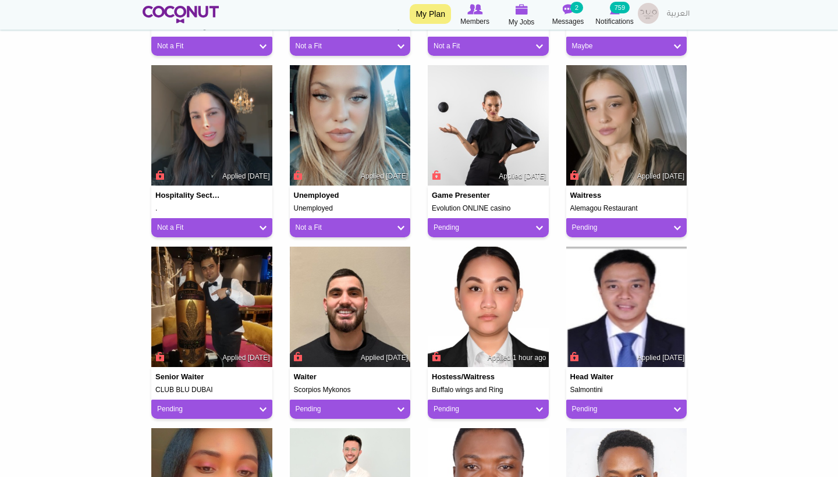
click at [466, 226] on link "Pending" at bounding box center [488, 228] width 109 height 10
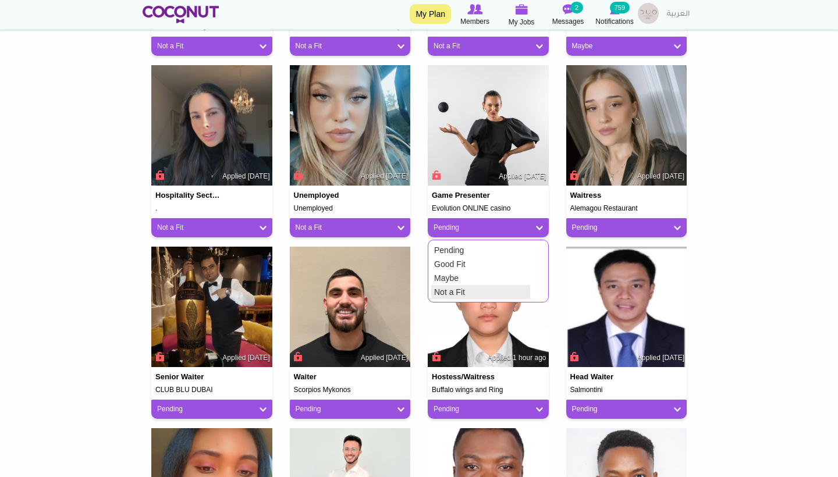
click at [465, 285] on link "Not a Fit" at bounding box center [480, 292] width 99 height 14
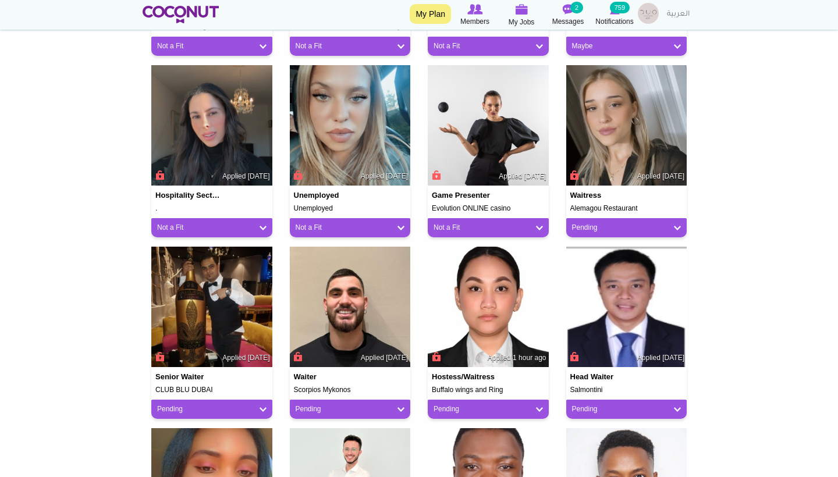
click at [260, 405] on link "Pending" at bounding box center [211, 410] width 109 height 10
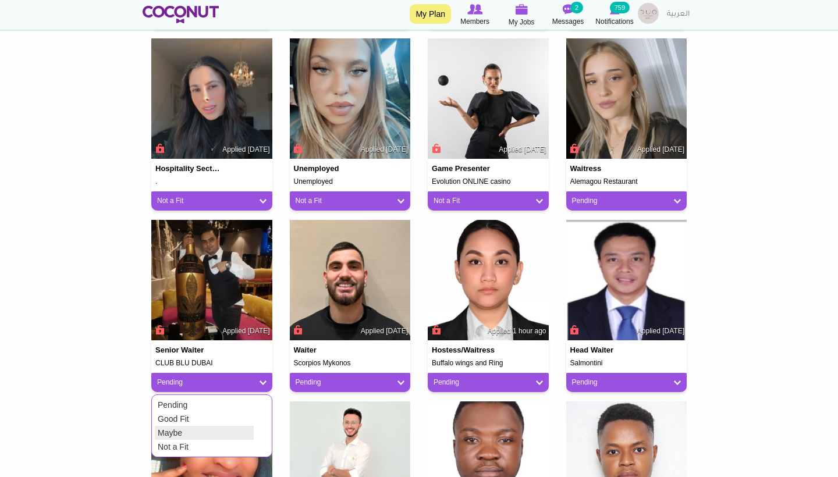
scroll to position [670, 0]
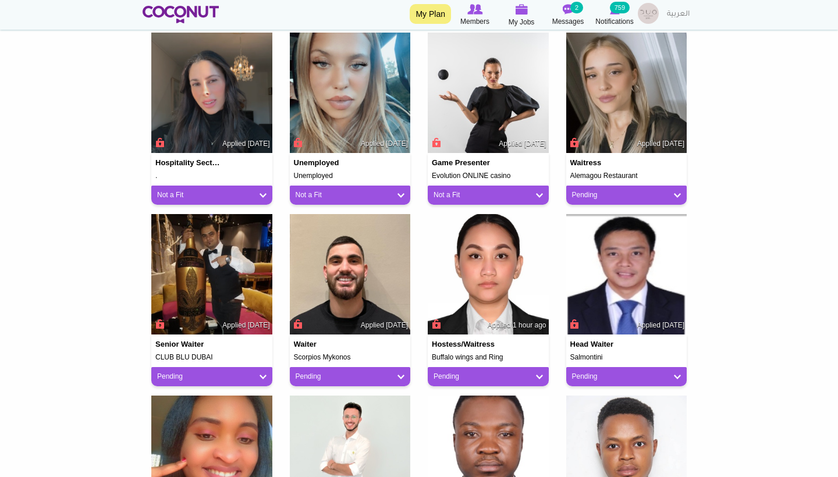
click at [230, 368] on div "Pending" at bounding box center [211, 376] width 121 height 19
click at [257, 374] on link "Pending" at bounding box center [211, 377] width 109 height 10
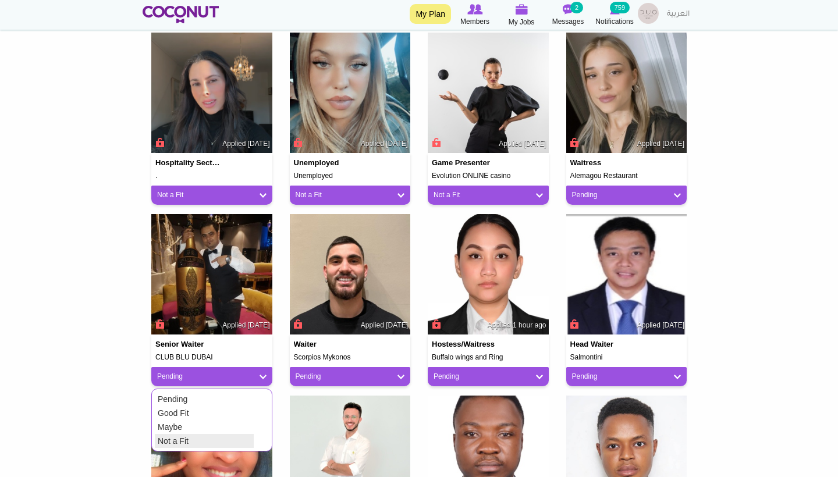
click at [225, 437] on link "Not a Fit" at bounding box center [204, 441] width 99 height 14
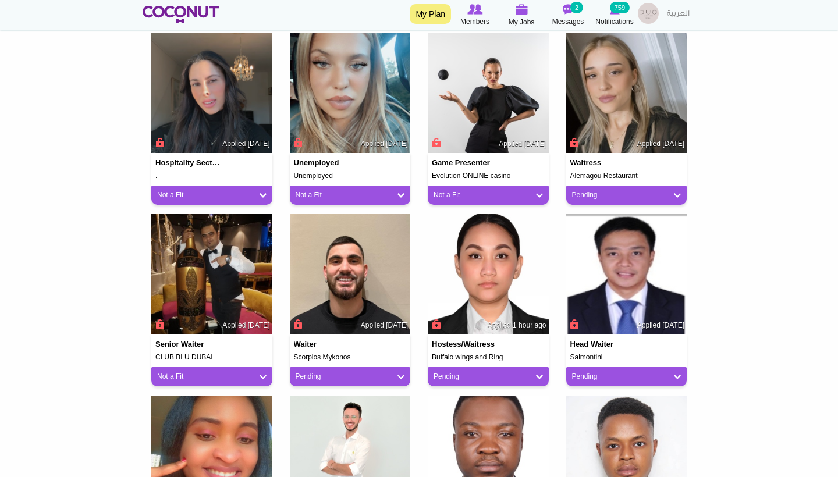
click at [469, 377] on link "Pending" at bounding box center [488, 377] width 109 height 10
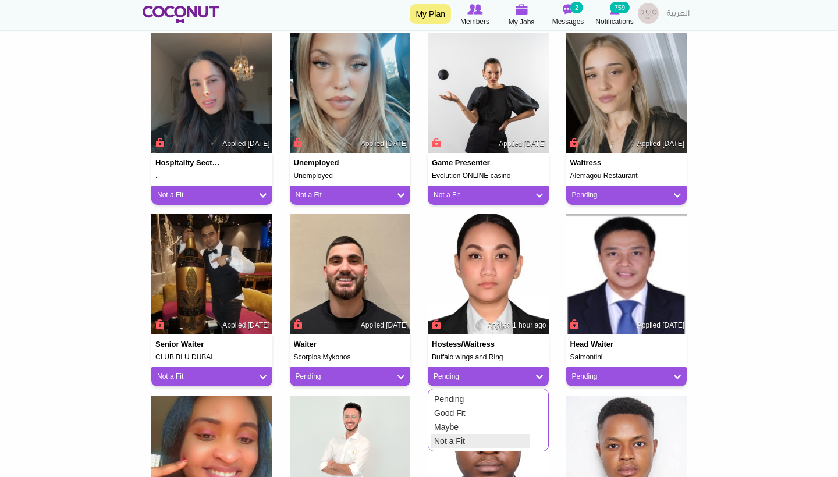
click at [472, 438] on link "Not a Fit" at bounding box center [480, 441] width 99 height 14
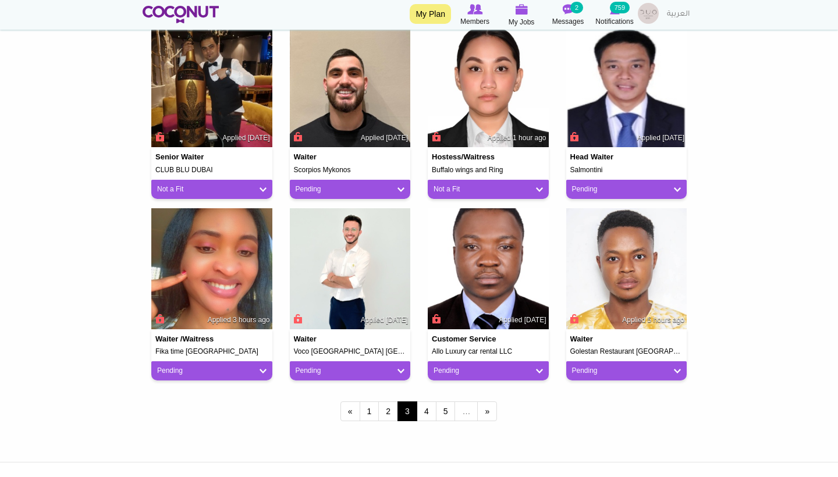
scroll to position [856, 0]
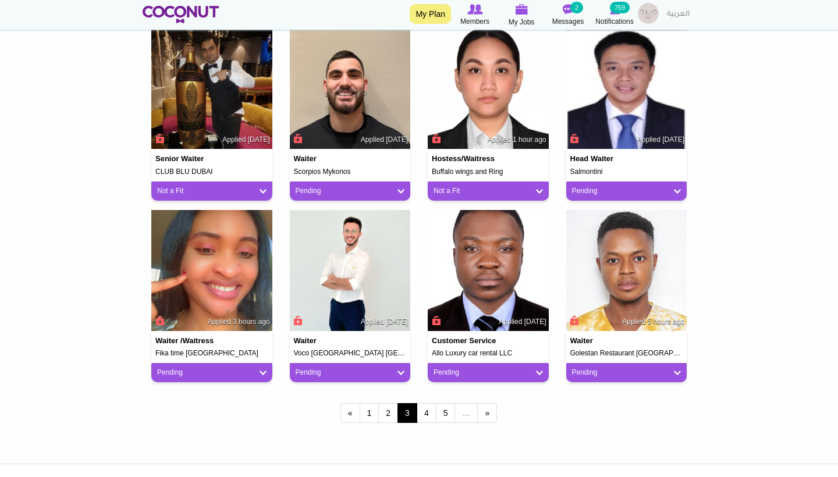
click at [257, 368] on link "Pending" at bounding box center [211, 373] width 109 height 10
click at [225, 435] on link "Not a Fit" at bounding box center [204, 437] width 99 height 14
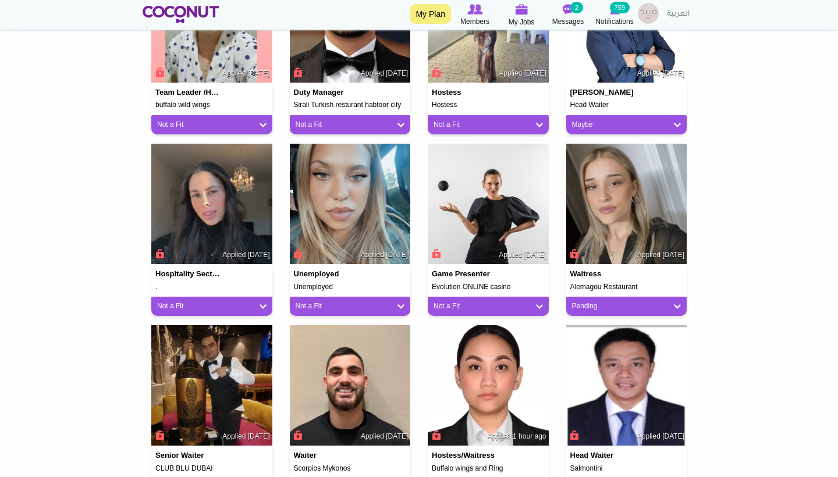
scroll to position [657, 0]
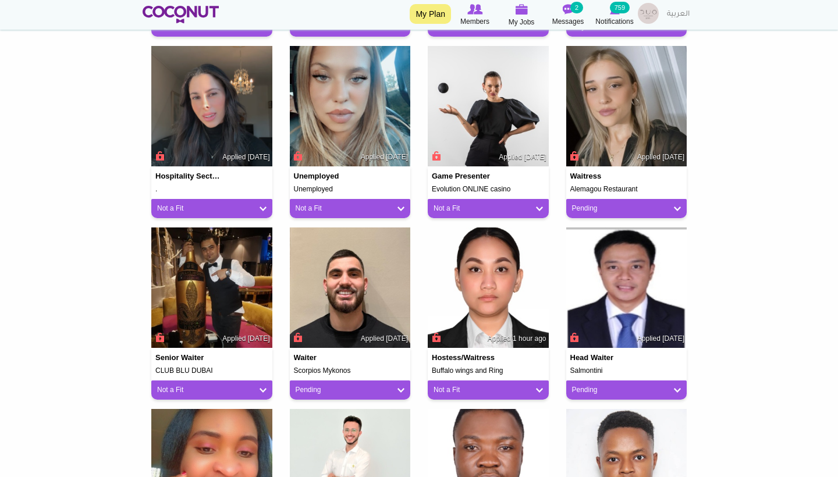
click at [619, 208] on link "Pending" at bounding box center [626, 209] width 109 height 10
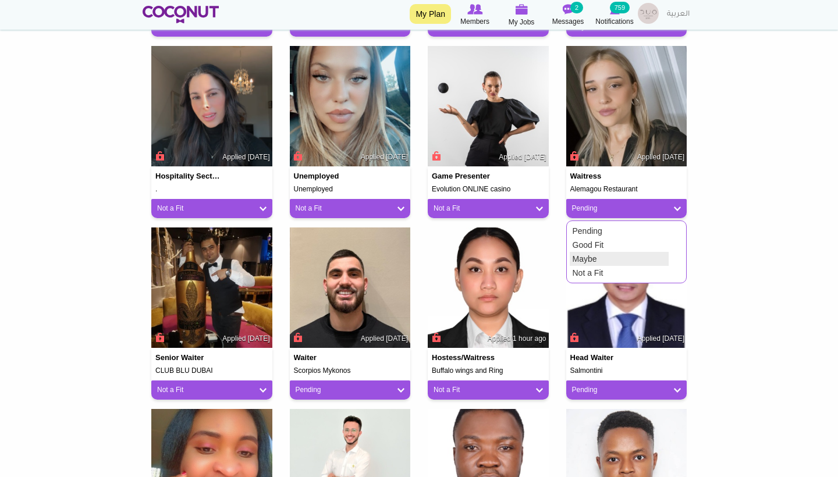
click at [584, 254] on link "Maybe" at bounding box center [619, 259] width 99 height 14
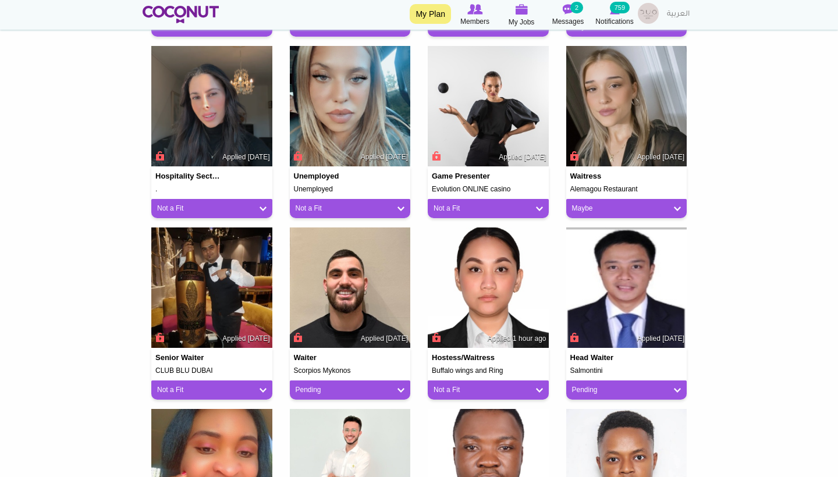
click at [363, 386] on link "Pending" at bounding box center [350, 390] width 109 height 10
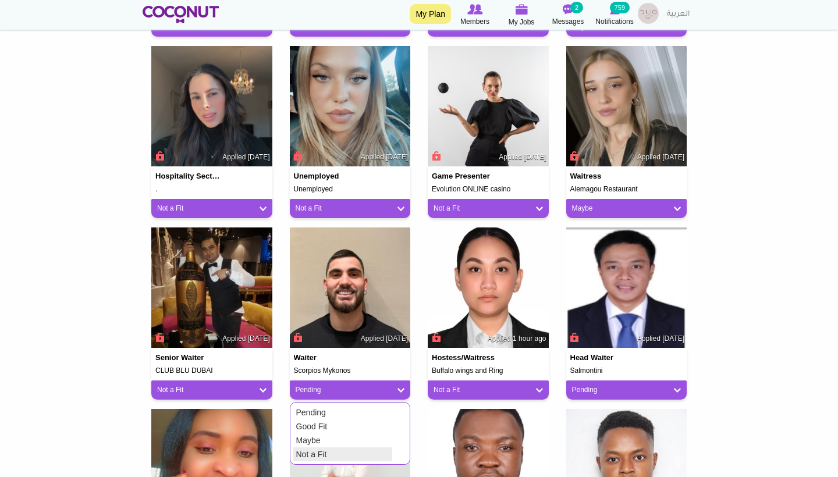
click at [329, 453] on link "Not a Fit" at bounding box center [342, 455] width 99 height 14
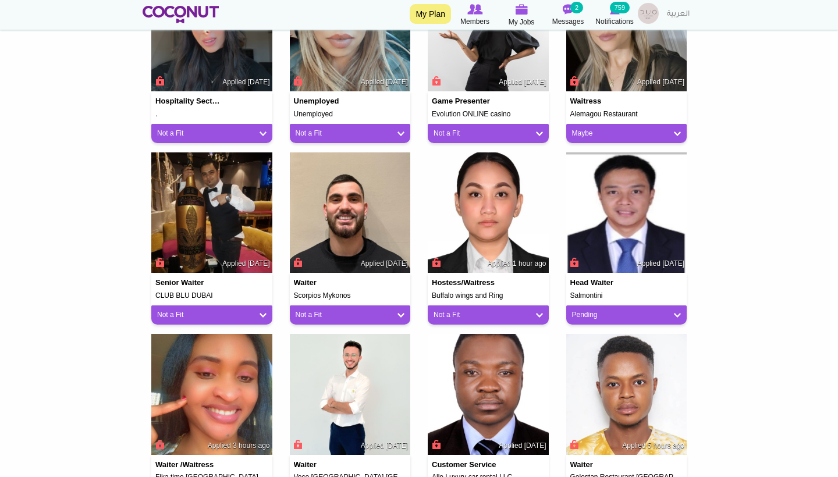
scroll to position [731, 0]
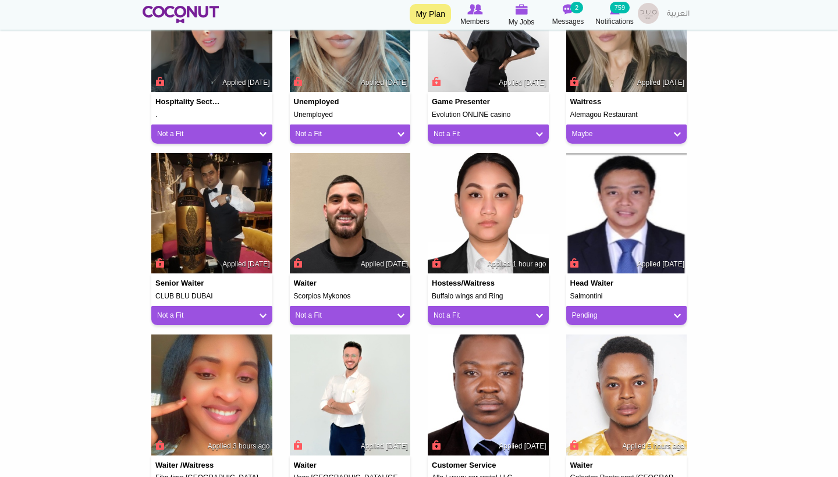
click at [590, 318] on div "Pending" at bounding box center [626, 315] width 121 height 19
click at [584, 311] on link "Pending" at bounding box center [626, 316] width 109 height 10
click at [583, 352] on link "Good Fit" at bounding box center [619, 352] width 99 height 14
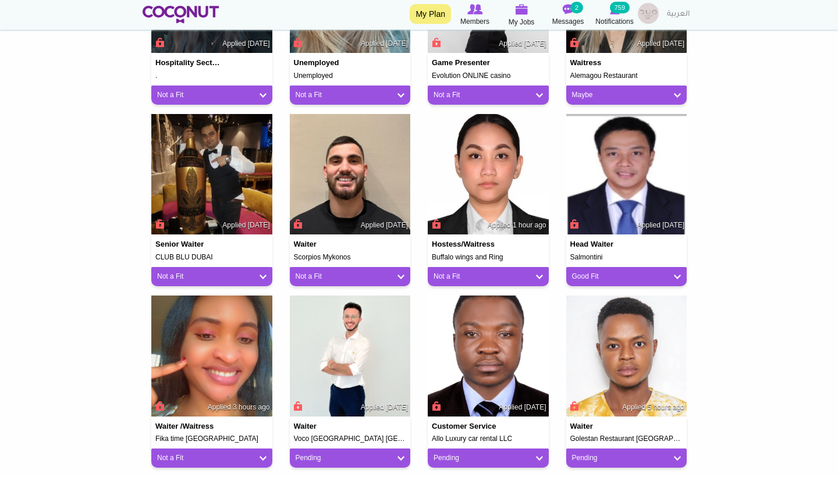
scroll to position [793, 0]
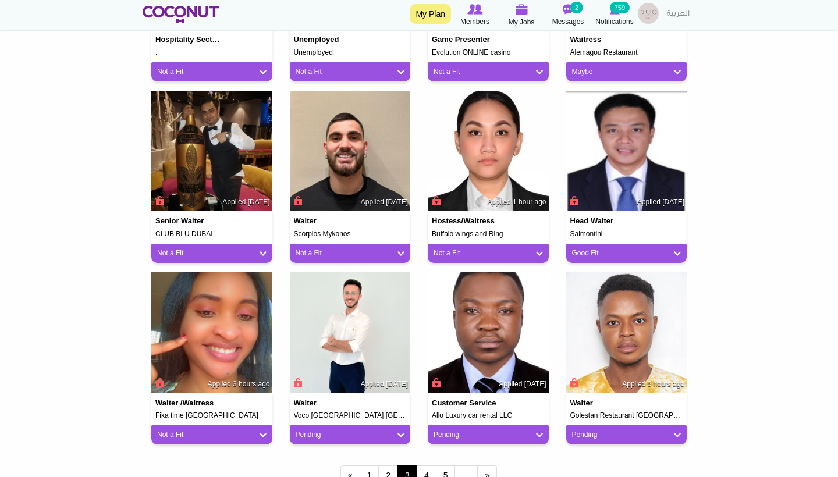
click at [331, 432] on link "Pending" at bounding box center [350, 435] width 109 height 10
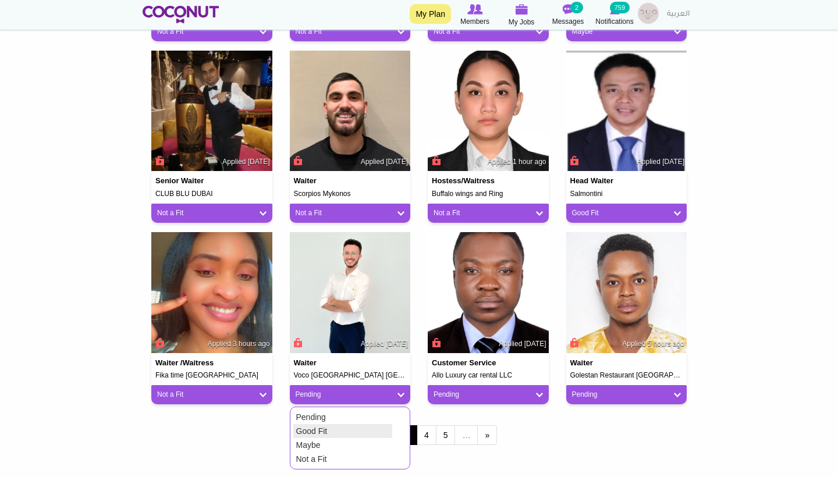
scroll to position [834, 0]
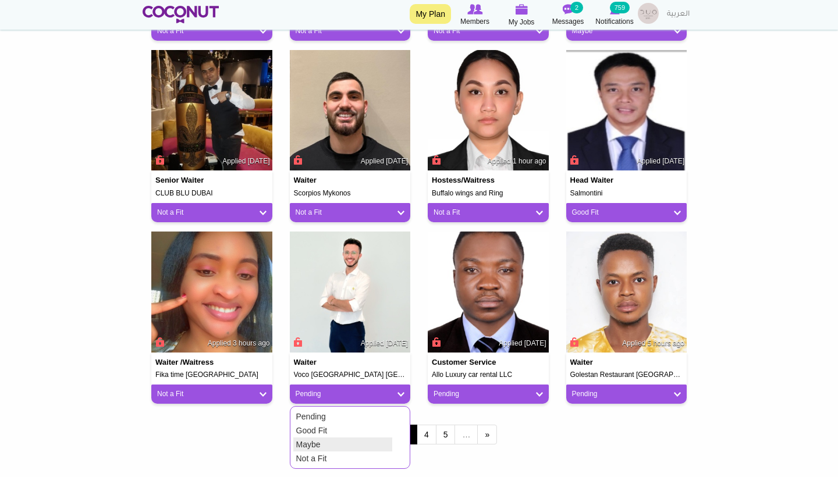
click at [308, 440] on link "Maybe" at bounding box center [342, 445] width 99 height 14
click at [492, 394] on link "Pending" at bounding box center [488, 394] width 109 height 10
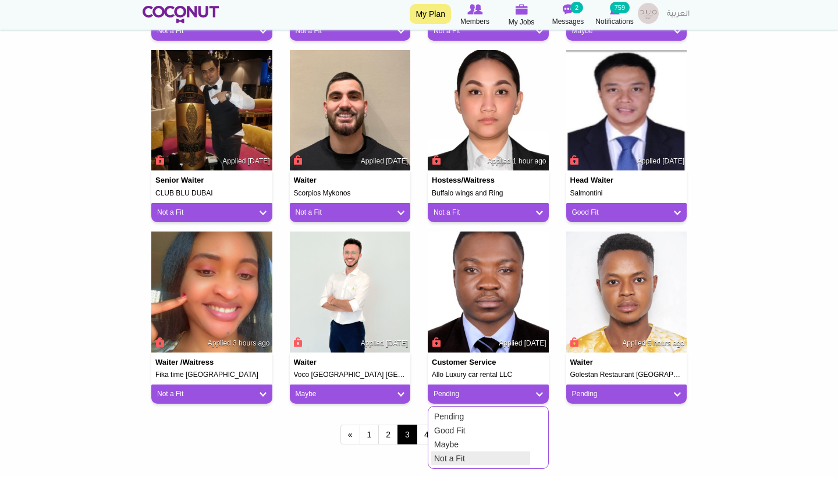
click at [459, 455] on link "Not a Fit" at bounding box center [480, 459] width 99 height 14
click at [592, 389] on link "Pending" at bounding box center [626, 394] width 109 height 10
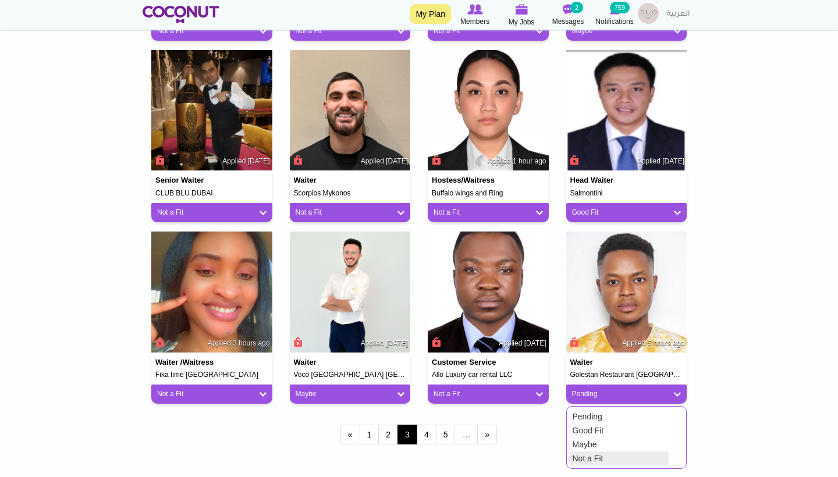
click at [582, 458] on link "Not a Fit" at bounding box center [619, 459] width 99 height 14
click at [431, 428] on link "4" at bounding box center [427, 435] width 20 height 20
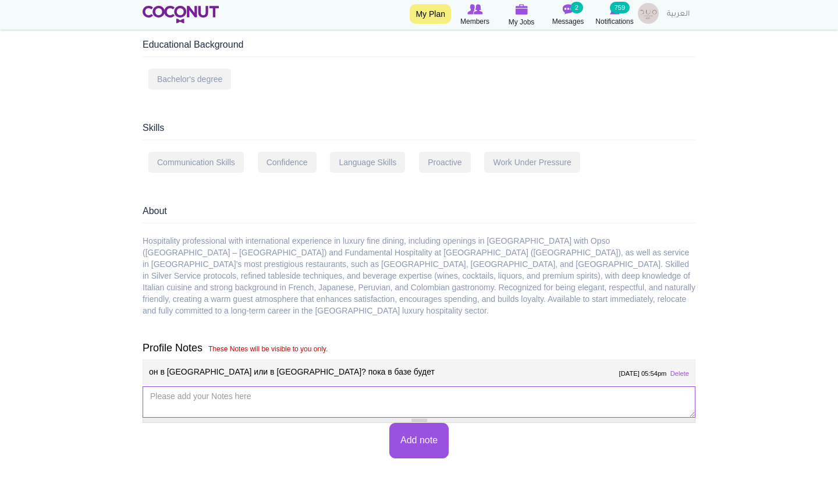
scroll to position [762, 0]
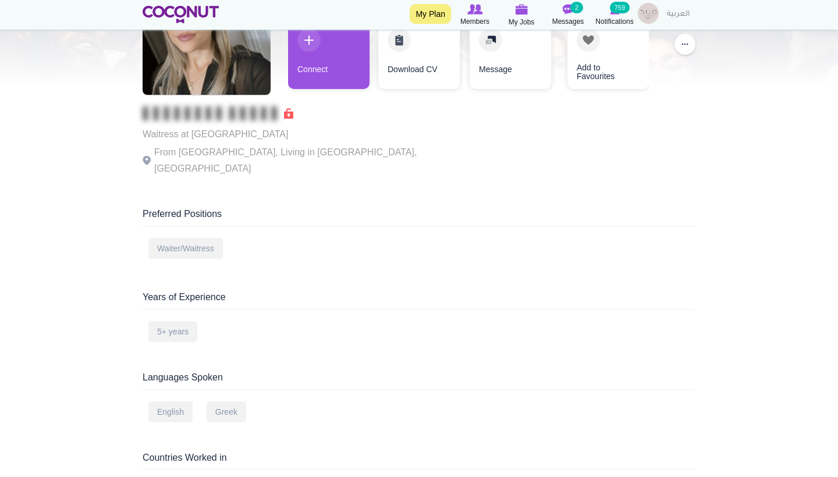
scroll to position [46, 0]
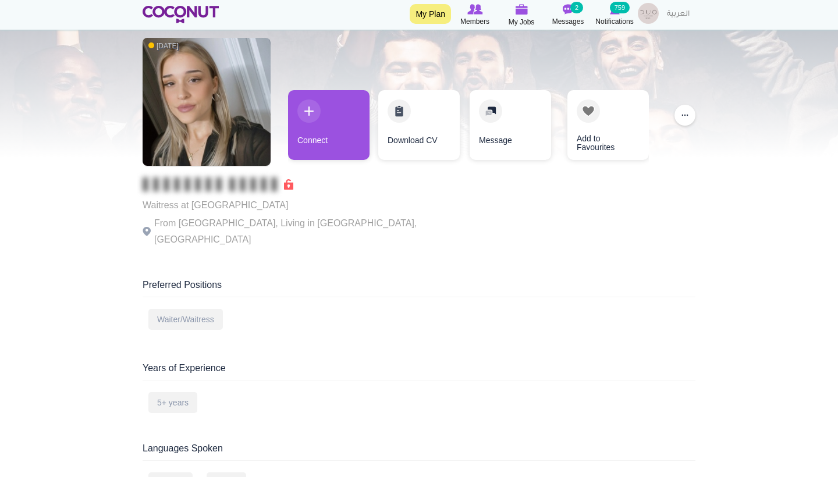
drag, startPoint x: 285, startPoint y: 212, endPoint x: 192, endPoint y: 207, distance: 93.3
click at [192, 207] on p "Waitress at [GEOGRAPHIC_DATA]" at bounding box center [303, 205] width 320 height 16
copy p "Alemagou Restaurant"
click at [425, 210] on div "[DATE] Waitress at [GEOGRAPHIC_DATA] Restaurant From [GEOGRAPHIC_DATA], Living …" at bounding box center [419, 144] width 553 height 224
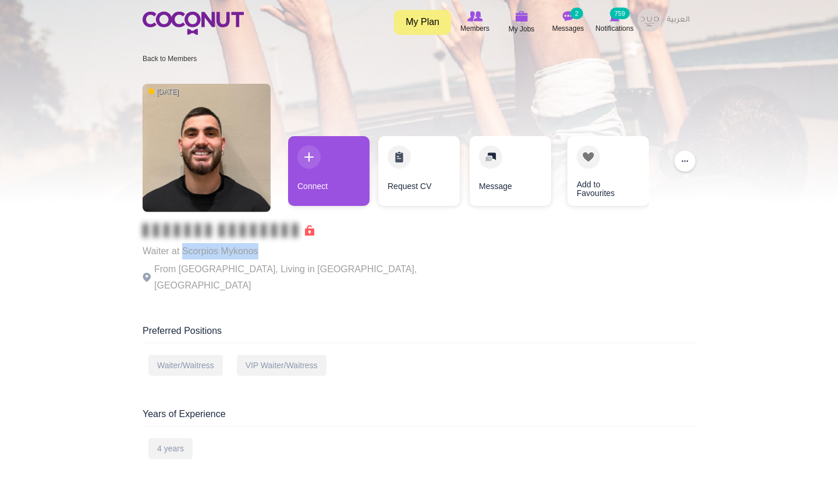
drag, startPoint x: 265, startPoint y: 251, endPoint x: 184, endPoint y: 251, distance: 81.5
click at [185, 251] on p "Waiter at Scorpios Mykonos" at bounding box center [303, 251] width 320 height 16
copy p "Scorpios Mykonos"
click at [470, 272] on div "[DATE] Waiter at [GEOGRAPHIC_DATA] From [GEOGRAPHIC_DATA], Living in [GEOGRAPHI…" at bounding box center [419, 190] width 553 height 224
click at [470, 271] on div "[DATE] Waiter at [GEOGRAPHIC_DATA] From [GEOGRAPHIC_DATA], Living in [GEOGRAPHI…" at bounding box center [419, 190] width 553 height 224
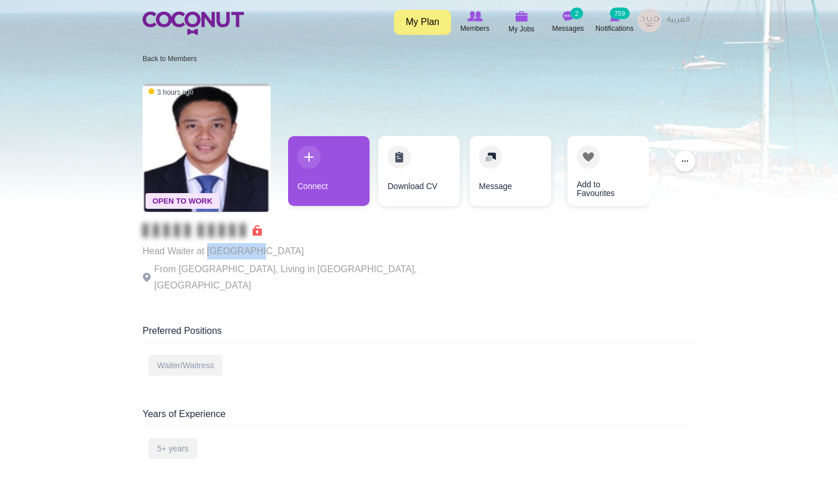
drag, startPoint x: 253, startPoint y: 251, endPoint x: 207, endPoint y: 251, distance: 46.0
click at [207, 251] on p "Head Waiter at Salmontini" at bounding box center [303, 251] width 320 height 16
copy p "Salmontini"
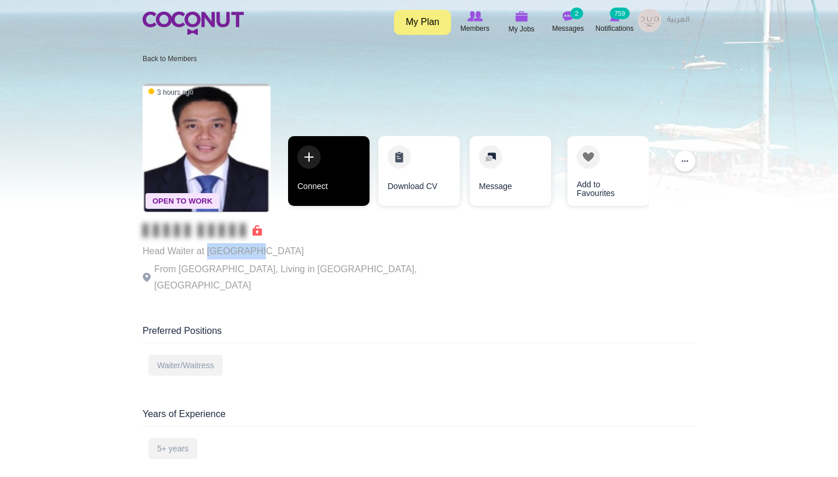
click at [340, 179] on link "Connect" at bounding box center [328, 171] width 81 height 70
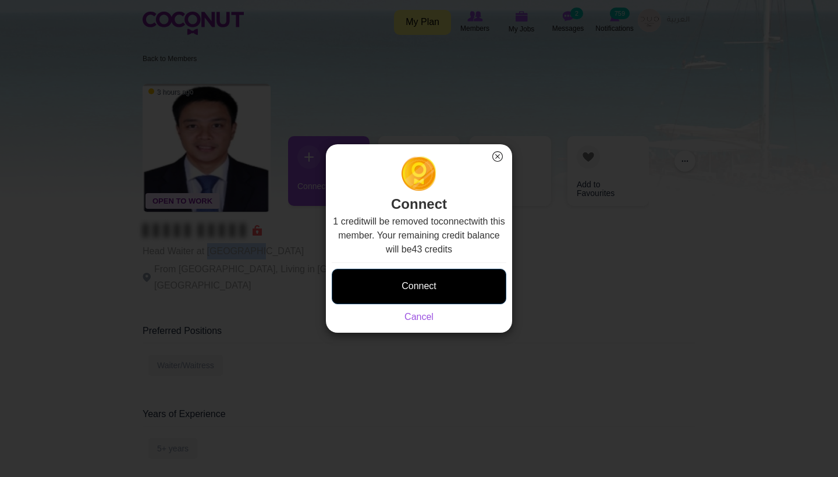
click at [416, 292] on button "Connect" at bounding box center [419, 287] width 175 height 36
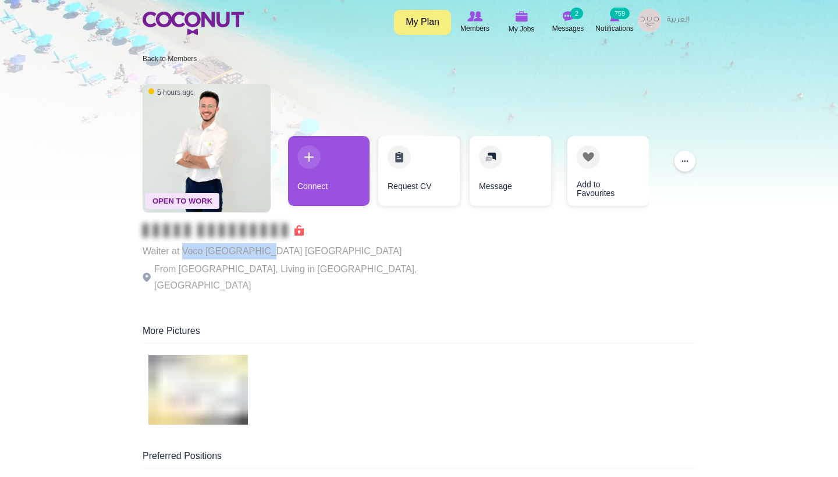
drag, startPoint x: 246, startPoint y: 252, endPoint x: 183, endPoint y: 251, distance: 62.9
click at [183, 251] on p "Waiter at Voco [GEOGRAPHIC_DATA] [GEOGRAPHIC_DATA]" at bounding box center [303, 251] width 320 height 16
copy p "Voco [GEOGRAPHIC_DATA] [GEOGRAPHIC_DATA]"
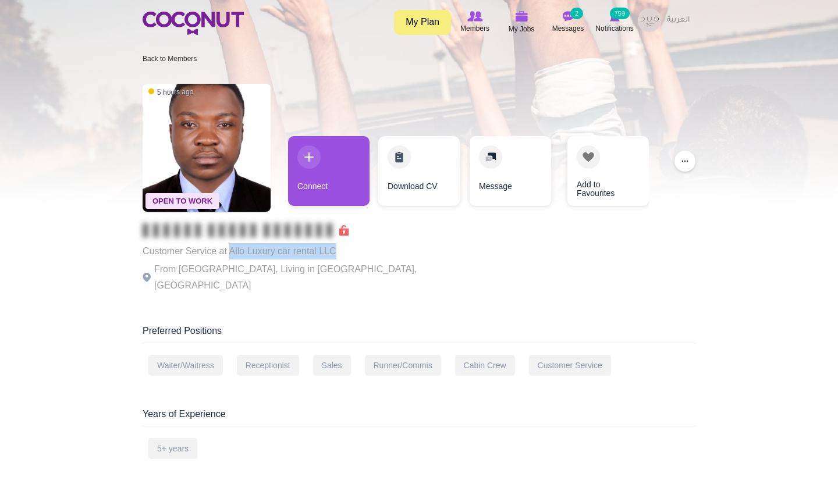
drag, startPoint x: 343, startPoint y: 251, endPoint x: 229, endPoint y: 249, distance: 114.1
click at [232, 251] on p "Customer Service at Allo Luxury car rental LLC" at bounding box center [303, 251] width 320 height 16
copy p "Allo Luxury car rental LLC"
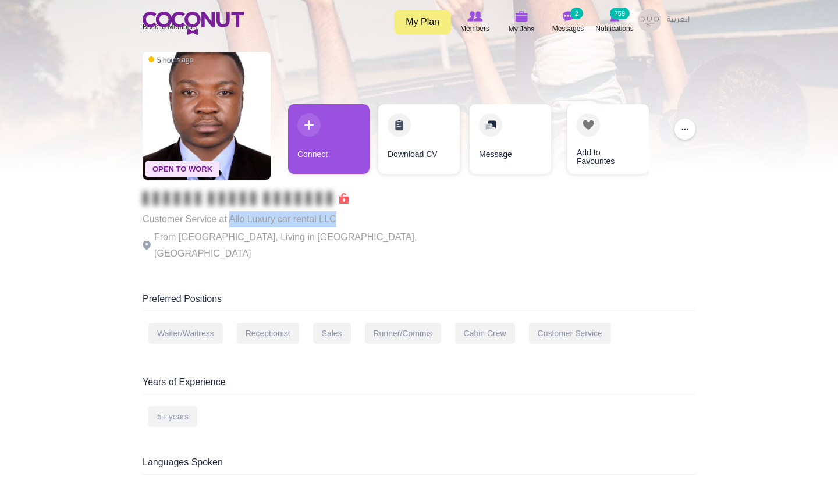
scroll to position [36, 0]
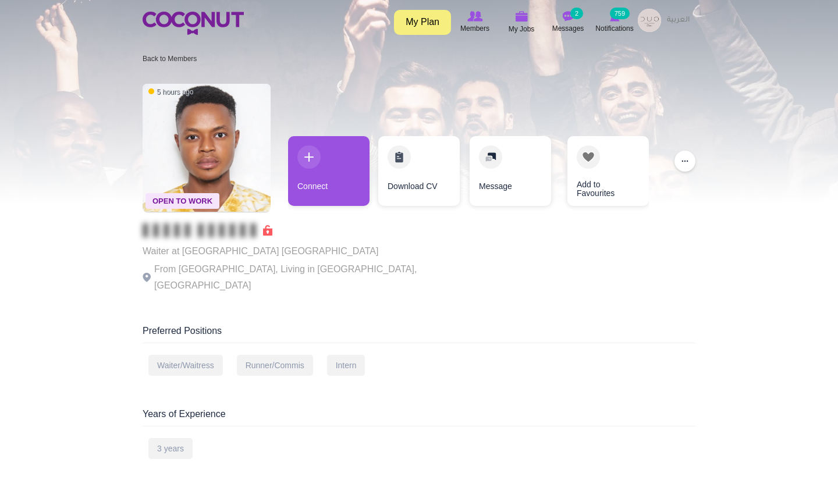
scroll to position [19, 0]
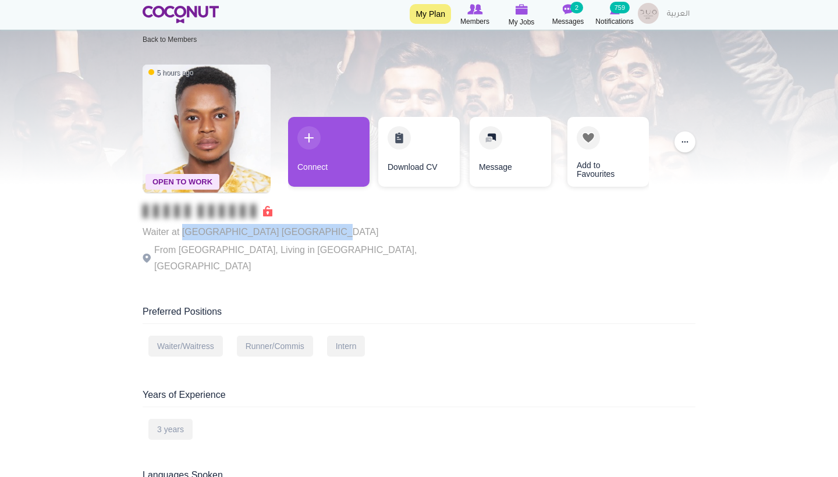
drag, startPoint x: 325, startPoint y: 234, endPoint x: 182, endPoint y: 232, distance: 143.8
click at [182, 232] on p "Waiter at [GEOGRAPHIC_DATA] [GEOGRAPHIC_DATA]" at bounding box center [303, 232] width 320 height 16
copy p "Golestan Restaurant [GEOGRAPHIC_DATA]"
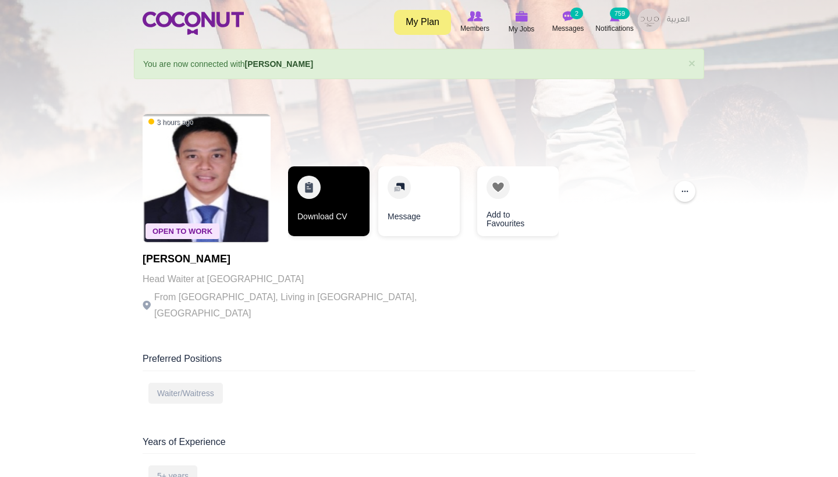
click at [301, 200] on link "Download CV" at bounding box center [328, 201] width 81 height 70
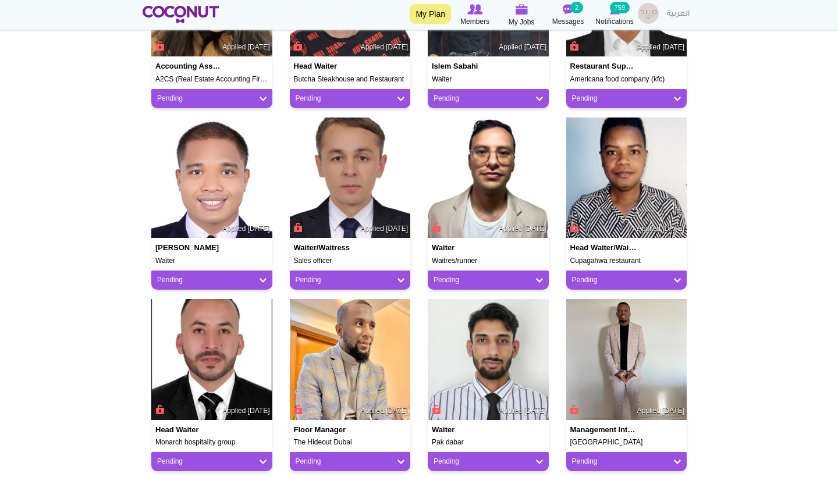
scroll to position [766, 0]
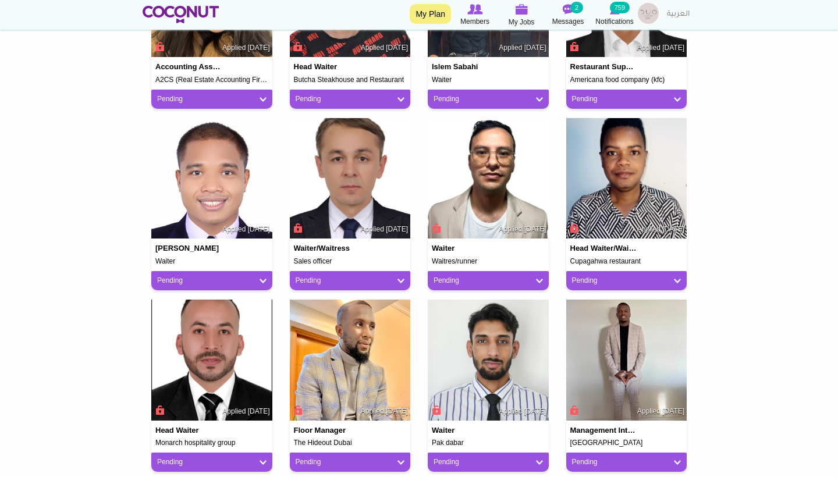
click at [636, 276] on link "Pending" at bounding box center [626, 281] width 109 height 10
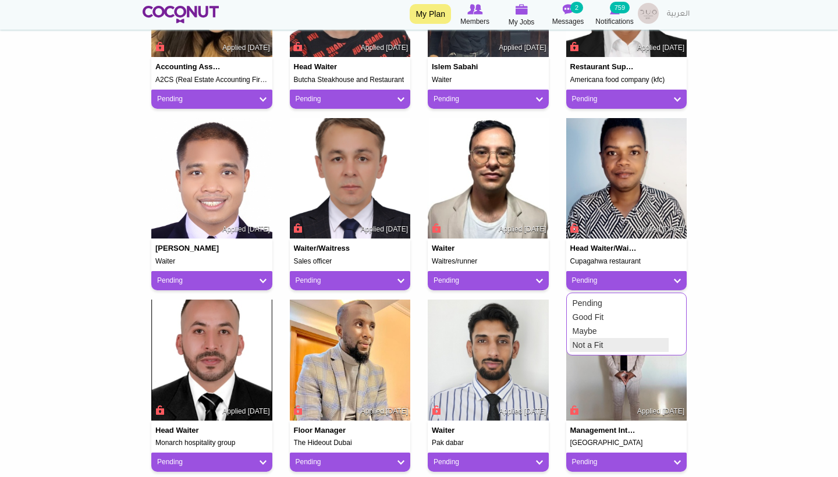
click at [600, 338] on link "Not a Fit" at bounding box center [619, 345] width 99 height 14
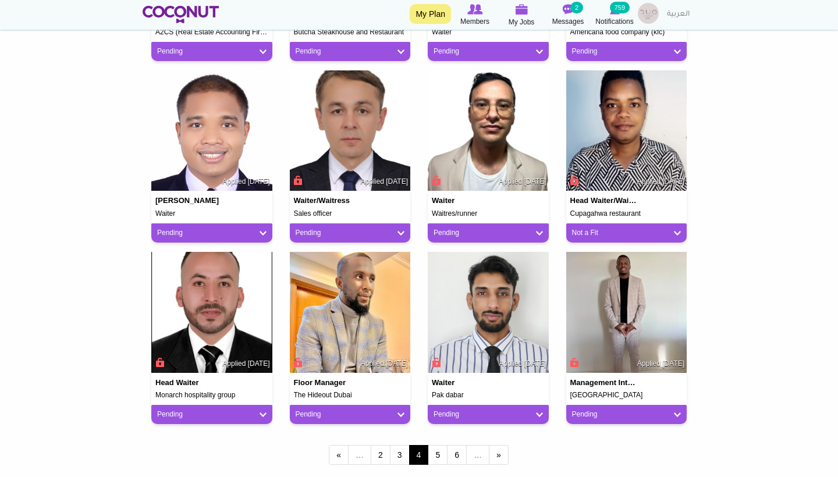
scroll to position [861, 0]
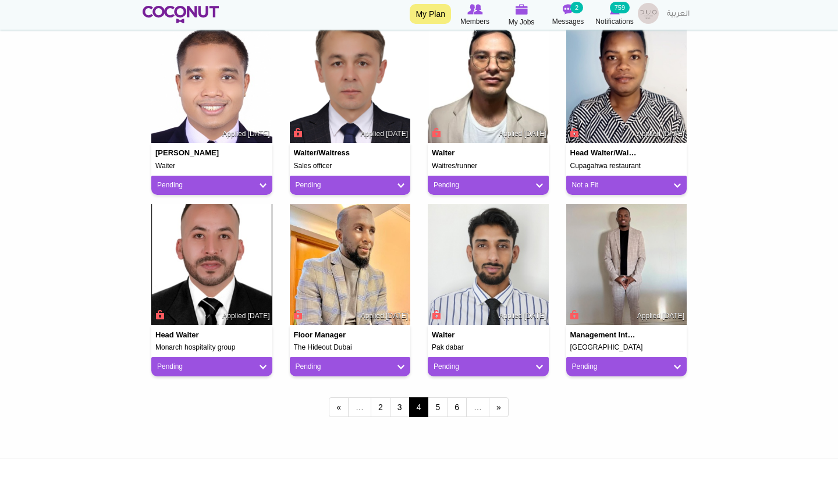
click at [485, 363] on link "Pending" at bounding box center [488, 367] width 109 height 10
click at [467, 426] on link "Not a Fit" at bounding box center [480, 431] width 99 height 14
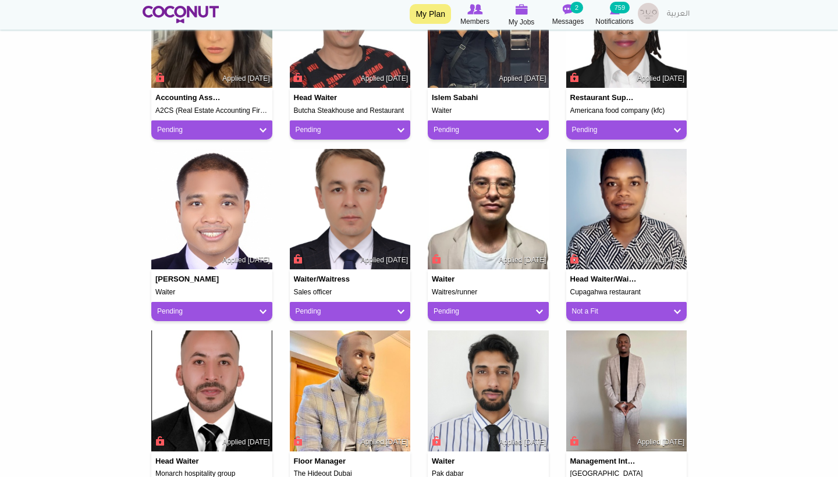
click at [348, 308] on link "Pending" at bounding box center [350, 312] width 109 height 10
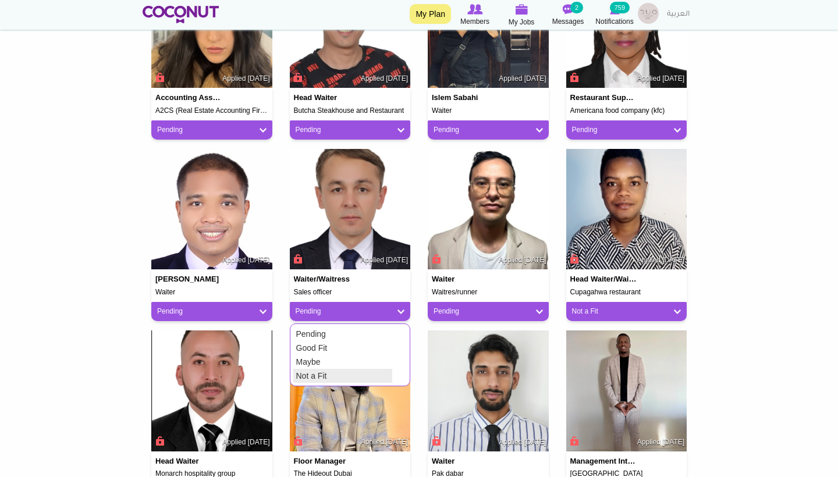
click at [325, 377] on link "Not a Fit" at bounding box center [342, 376] width 99 height 14
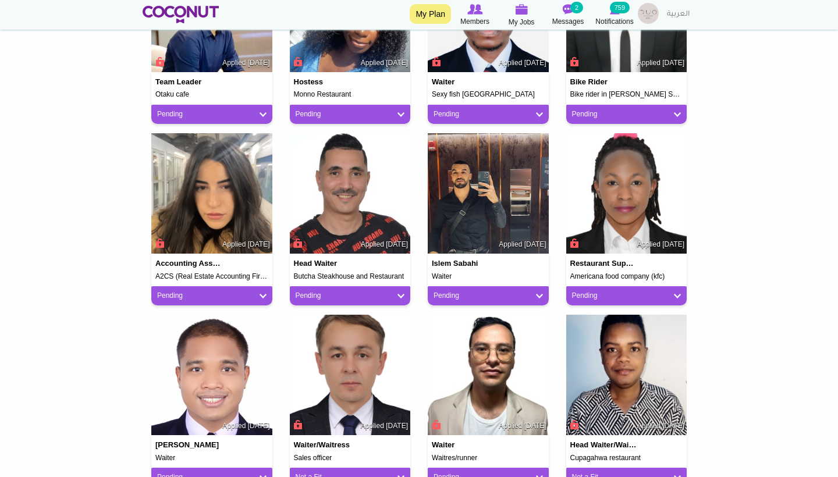
scroll to position [558, 0]
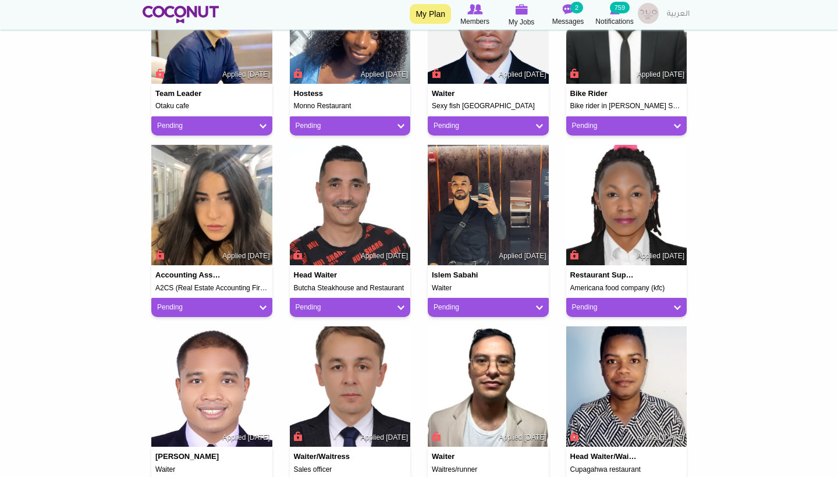
click at [613, 303] on link "Pending" at bounding box center [626, 308] width 109 height 10
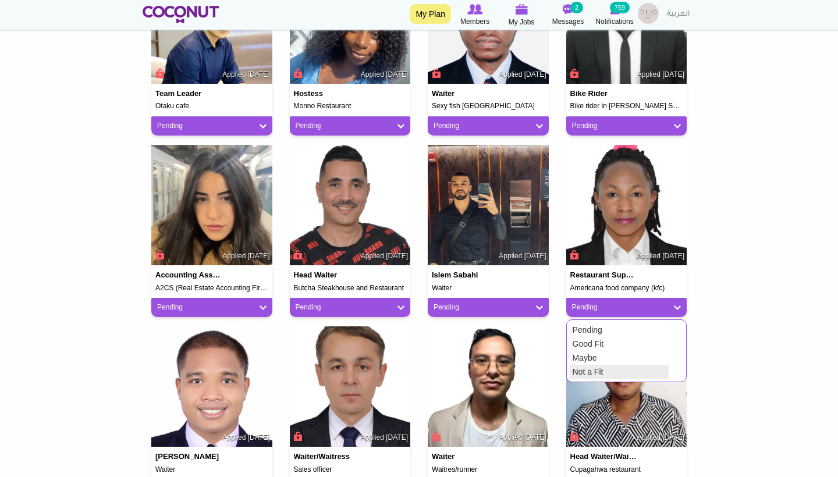
click at [590, 370] on link "Not a Fit" at bounding box center [619, 372] width 99 height 14
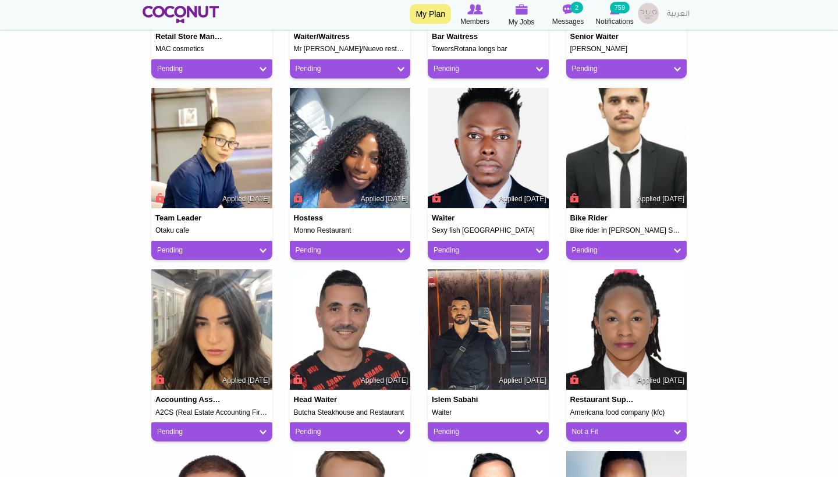
scroll to position [420, 0]
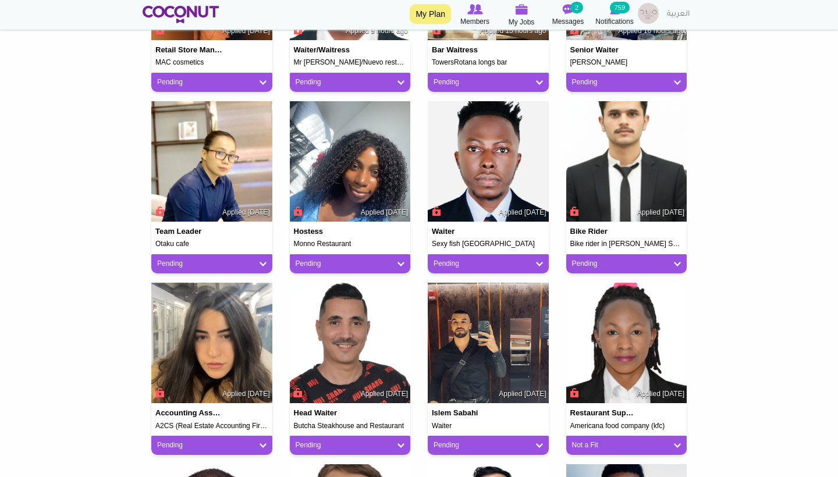
click at [537, 261] on link "Pending" at bounding box center [488, 264] width 109 height 10
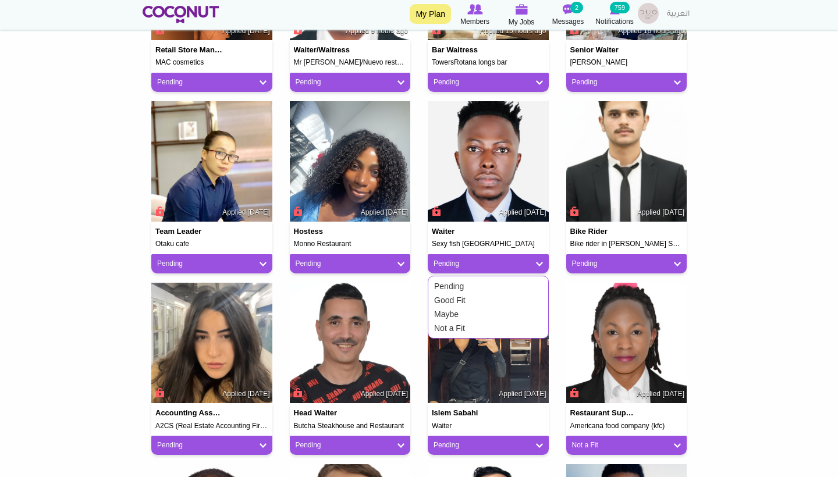
click at [767, 253] on body "Toggle navigation My Plan Members My Jobs Post a Job Messages 2 Notifications 7…" at bounding box center [419, 334] width 838 height 1508
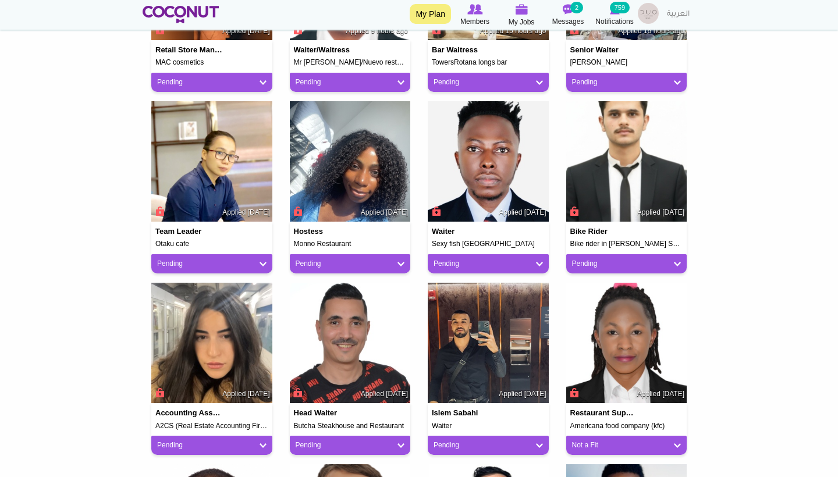
click at [510, 254] on div "Pending" at bounding box center [488, 263] width 121 height 19
click at [505, 261] on link "Pending" at bounding box center [488, 264] width 109 height 10
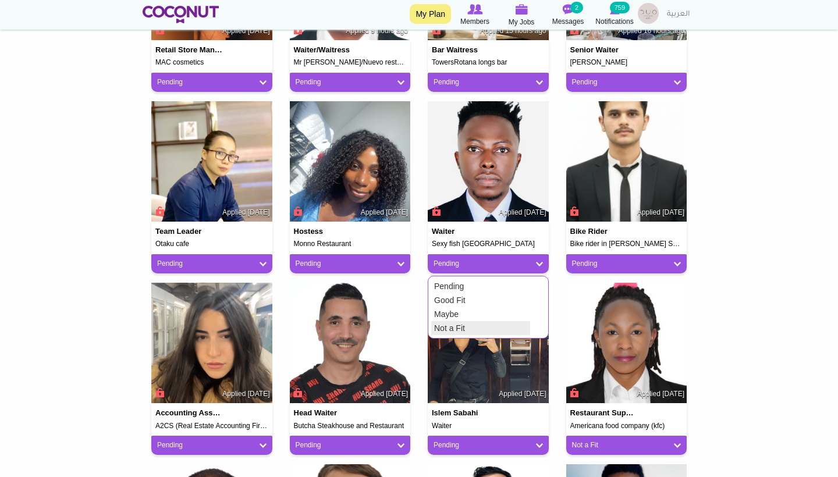
click at [455, 321] on link "Not a Fit" at bounding box center [480, 328] width 99 height 14
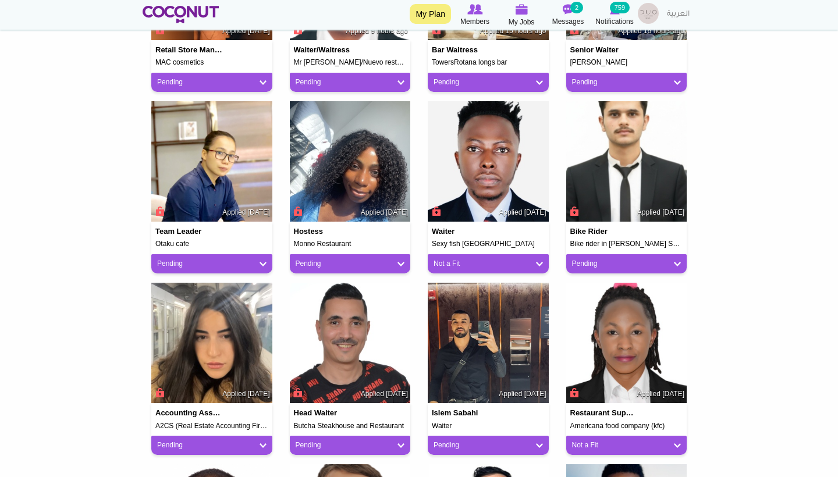
click at [364, 269] on div "Pending" at bounding box center [350, 263] width 121 height 19
click at [361, 264] on link "Pending" at bounding box center [350, 264] width 109 height 10
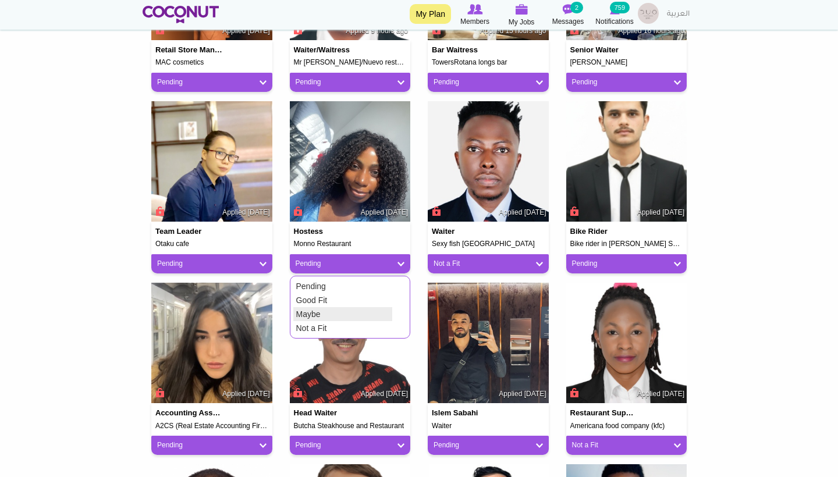
click at [334, 323] on link "Not a Fit" at bounding box center [342, 328] width 99 height 14
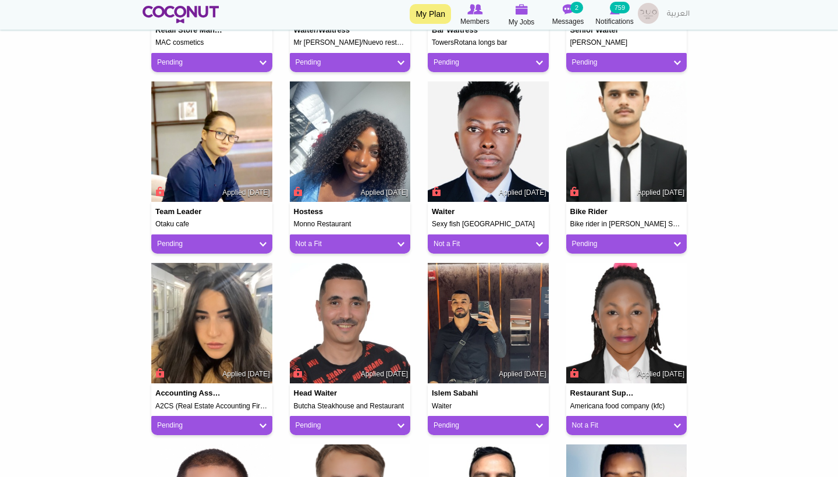
scroll to position [456, 0]
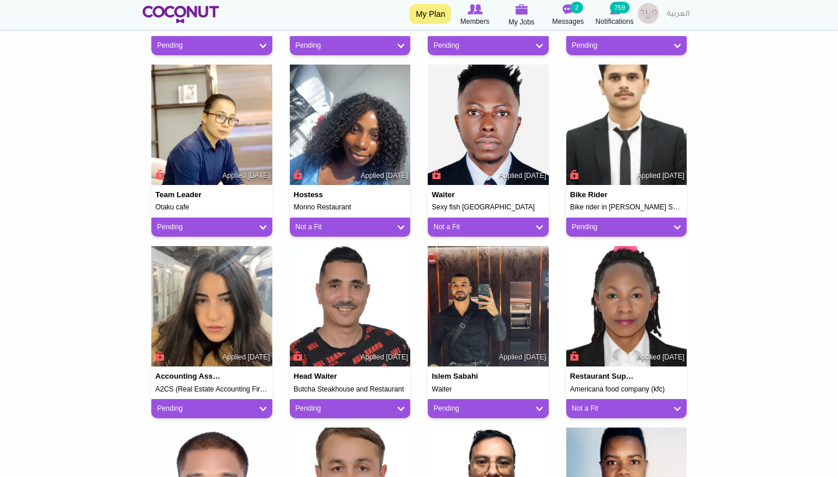
click at [314, 404] on link "Pending" at bounding box center [350, 409] width 109 height 10
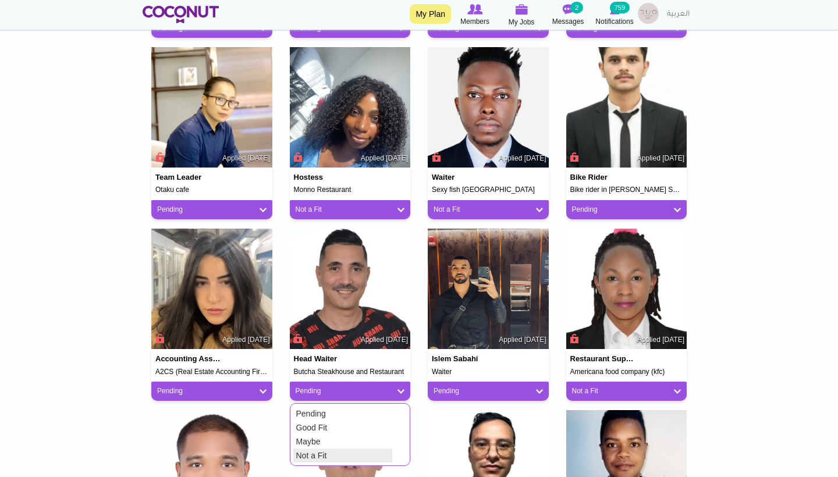
scroll to position [476, 1]
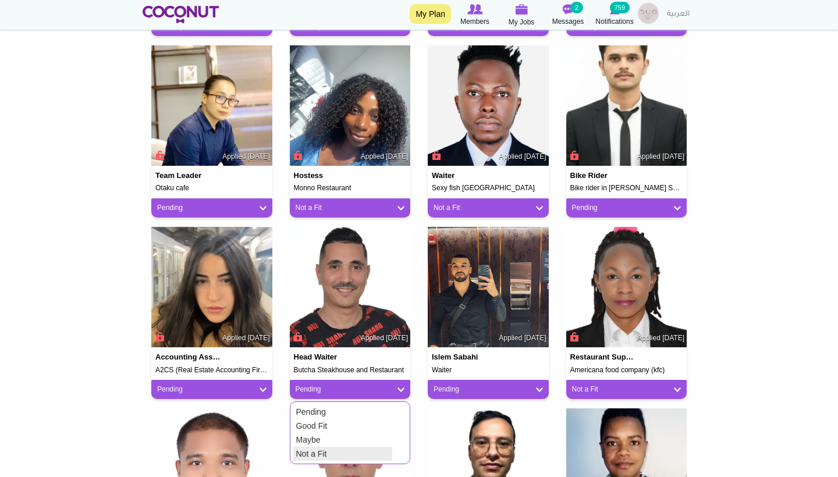
click at [317, 451] on link "Not a Fit" at bounding box center [342, 454] width 99 height 14
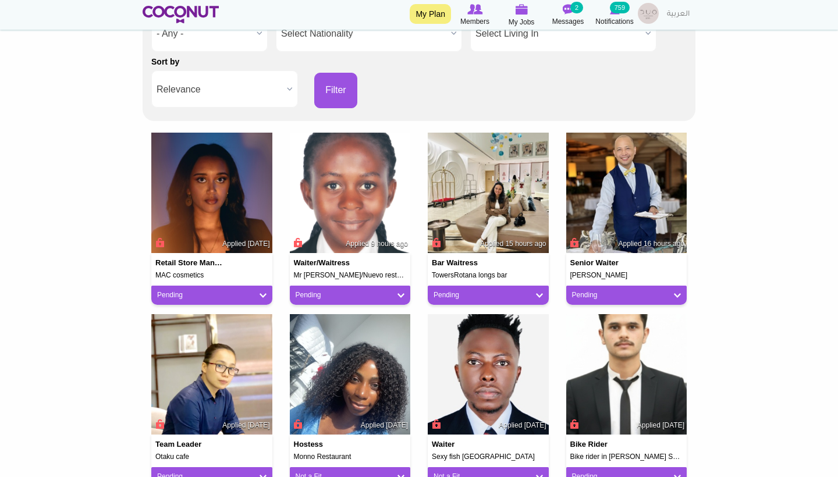
scroll to position [206, 0]
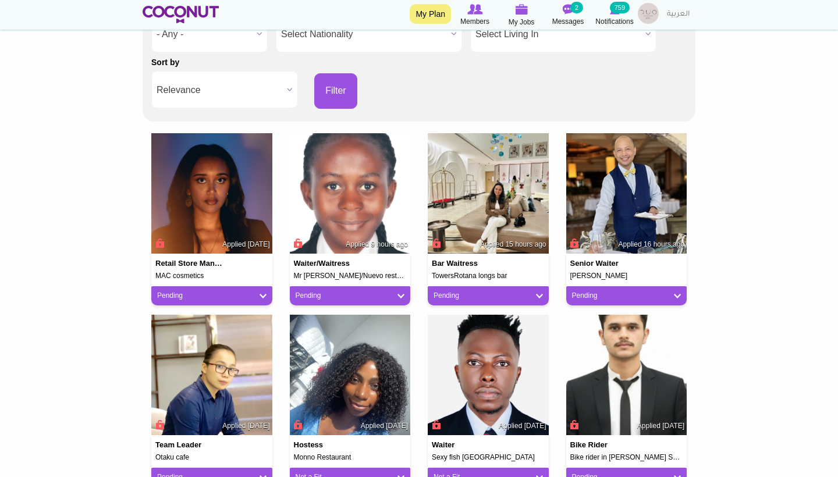
click at [312, 291] on link "Pending" at bounding box center [350, 296] width 109 height 10
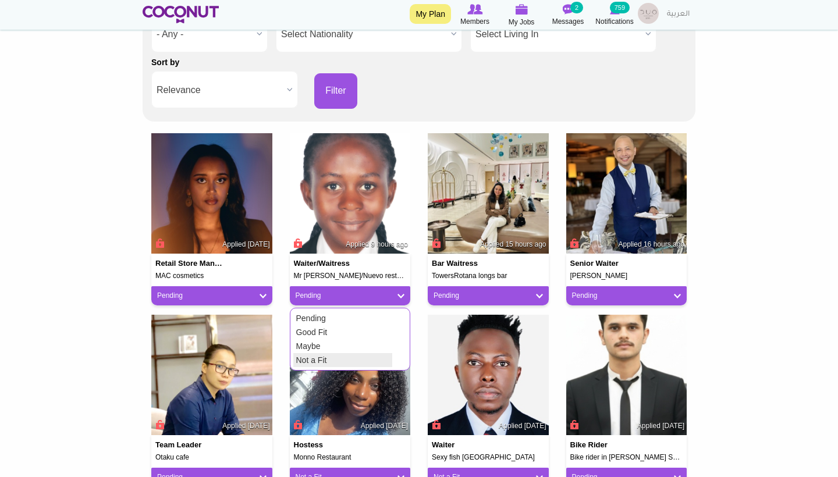
click at [325, 360] on link "Not a Fit" at bounding box center [342, 360] width 99 height 14
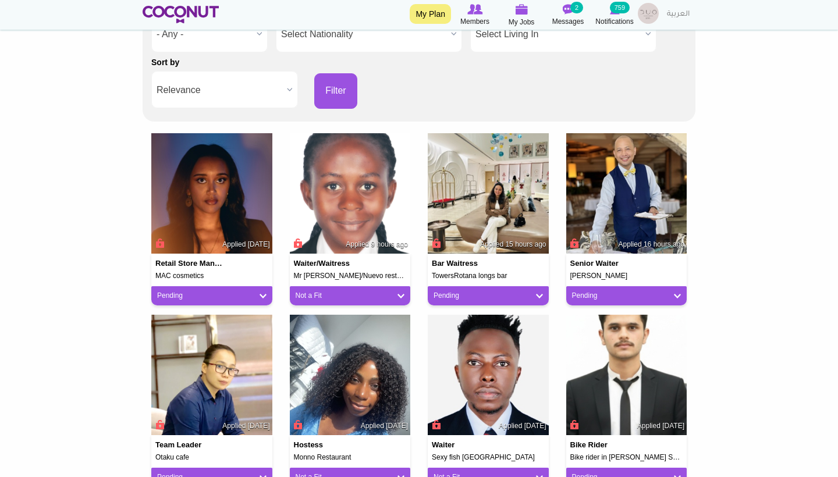
click at [587, 291] on link "Pending" at bounding box center [626, 296] width 109 height 10
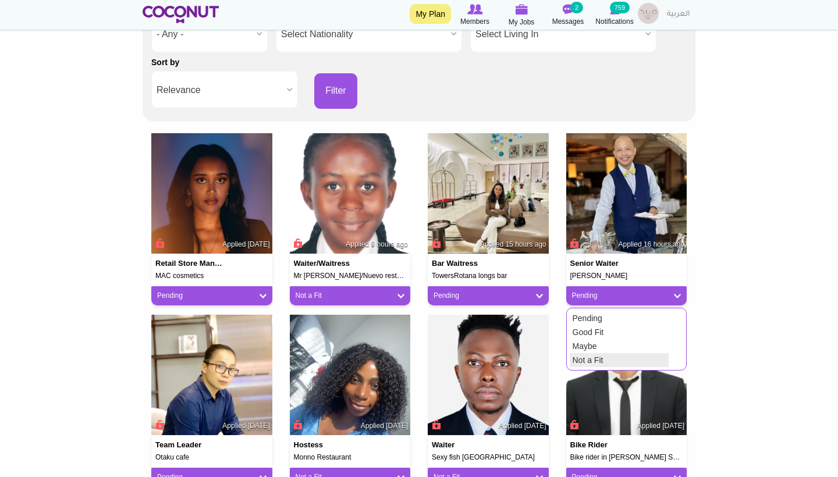
click at [584, 357] on link "Not a Fit" at bounding box center [619, 360] width 99 height 14
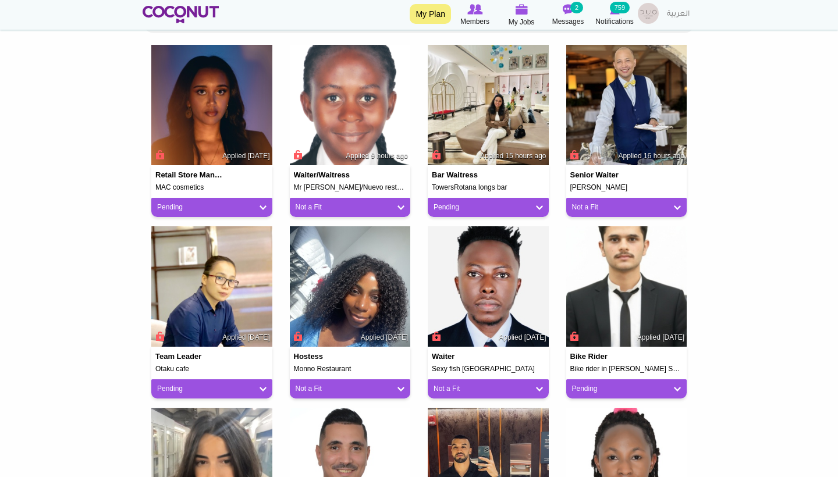
scroll to position [296, 0]
